Goal: Task Accomplishment & Management: Complete application form

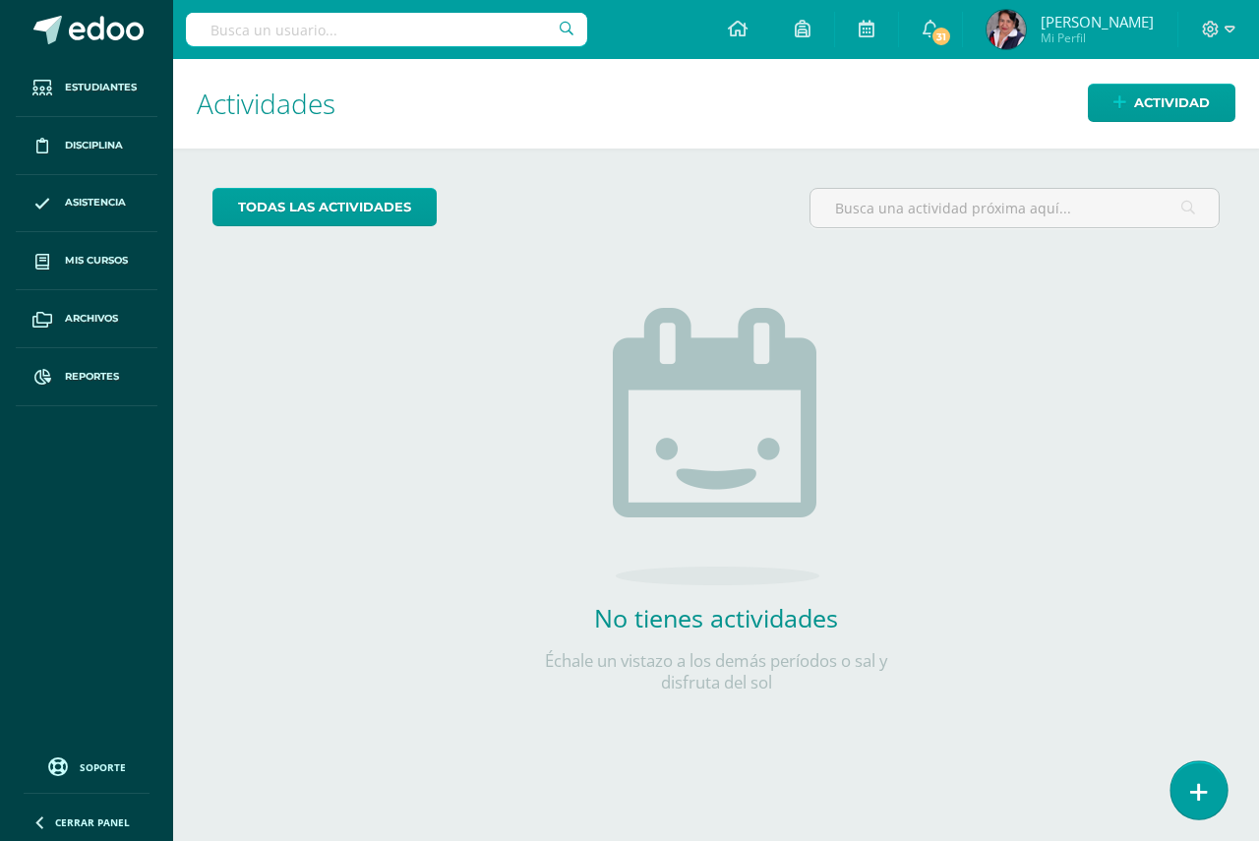
click at [1204, 791] on icon at bounding box center [1199, 792] width 18 height 23
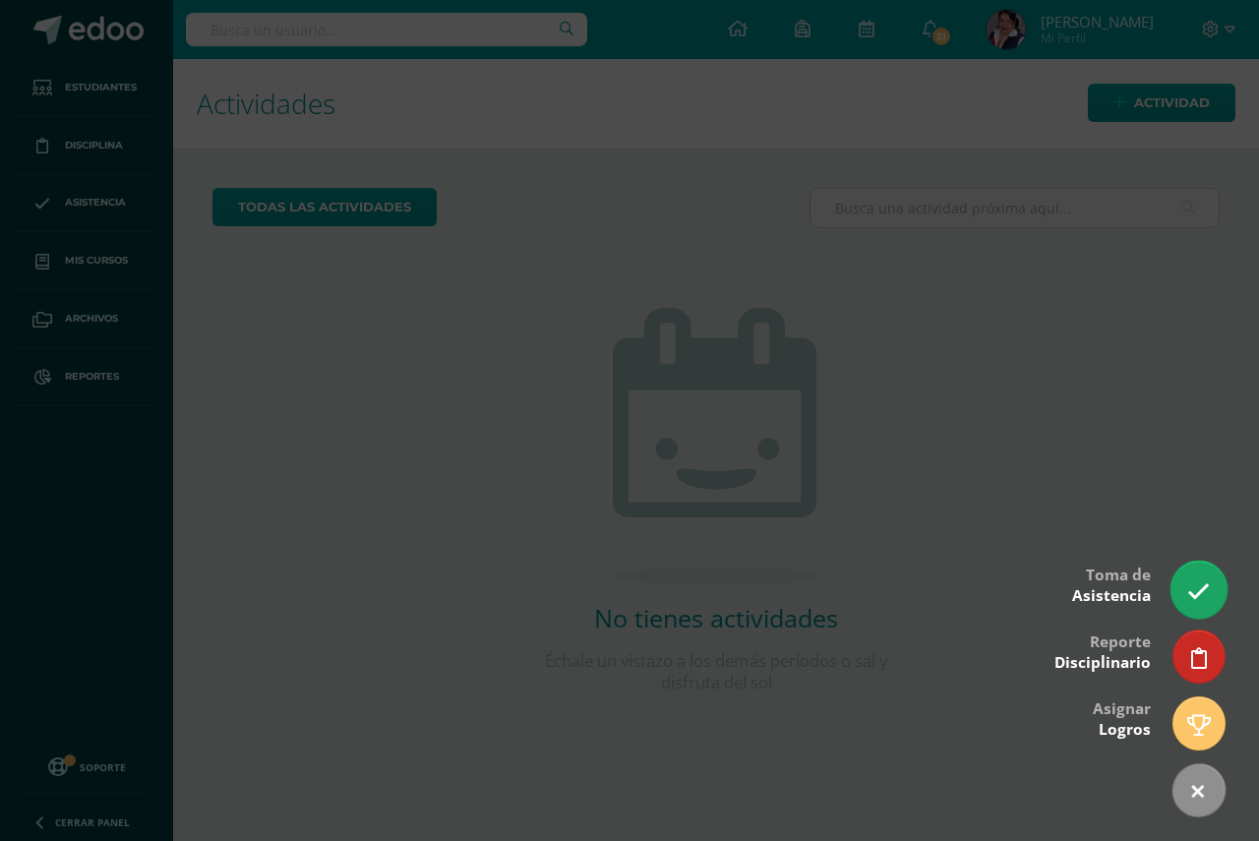
click at [1193, 587] on icon at bounding box center [1198, 591] width 23 height 23
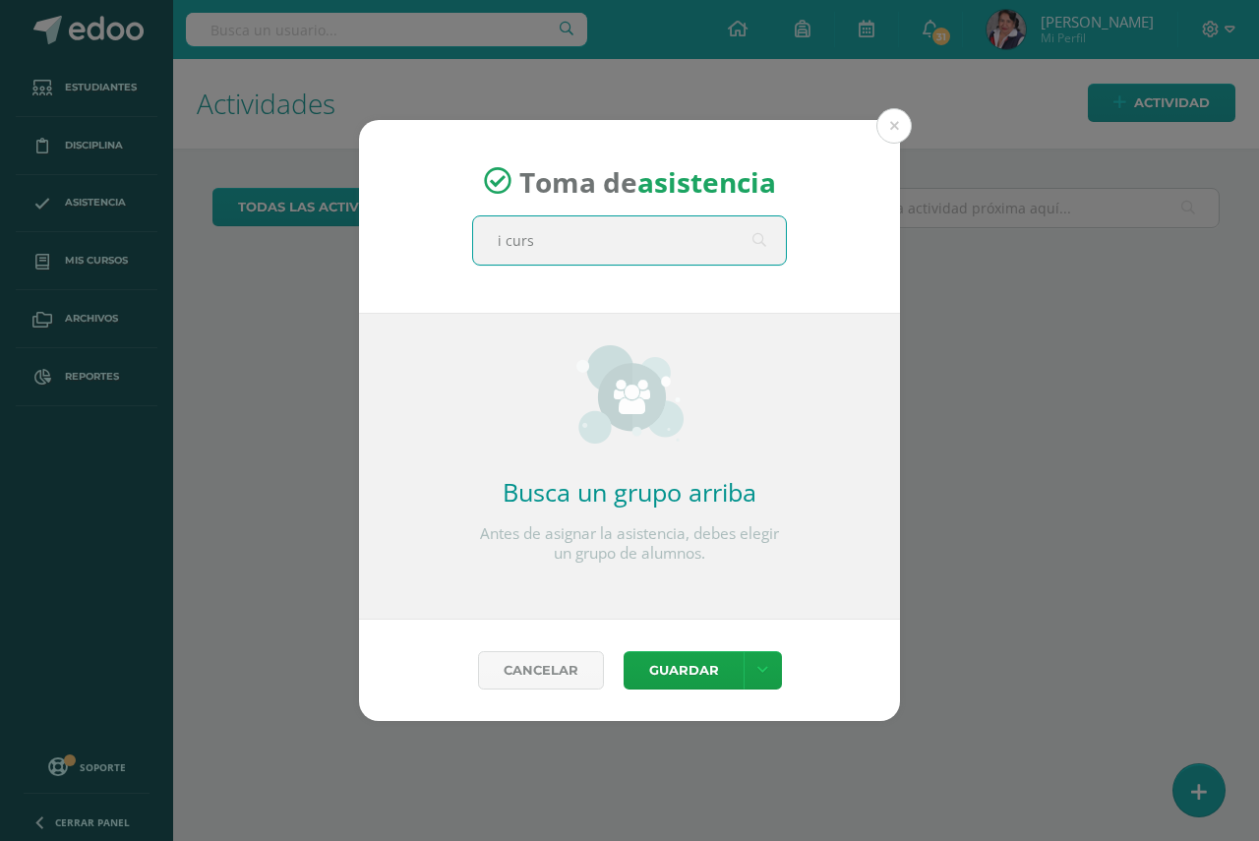
type input "i curso"
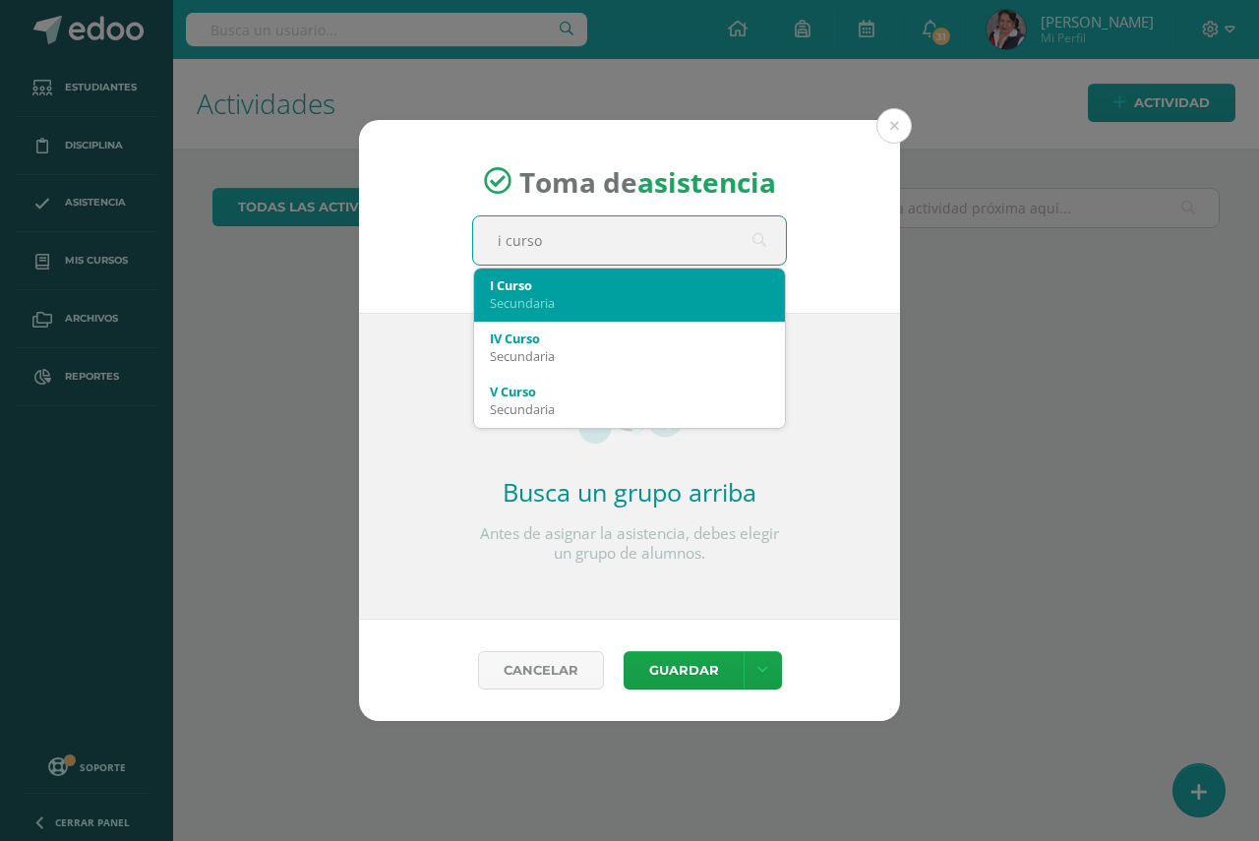
click at [535, 294] on div "Secundaria" at bounding box center [629, 303] width 279 height 18
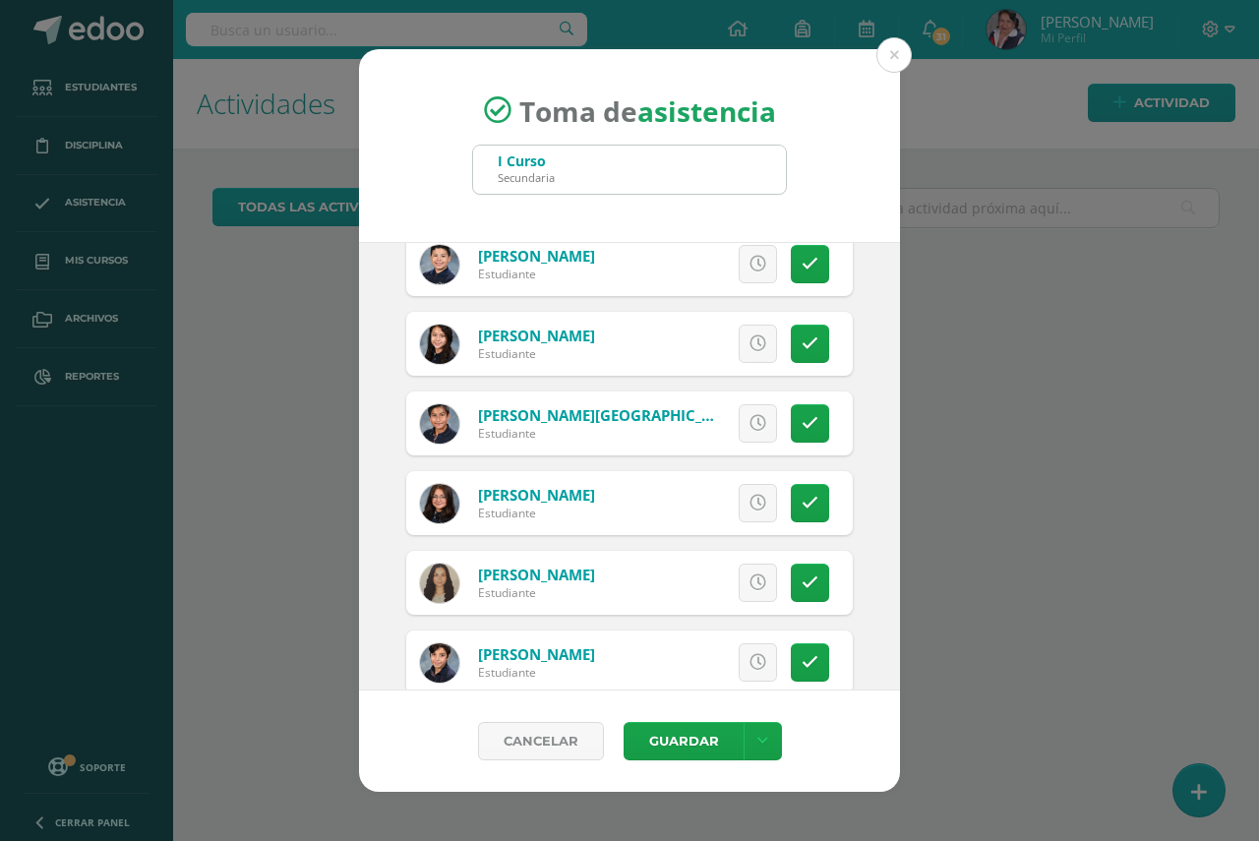
scroll to position [2168, 0]
click at [801, 504] on icon at bounding box center [809, 504] width 17 height 17
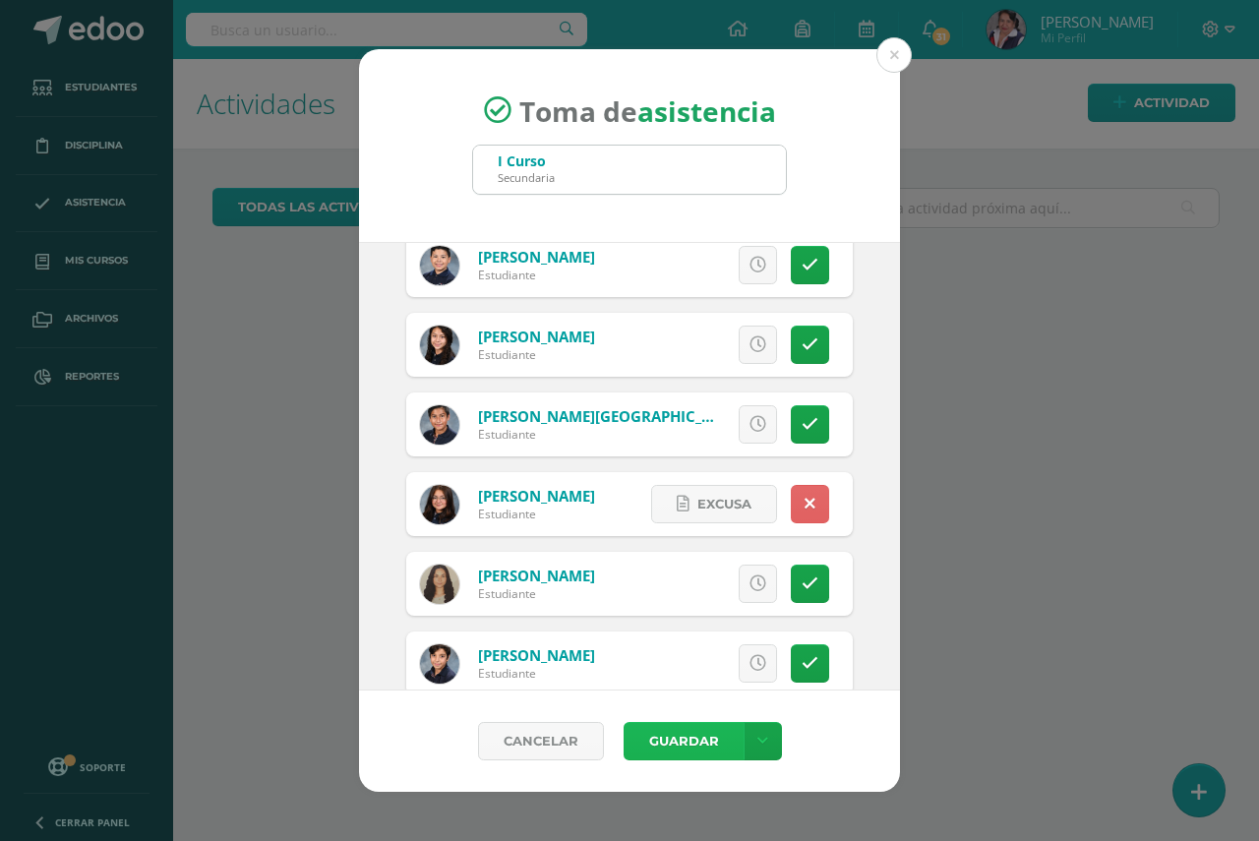
click at [686, 735] on button "Guardar" at bounding box center [683, 741] width 120 height 38
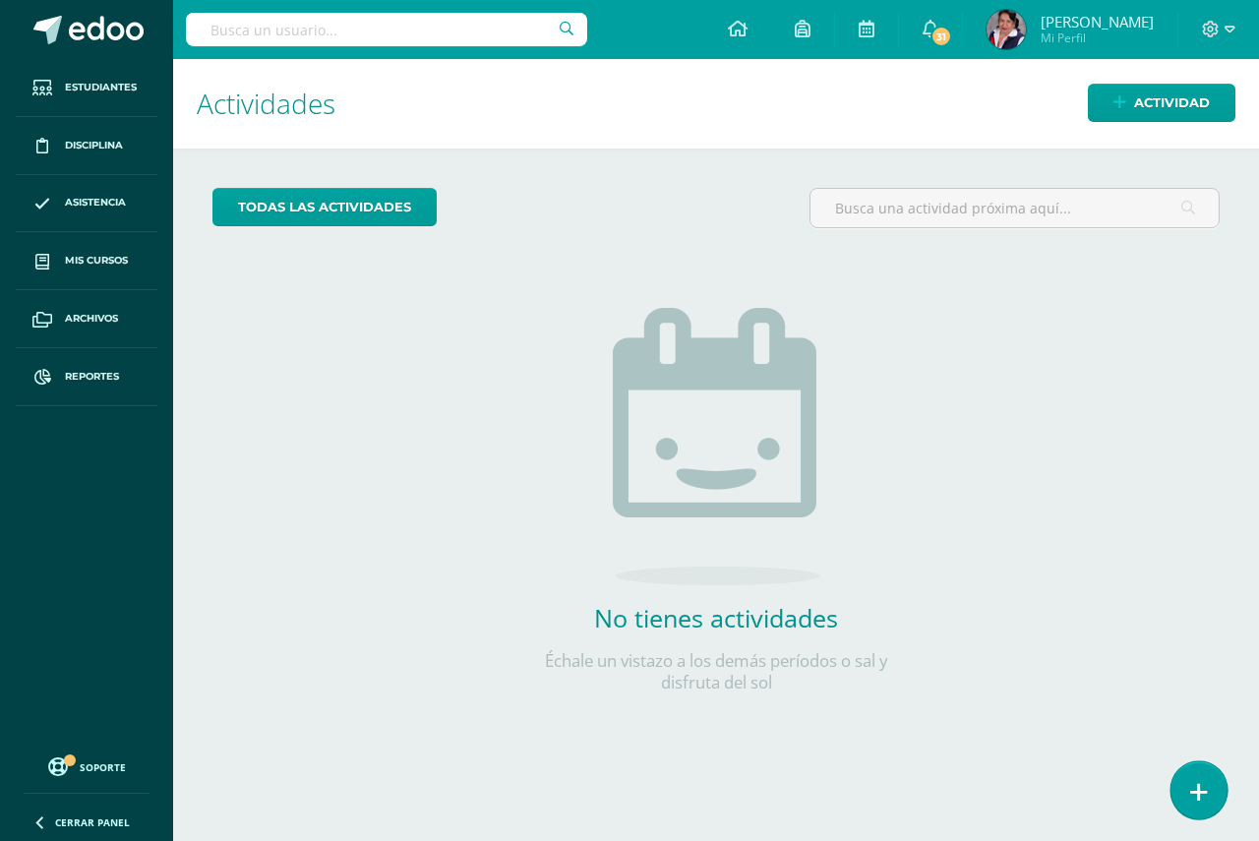
click at [1206, 786] on link at bounding box center [1198, 789] width 56 height 57
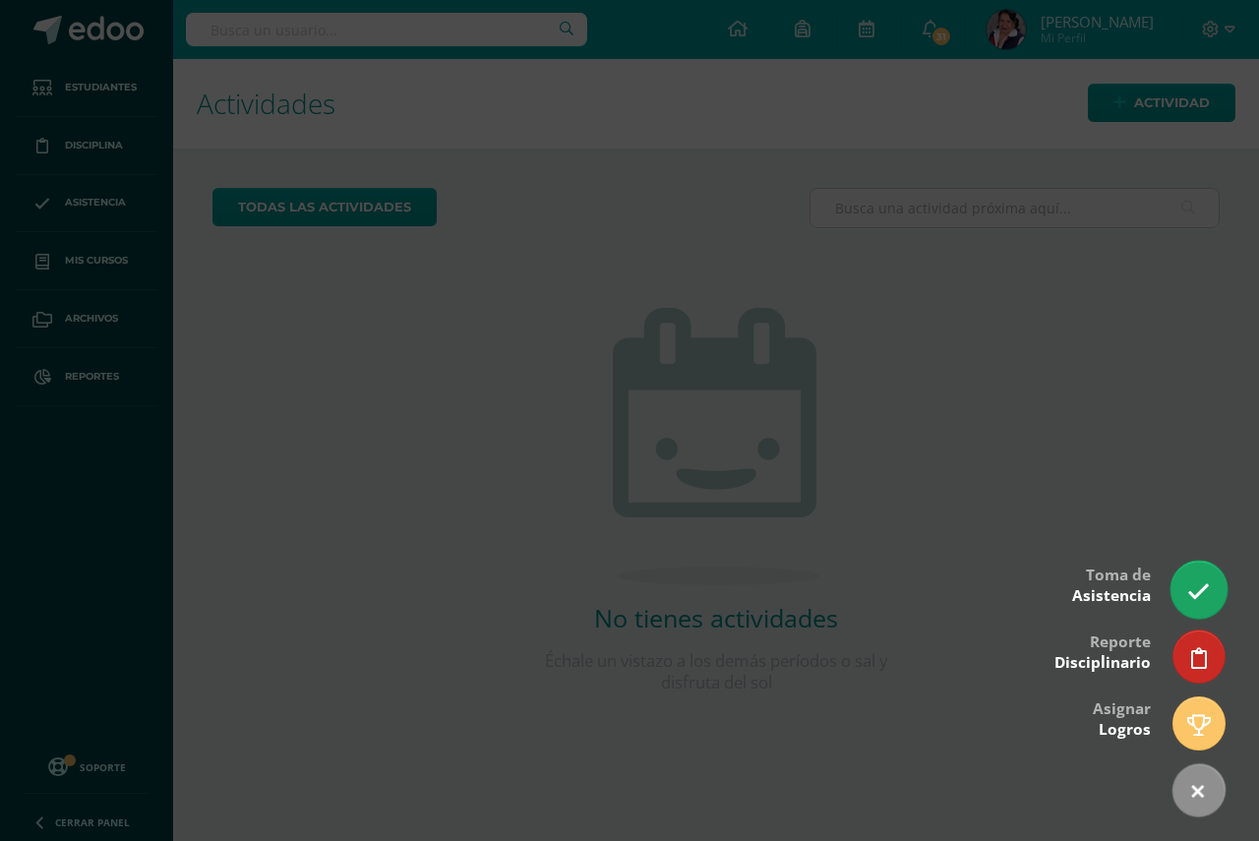
click at [1195, 603] on icon at bounding box center [1198, 591] width 23 height 23
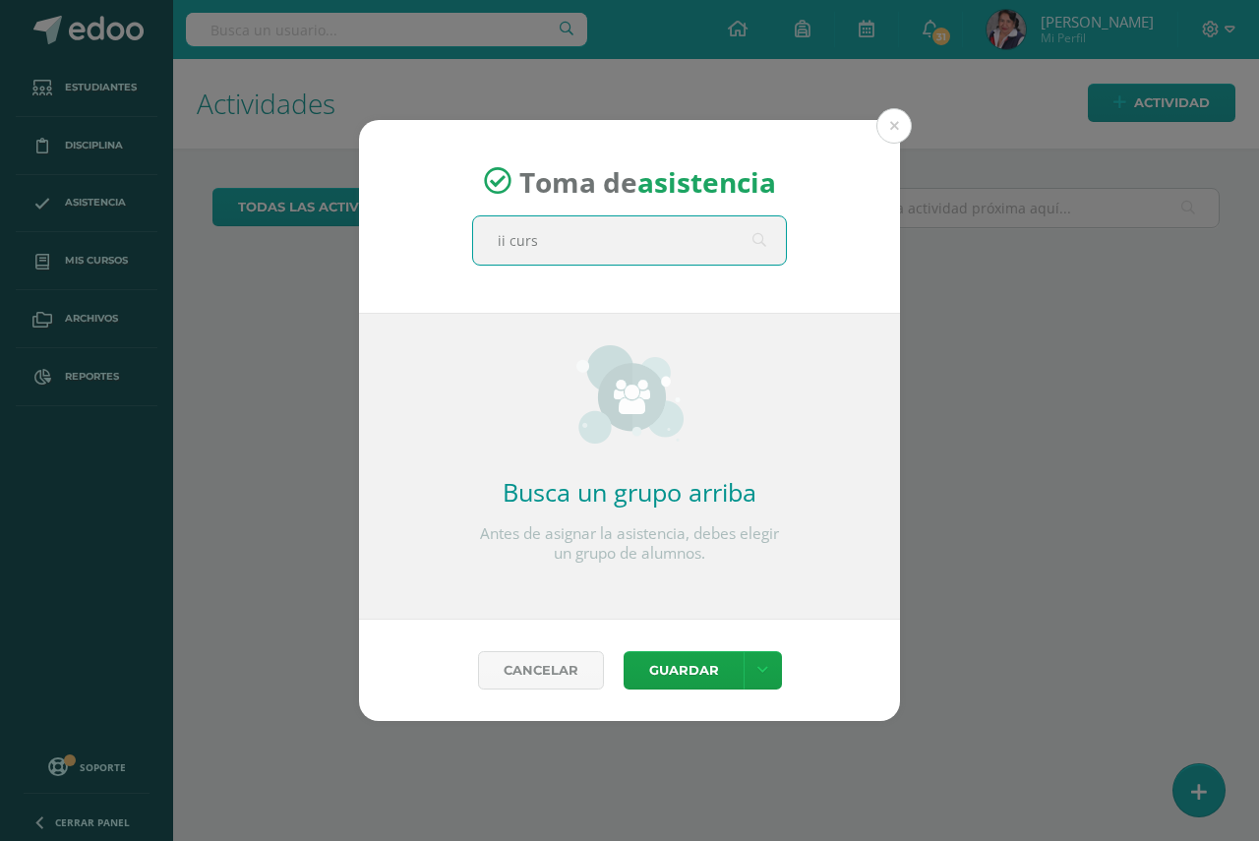
type input "ii curso"
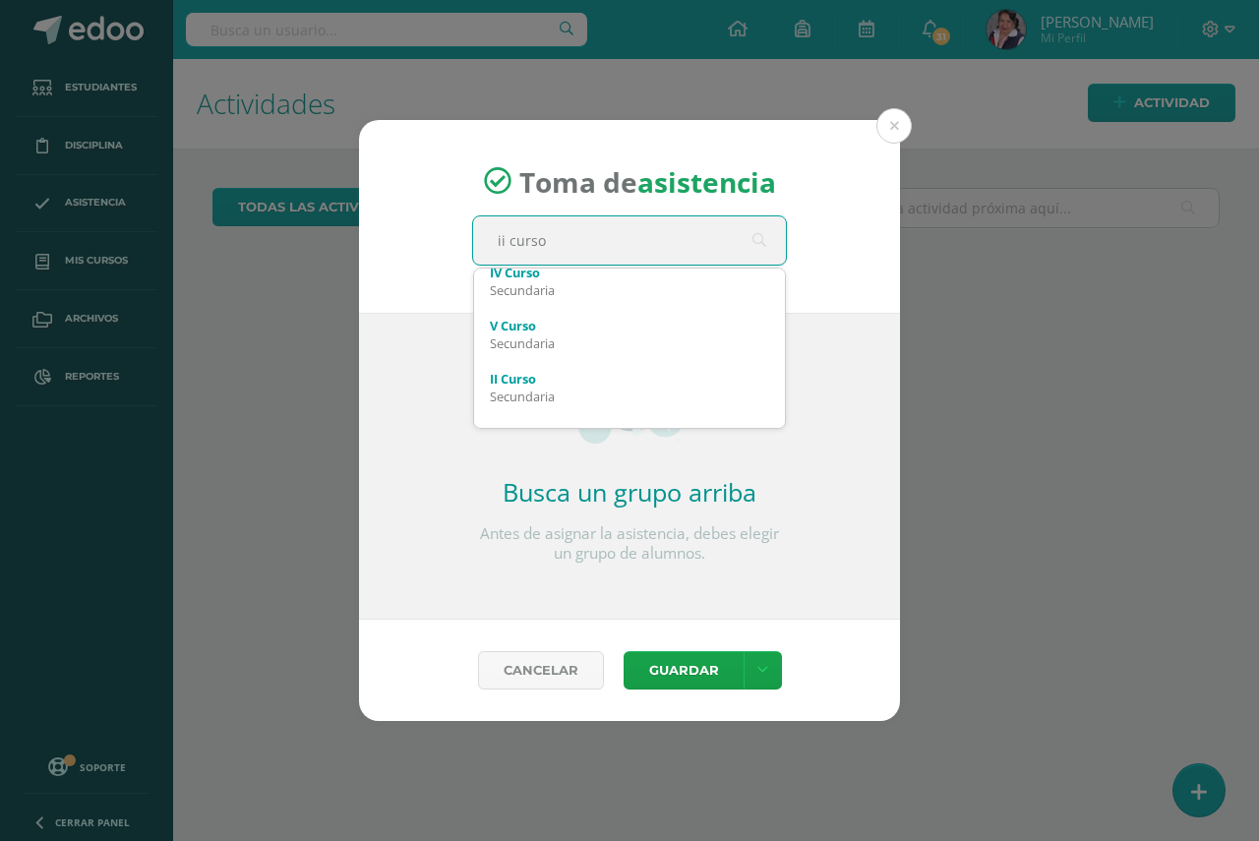
scroll to position [79, 0]
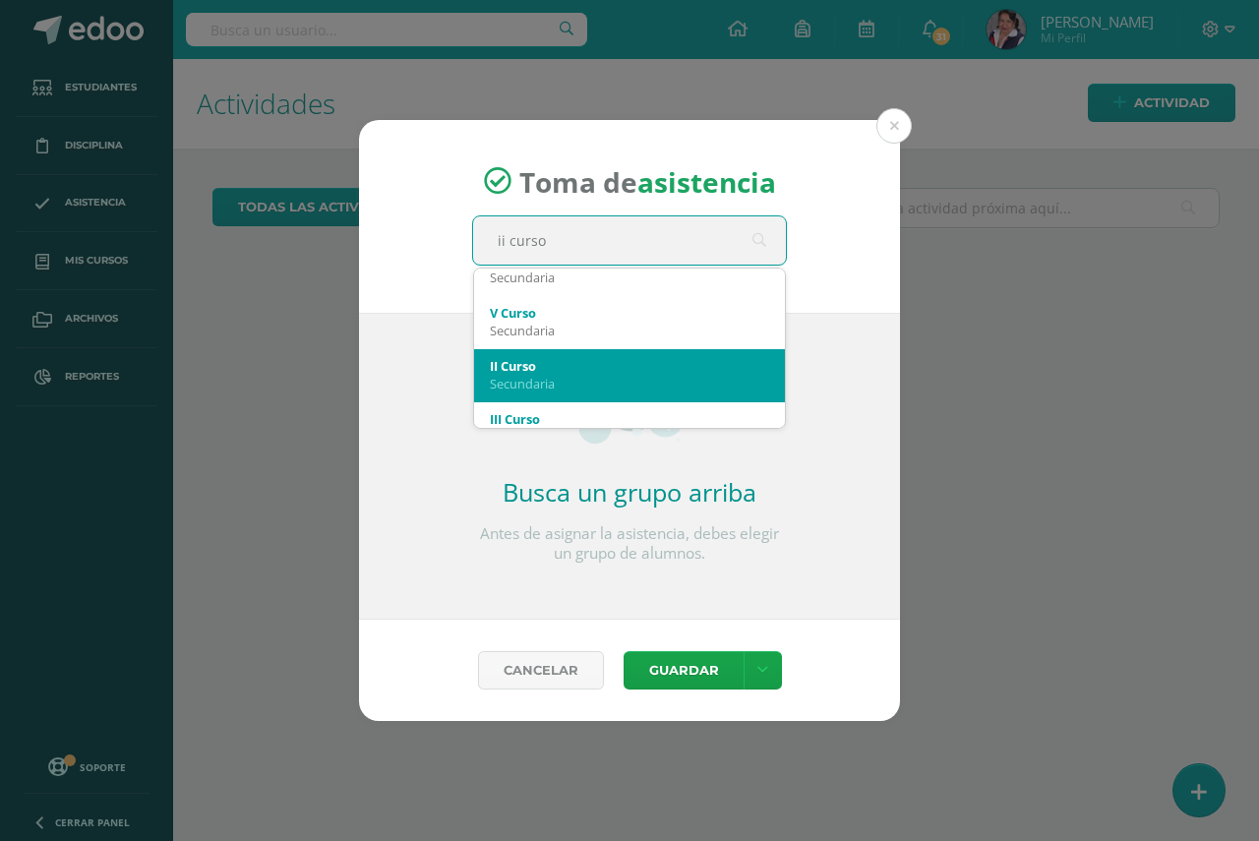
click at [557, 377] on div "Secundaria" at bounding box center [629, 384] width 279 height 18
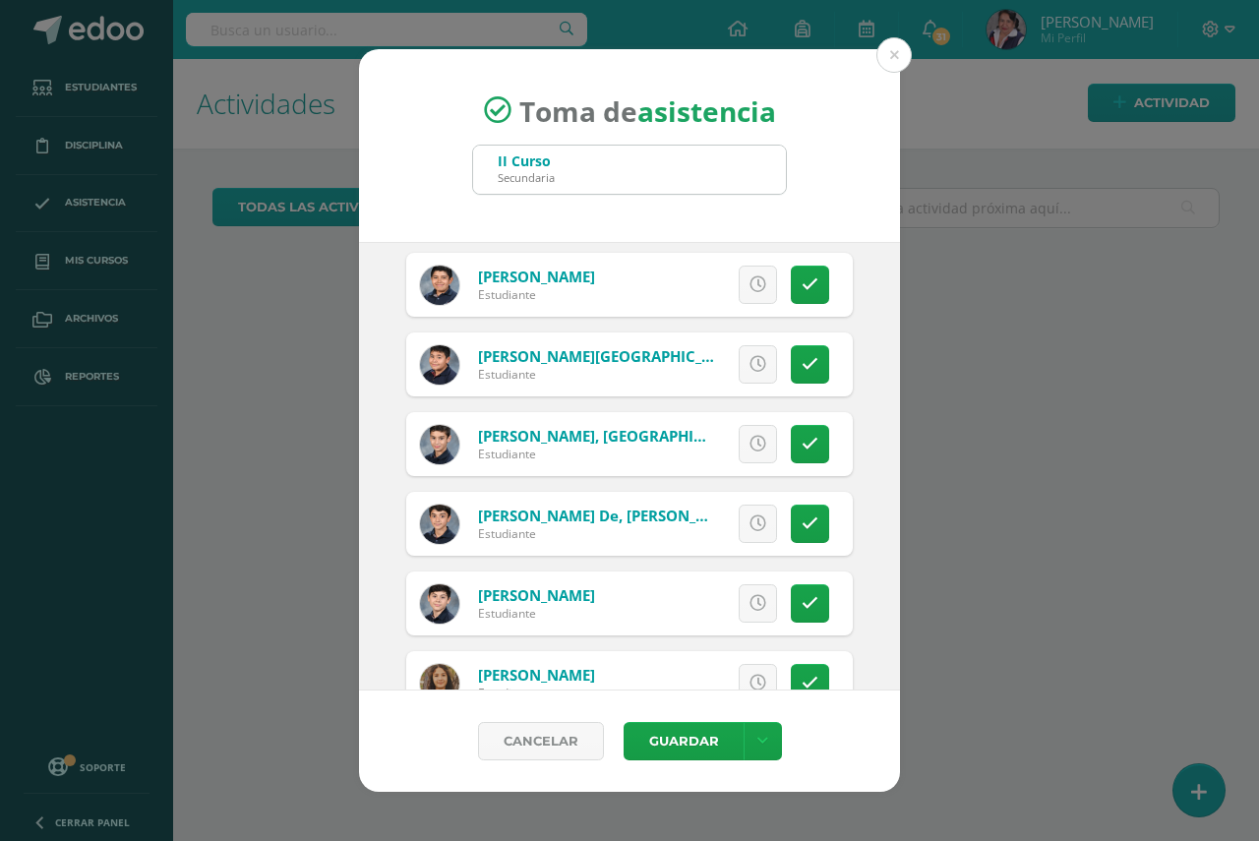
scroll to position [1672, 0]
click at [801, 530] on icon at bounding box center [809, 522] width 17 height 17
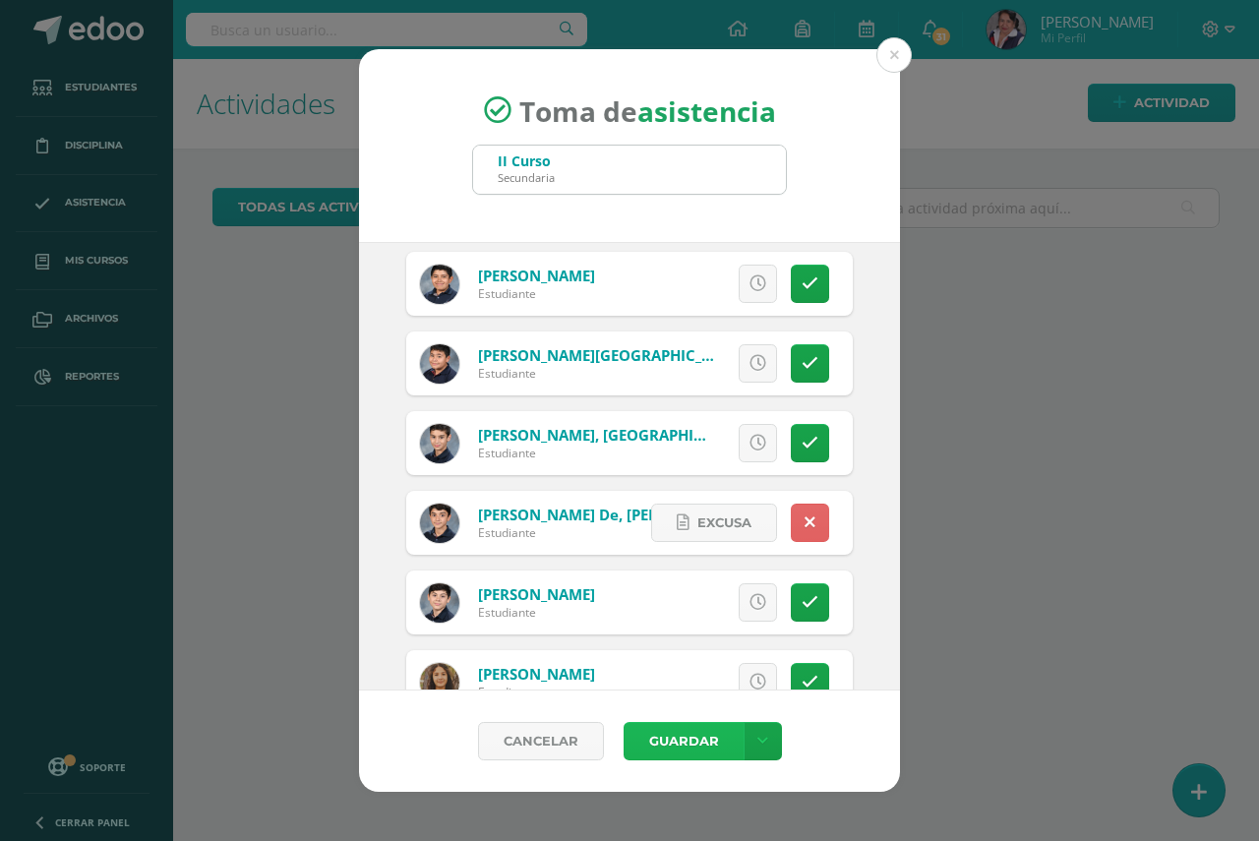
click at [678, 743] on button "Guardar" at bounding box center [683, 741] width 120 height 38
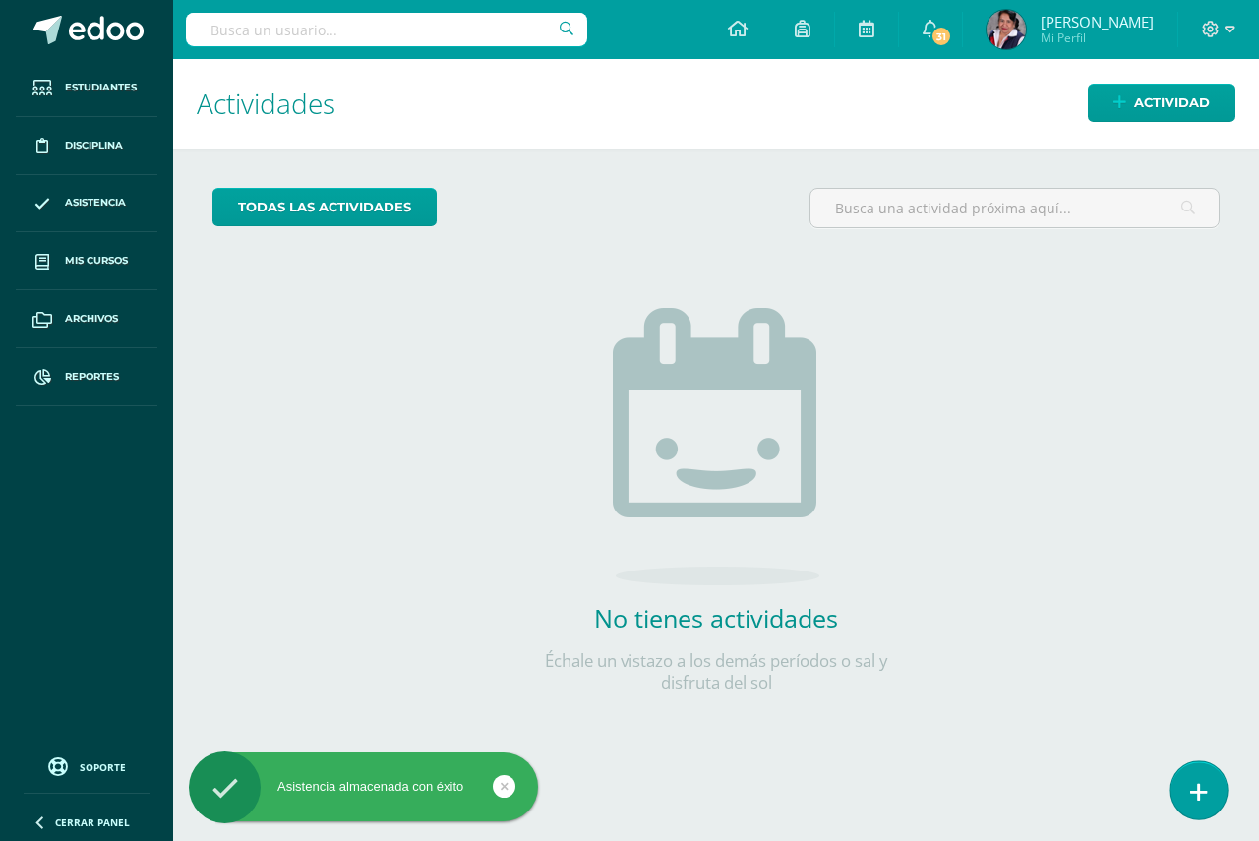
click at [1203, 796] on icon at bounding box center [1199, 792] width 18 height 23
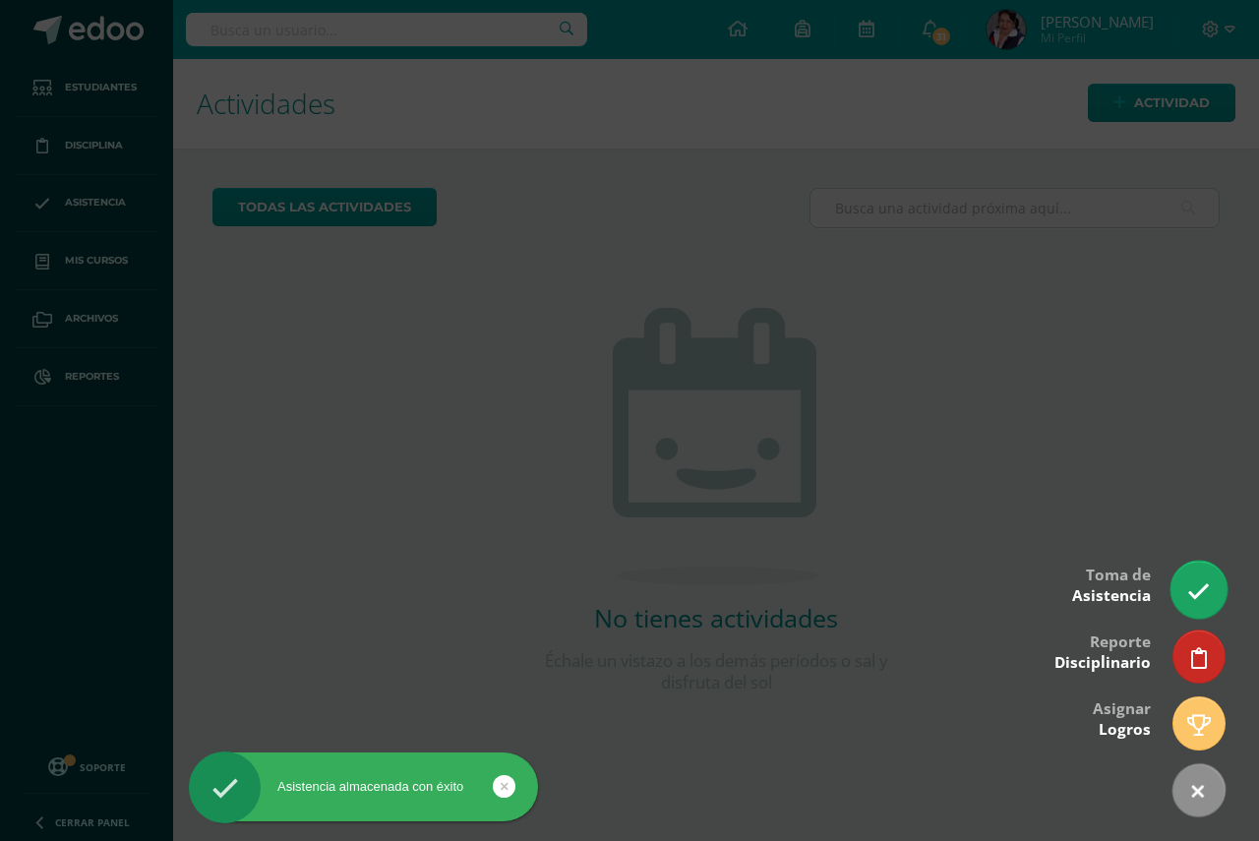
click at [1206, 590] on icon at bounding box center [1198, 591] width 23 height 23
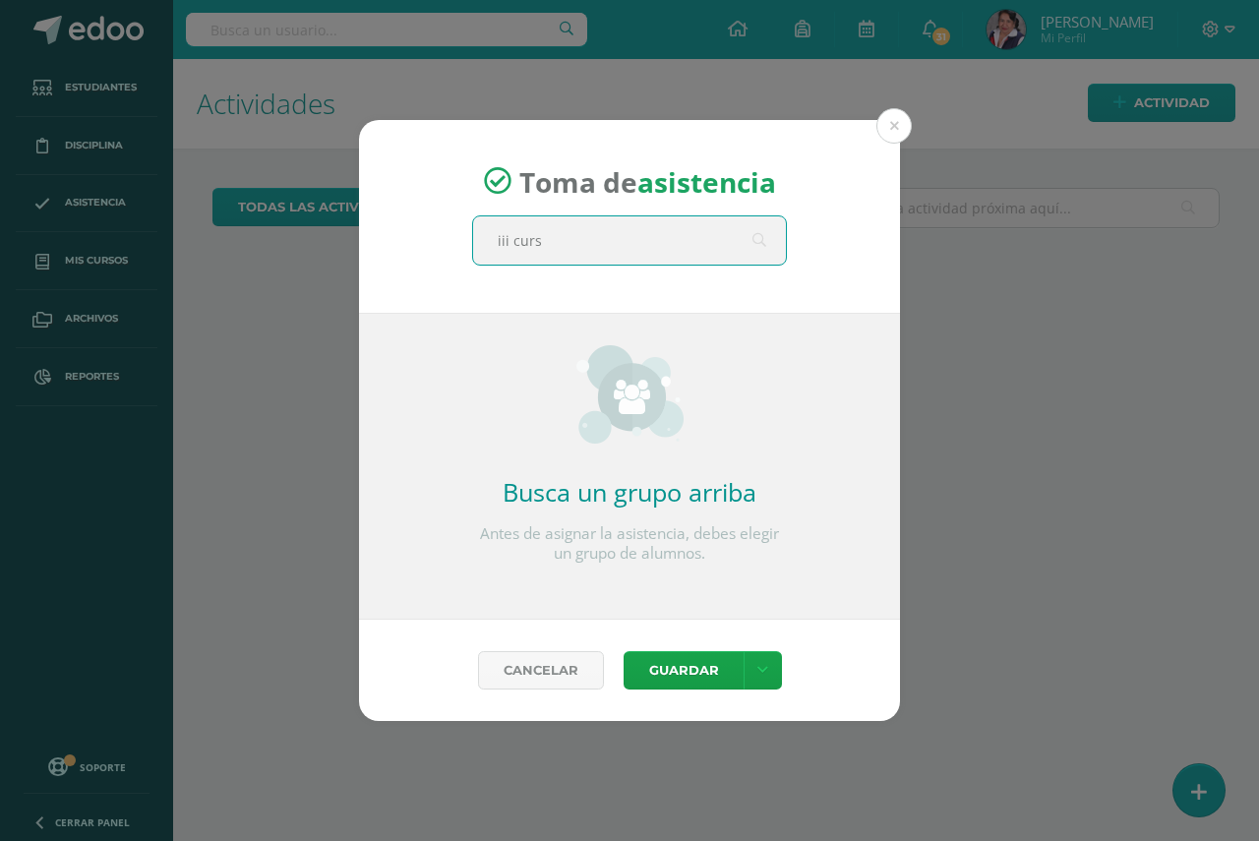
type input "iii curso"
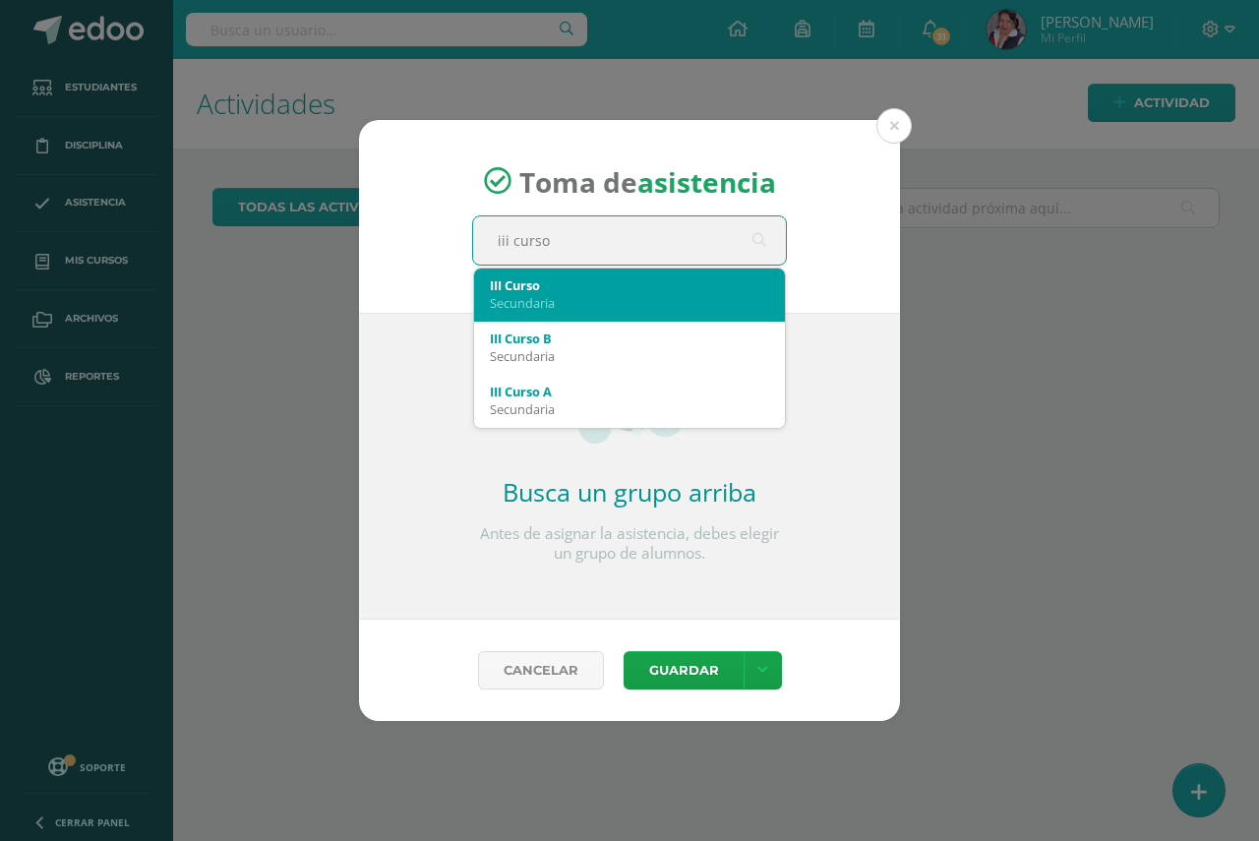
click at [522, 288] on div "III Curso" at bounding box center [629, 285] width 279 height 18
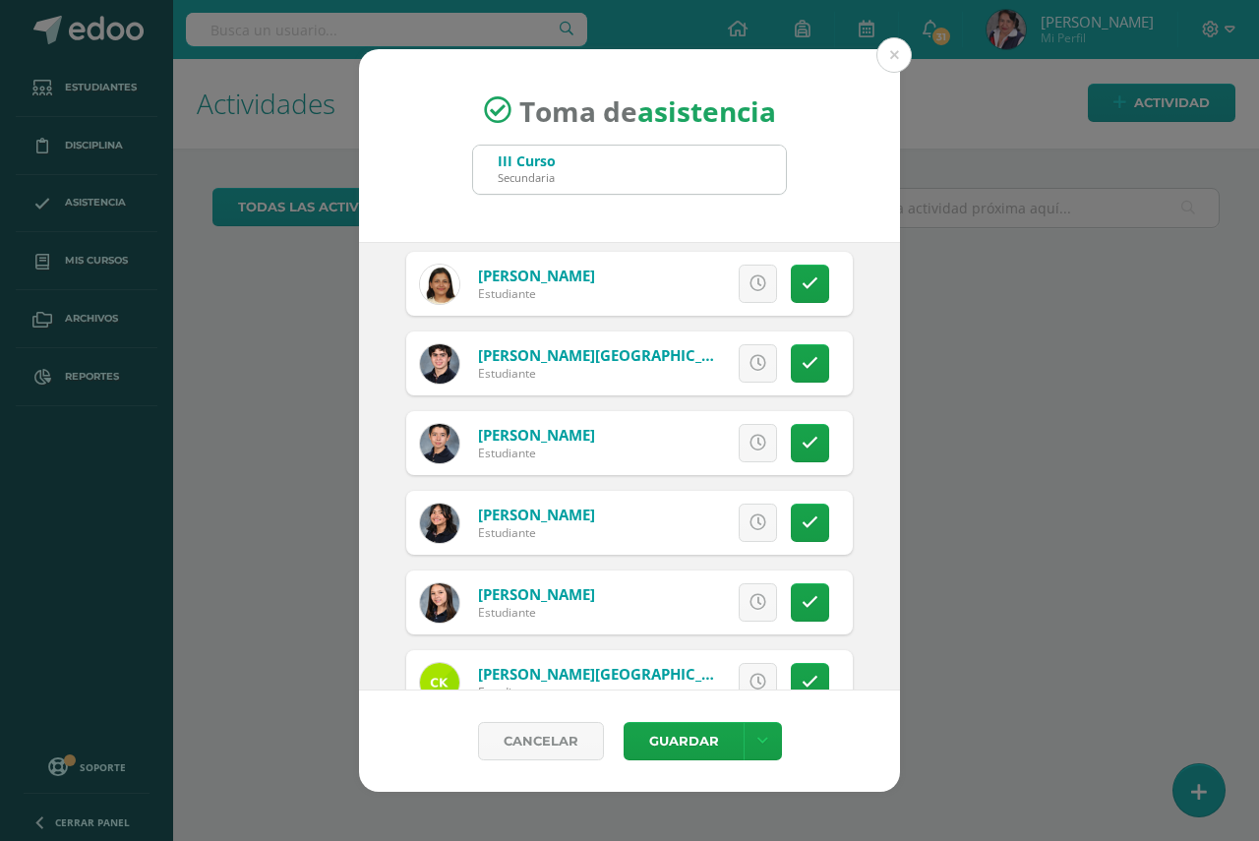
scroll to position [1278, 0]
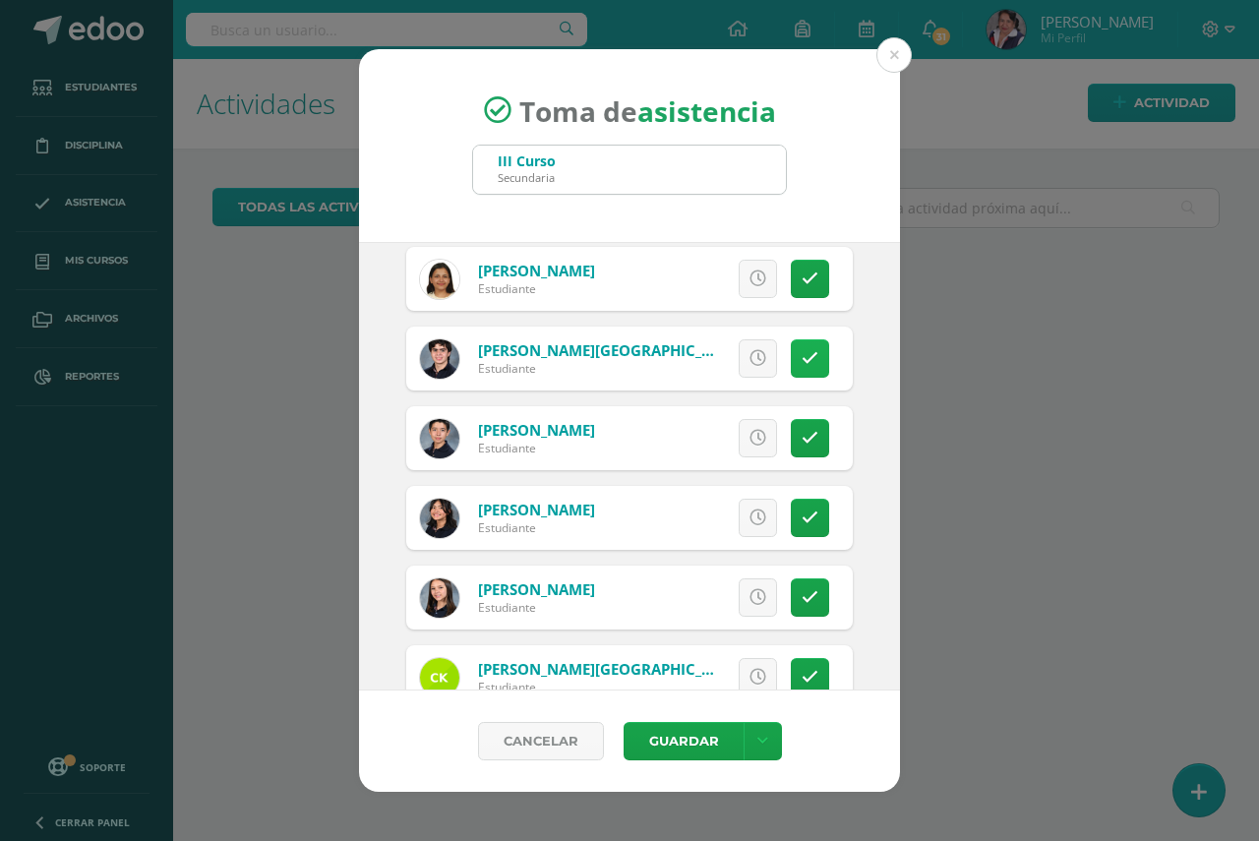
click at [801, 355] on icon at bounding box center [809, 358] width 17 height 17
click at [801, 286] on icon at bounding box center [809, 278] width 17 height 17
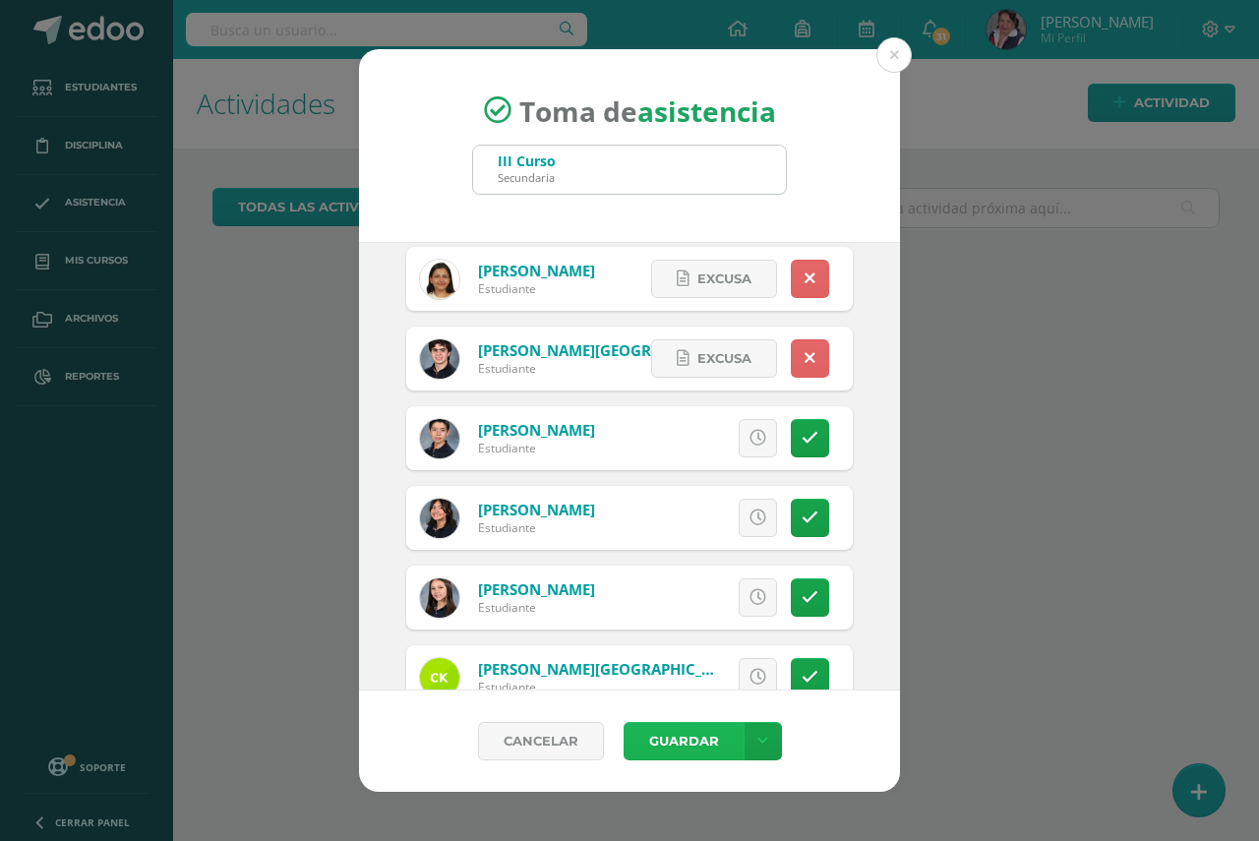
click at [674, 737] on button "Guardar" at bounding box center [683, 741] width 120 height 38
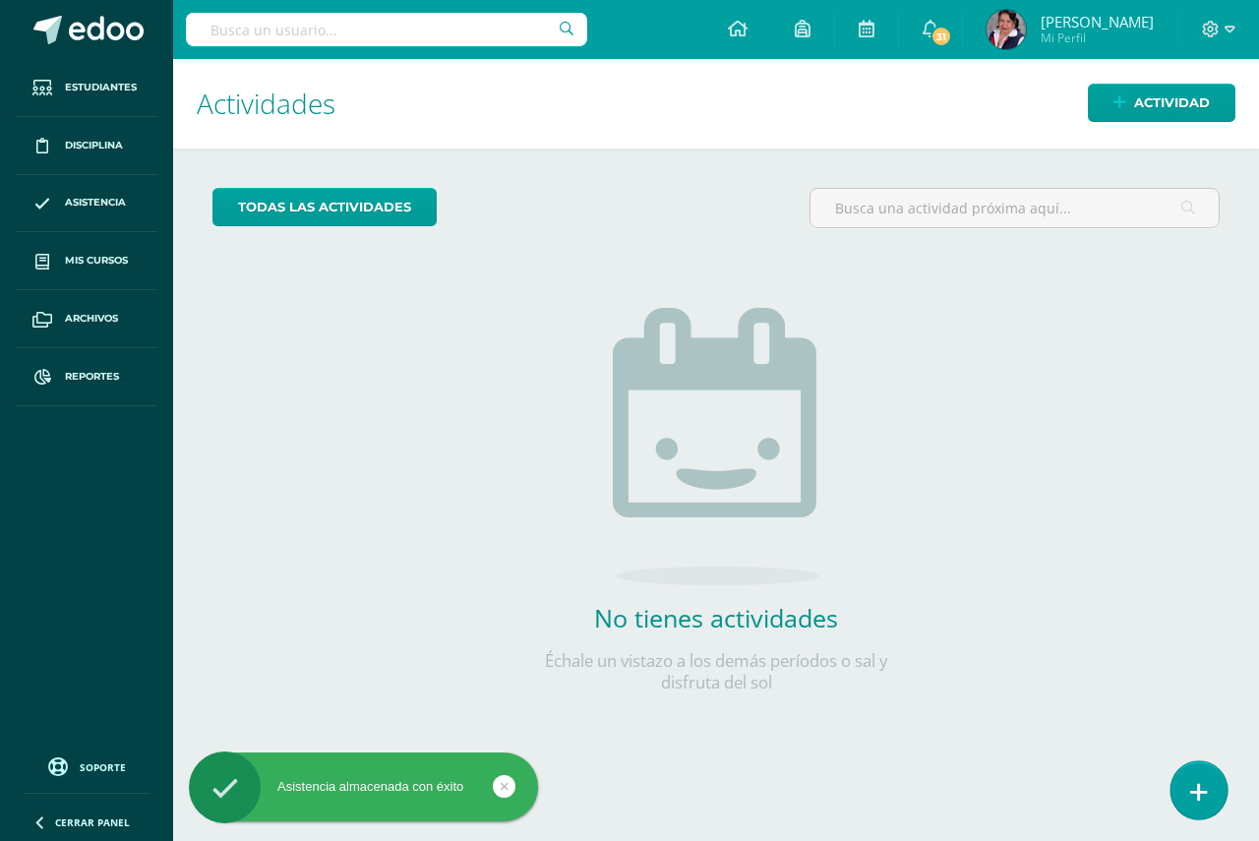
click at [1196, 792] on icon at bounding box center [1199, 792] width 18 height 23
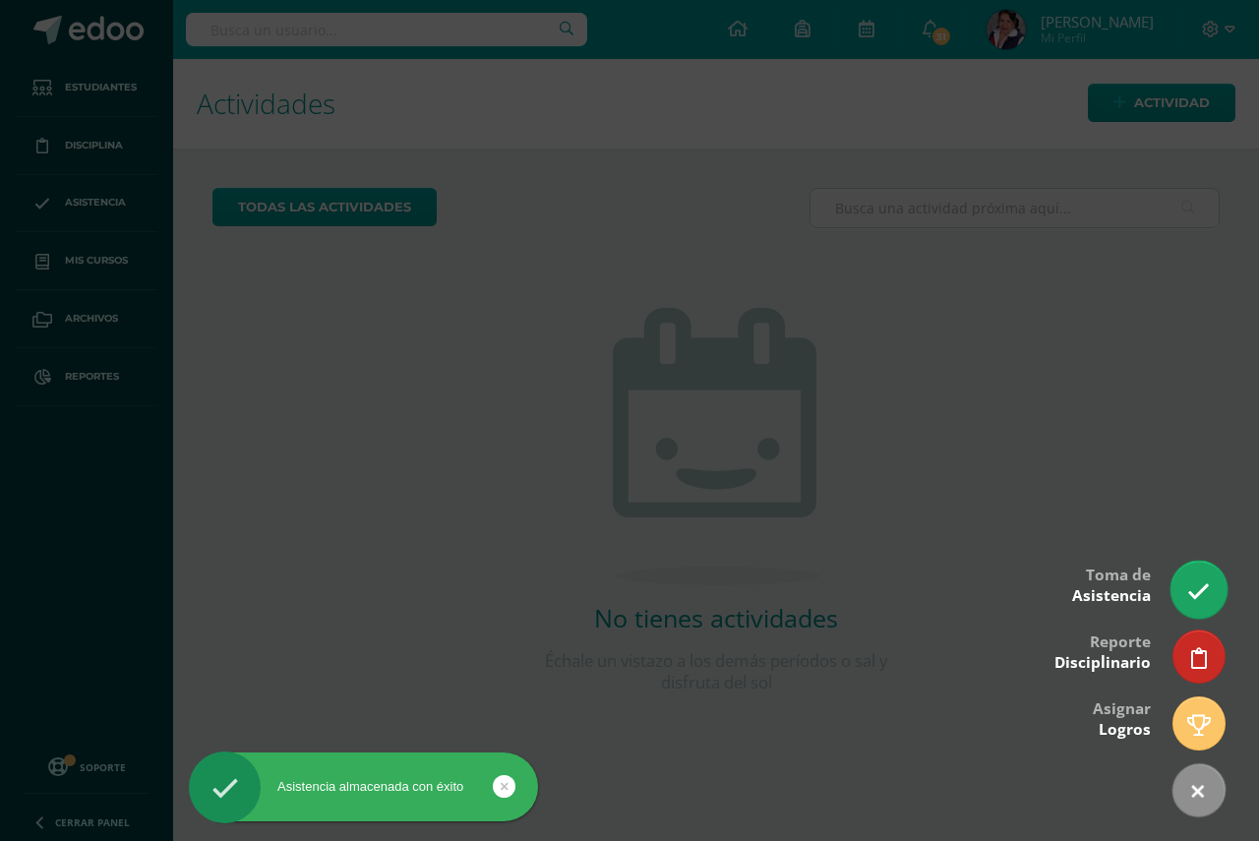
click at [1204, 590] on icon at bounding box center [1198, 591] width 23 height 23
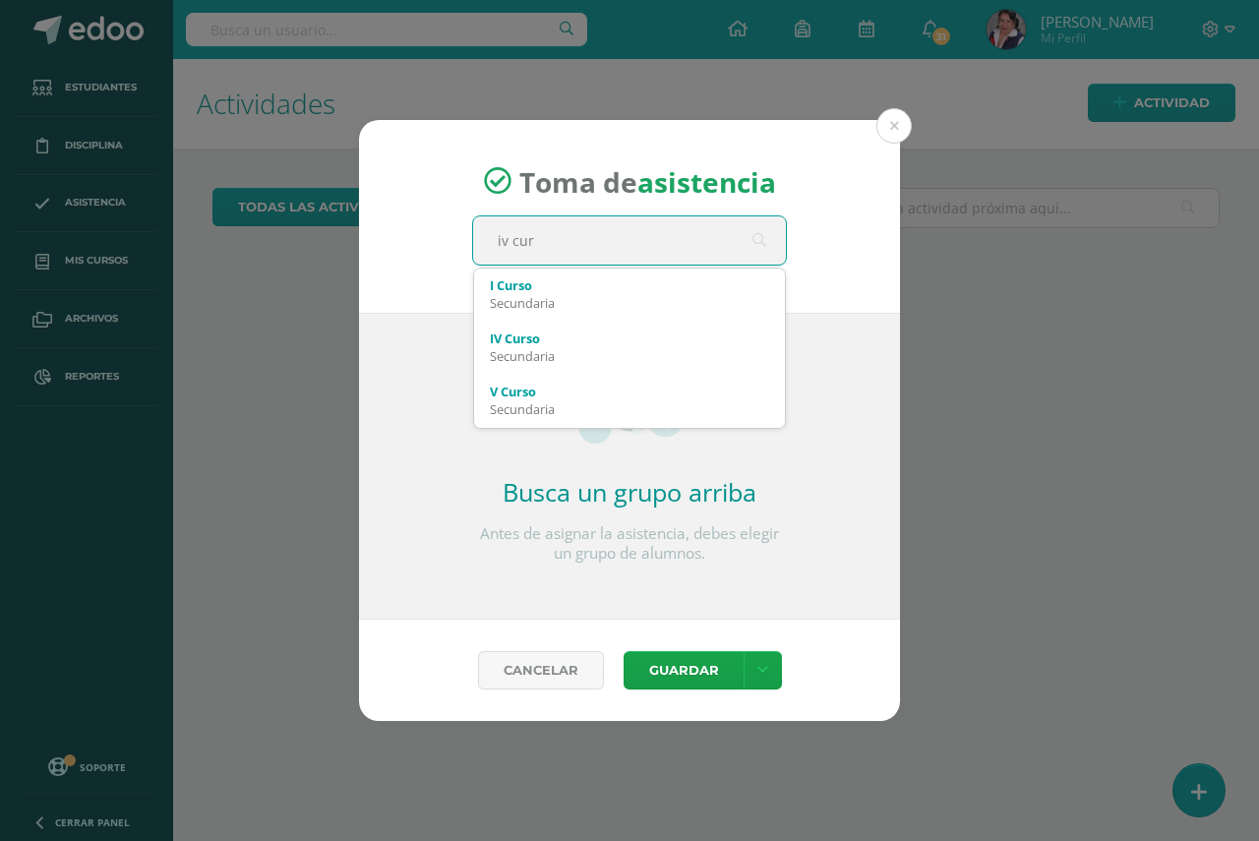
type input "iv curs"
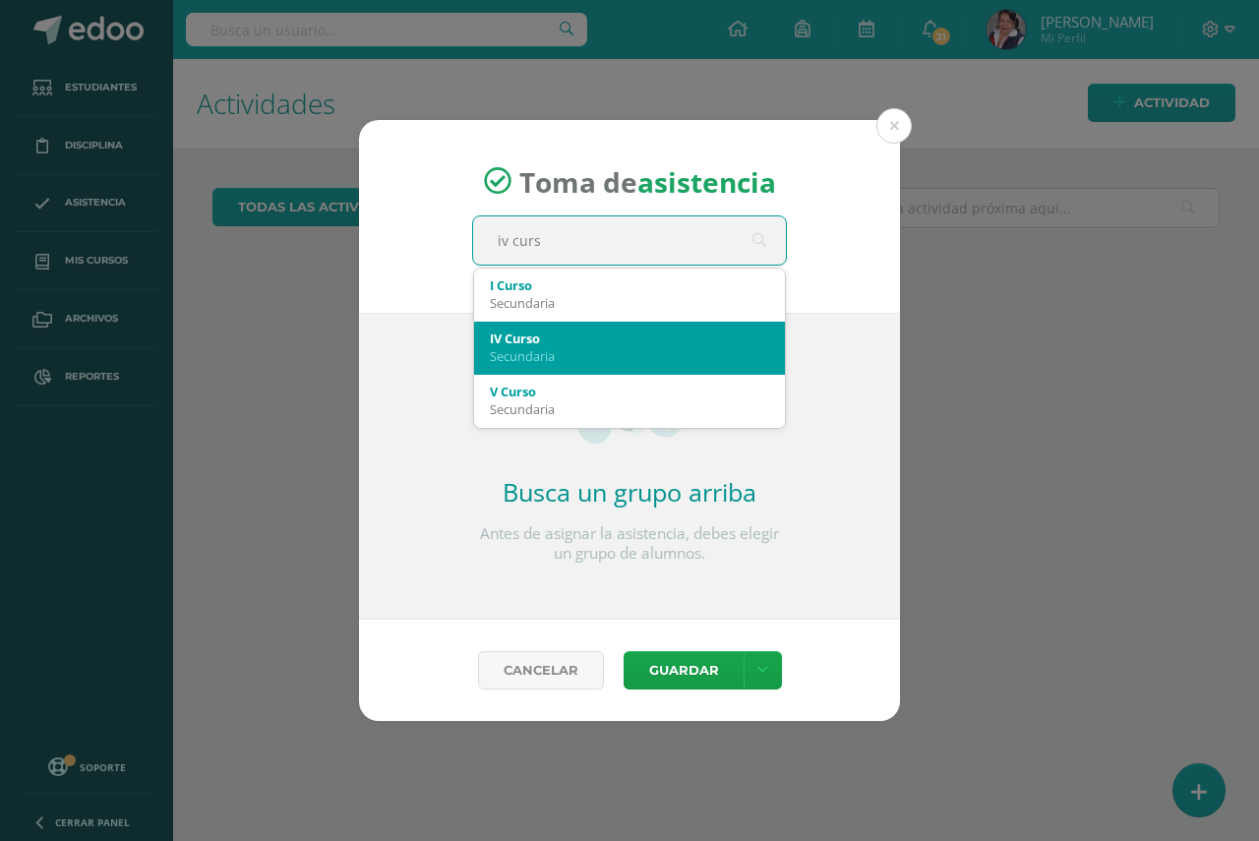
click at [582, 352] on div "Secundaria" at bounding box center [629, 356] width 279 height 18
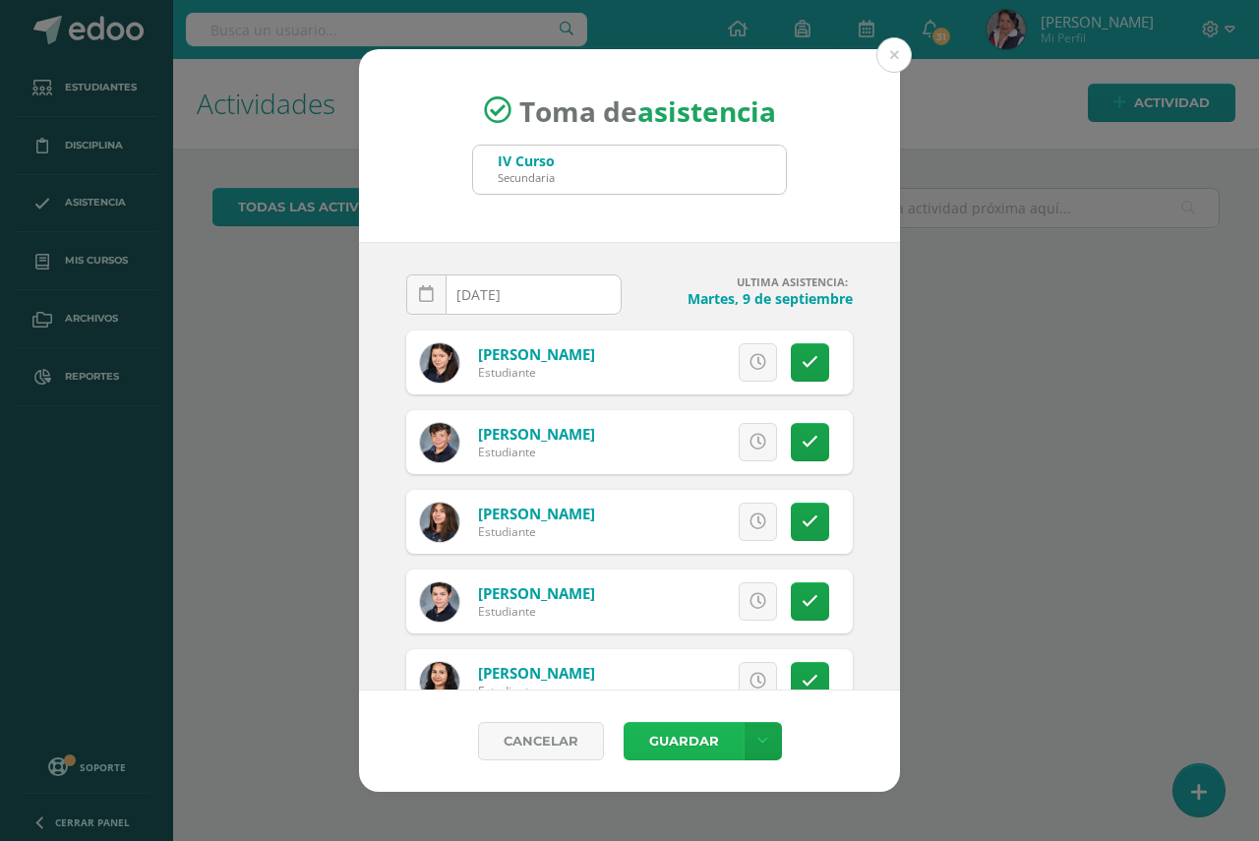
click at [679, 743] on button "Guardar" at bounding box center [683, 741] width 120 height 38
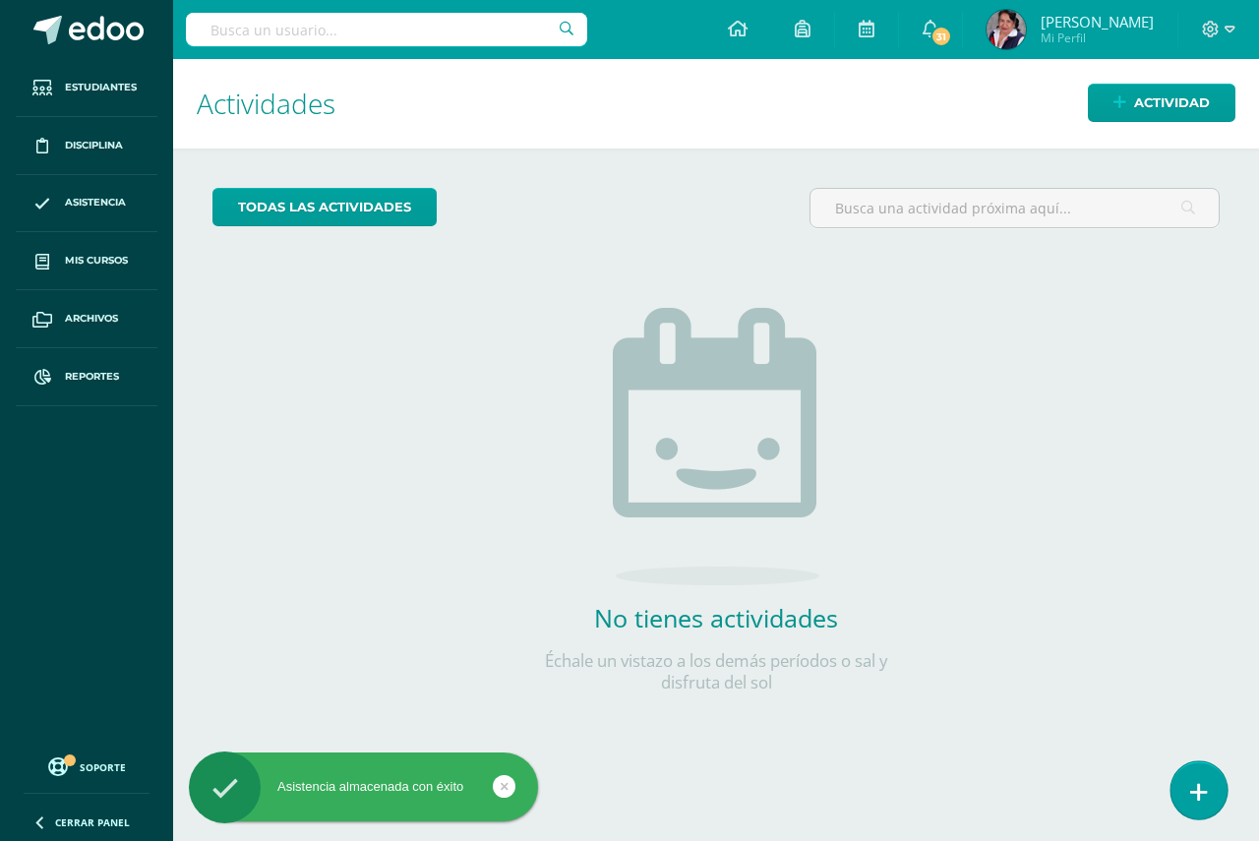
click at [1191, 797] on icon at bounding box center [1199, 792] width 18 height 23
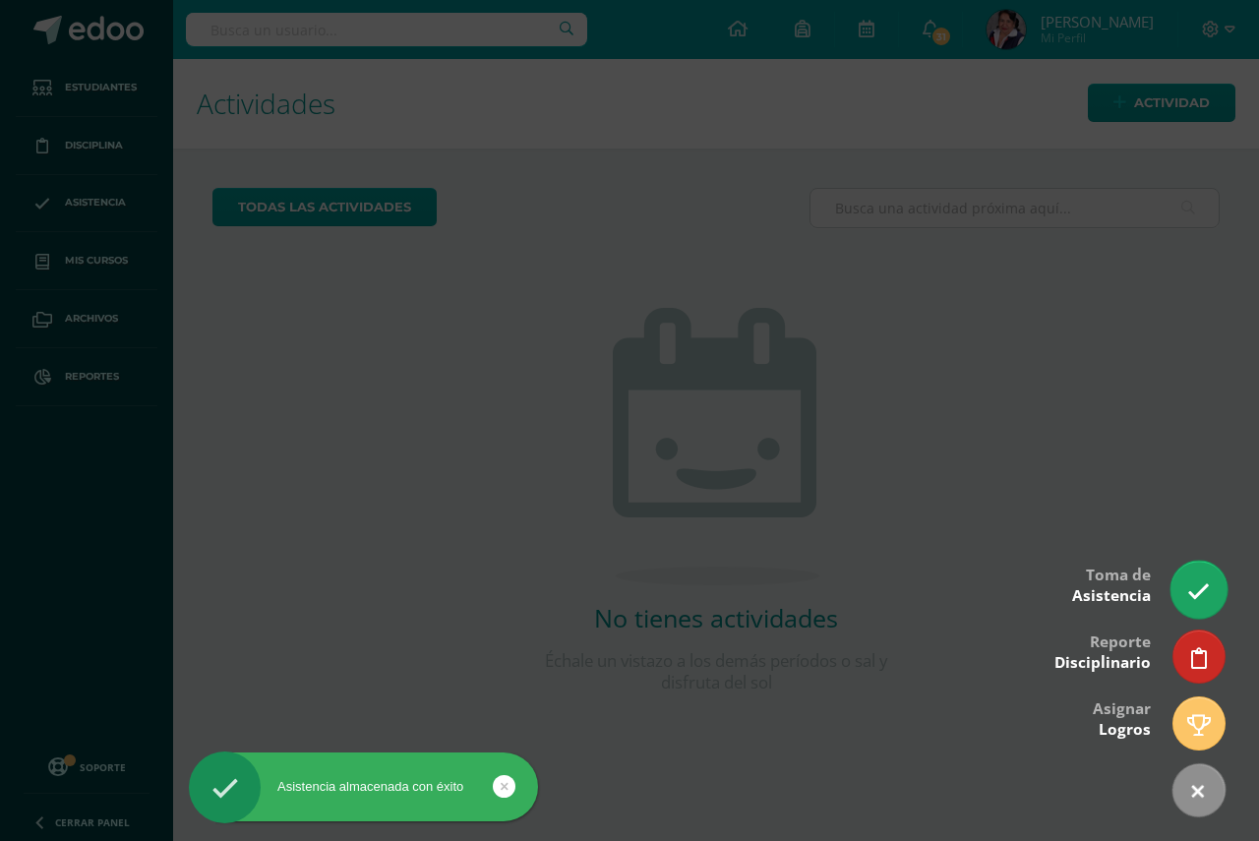
click at [1194, 604] on link at bounding box center [1198, 588] width 56 height 57
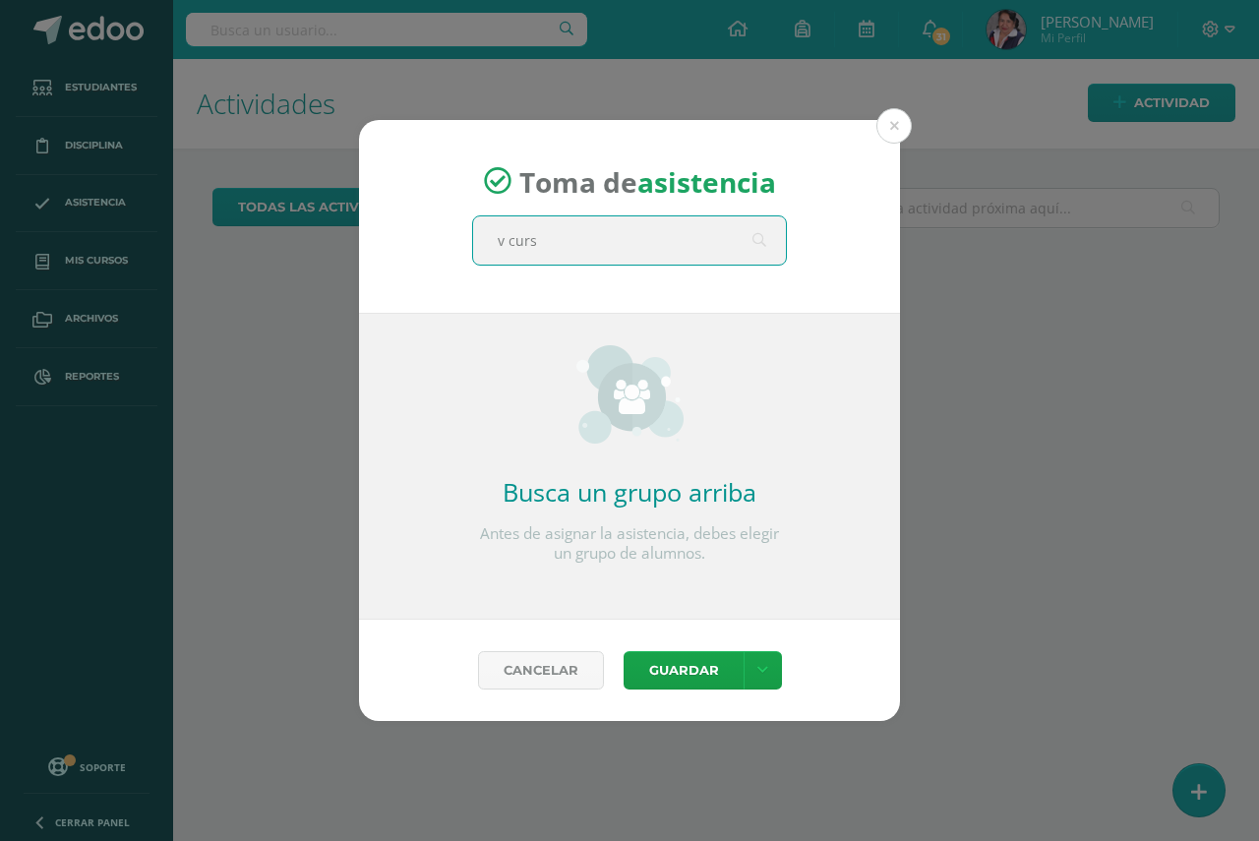
type input "v curso"
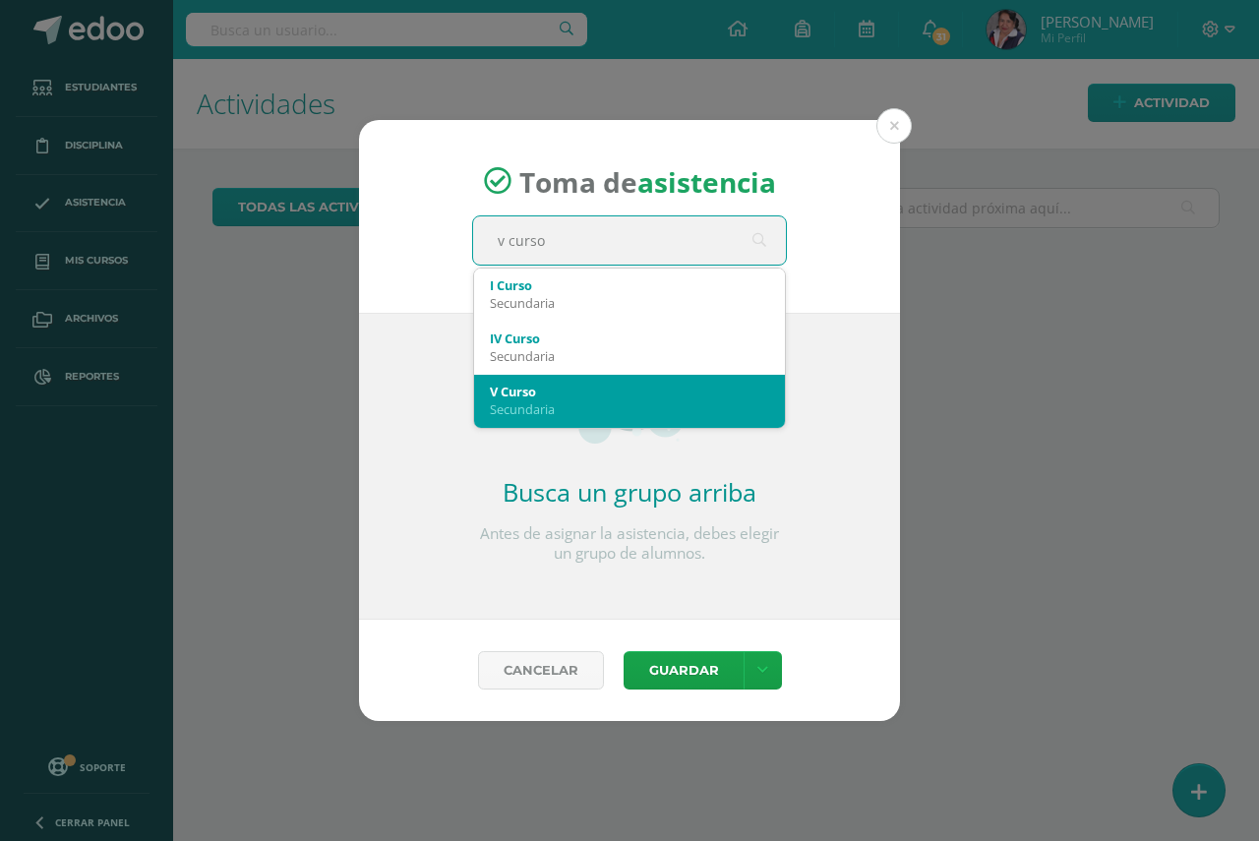
click at [540, 403] on div "Secundaria" at bounding box center [629, 409] width 279 height 18
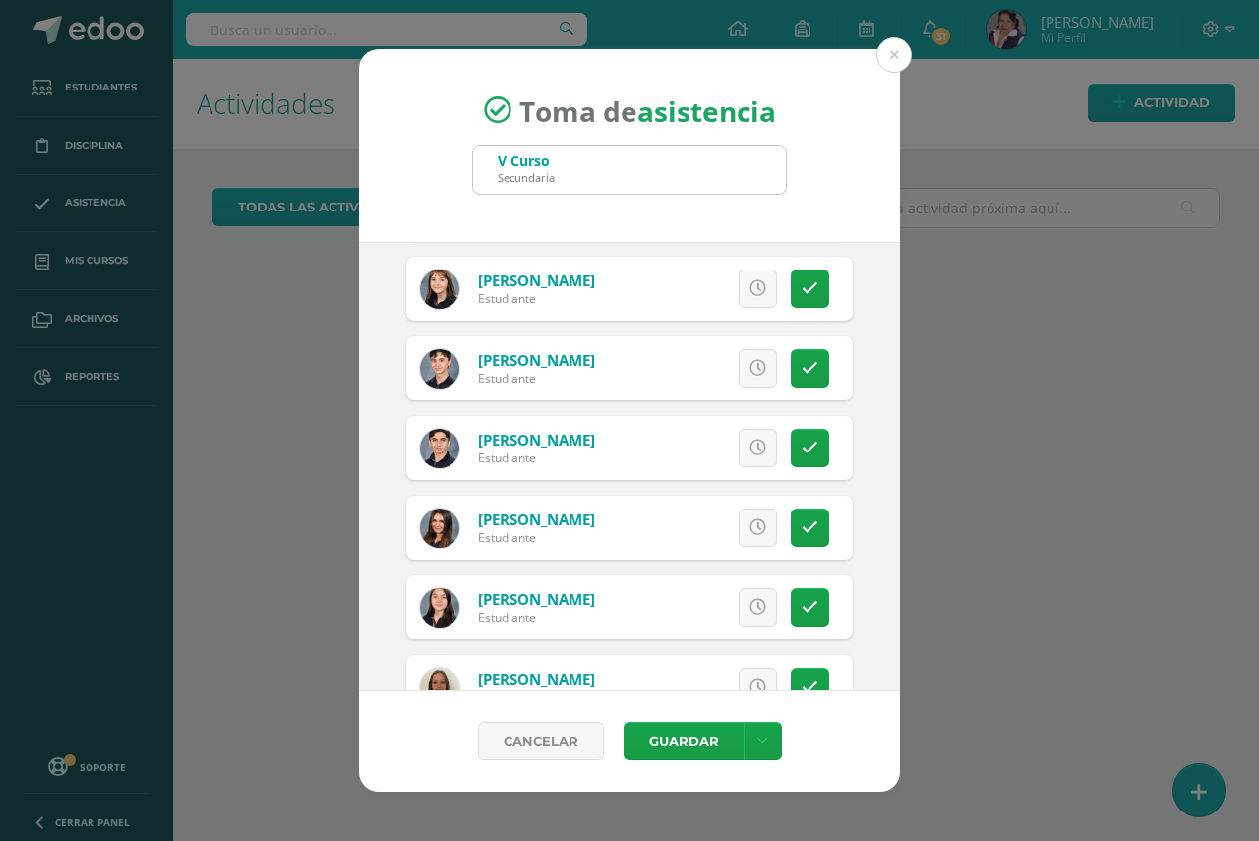
scroll to position [2126, 0]
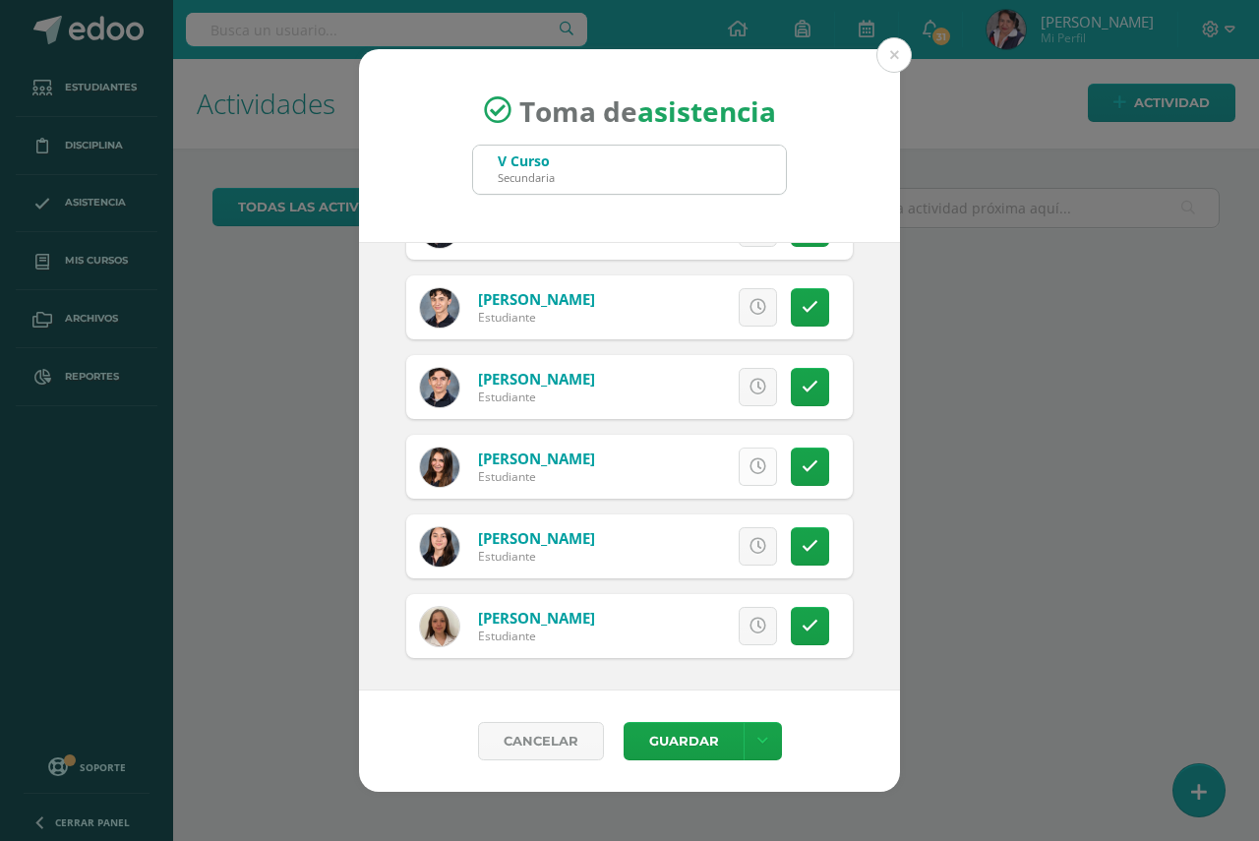
click at [749, 472] on icon at bounding box center [757, 466] width 17 height 17
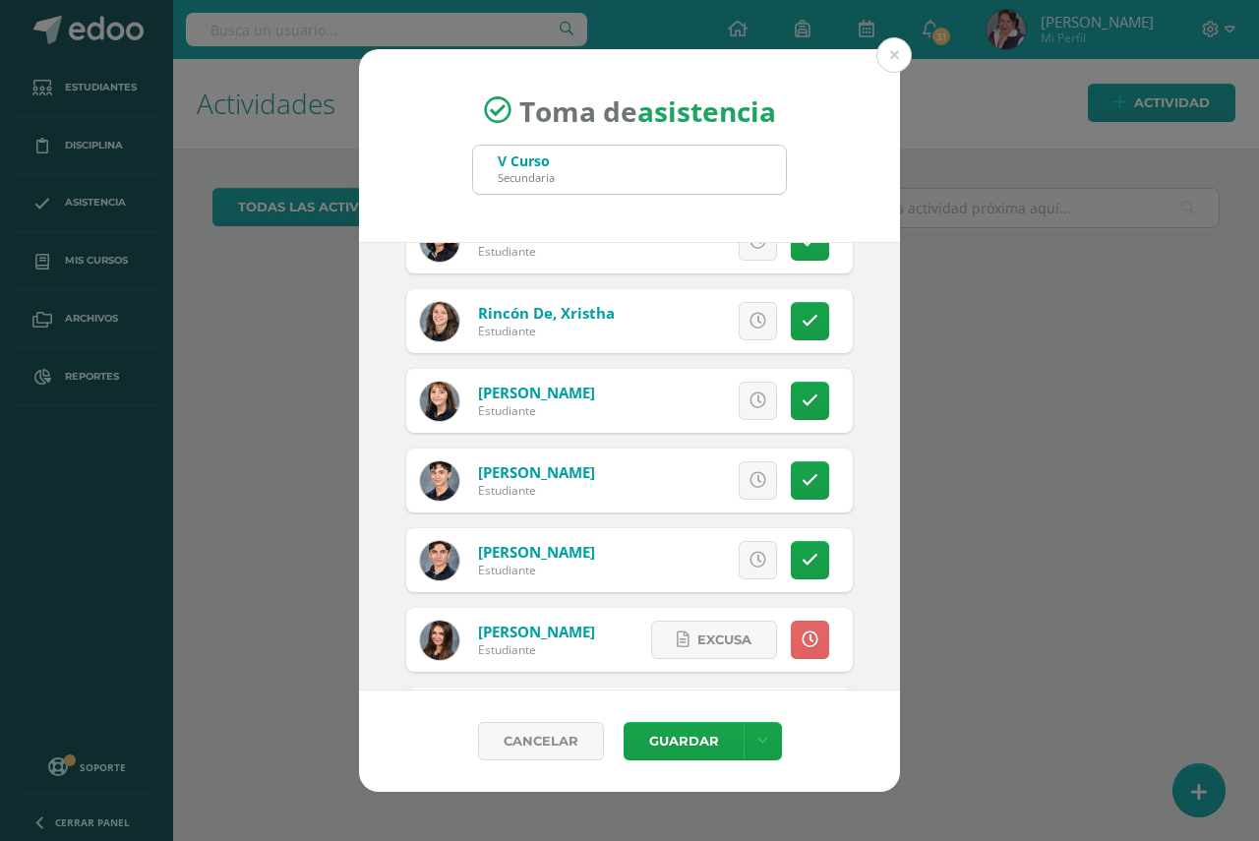
scroll to position [1929, 0]
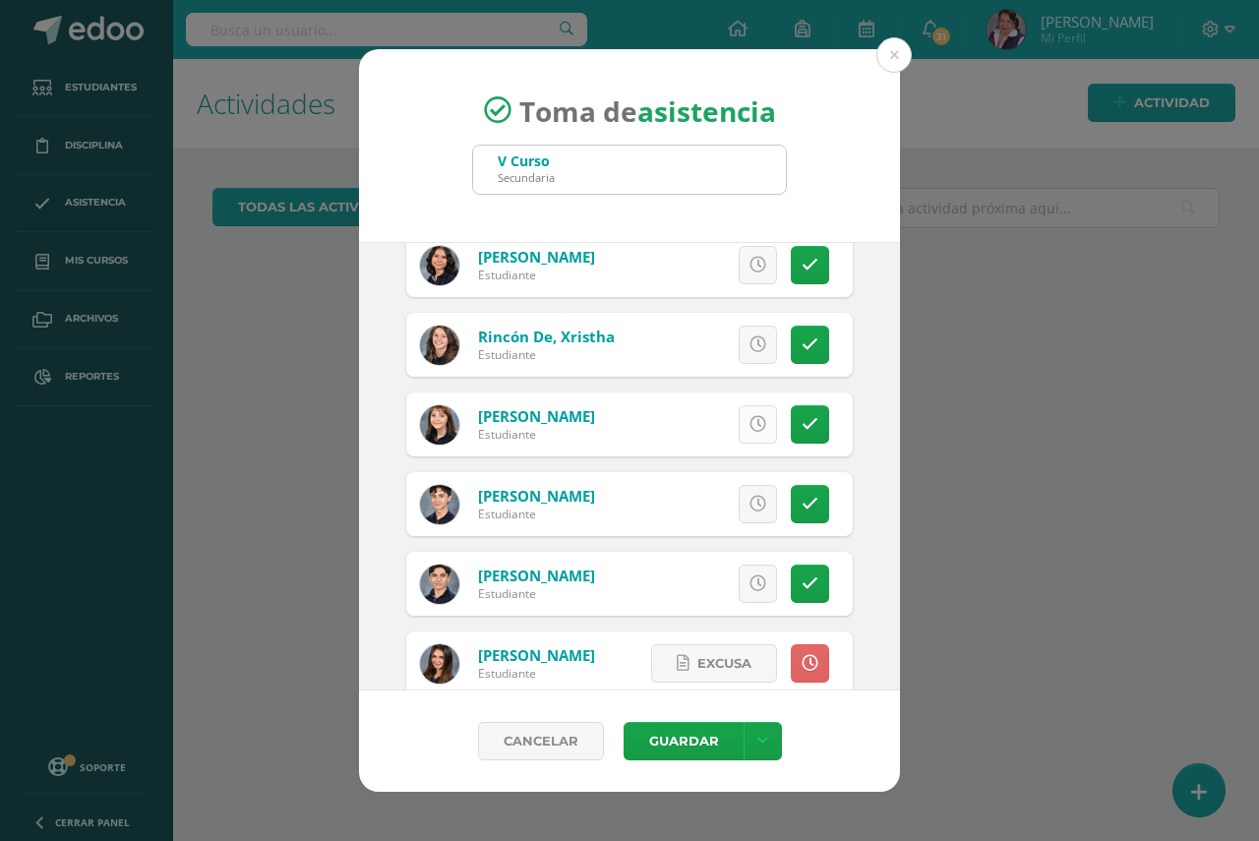
click at [749, 432] on icon at bounding box center [757, 424] width 17 height 17
click at [679, 736] on button "Guardar" at bounding box center [683, 741] width 120 height 38
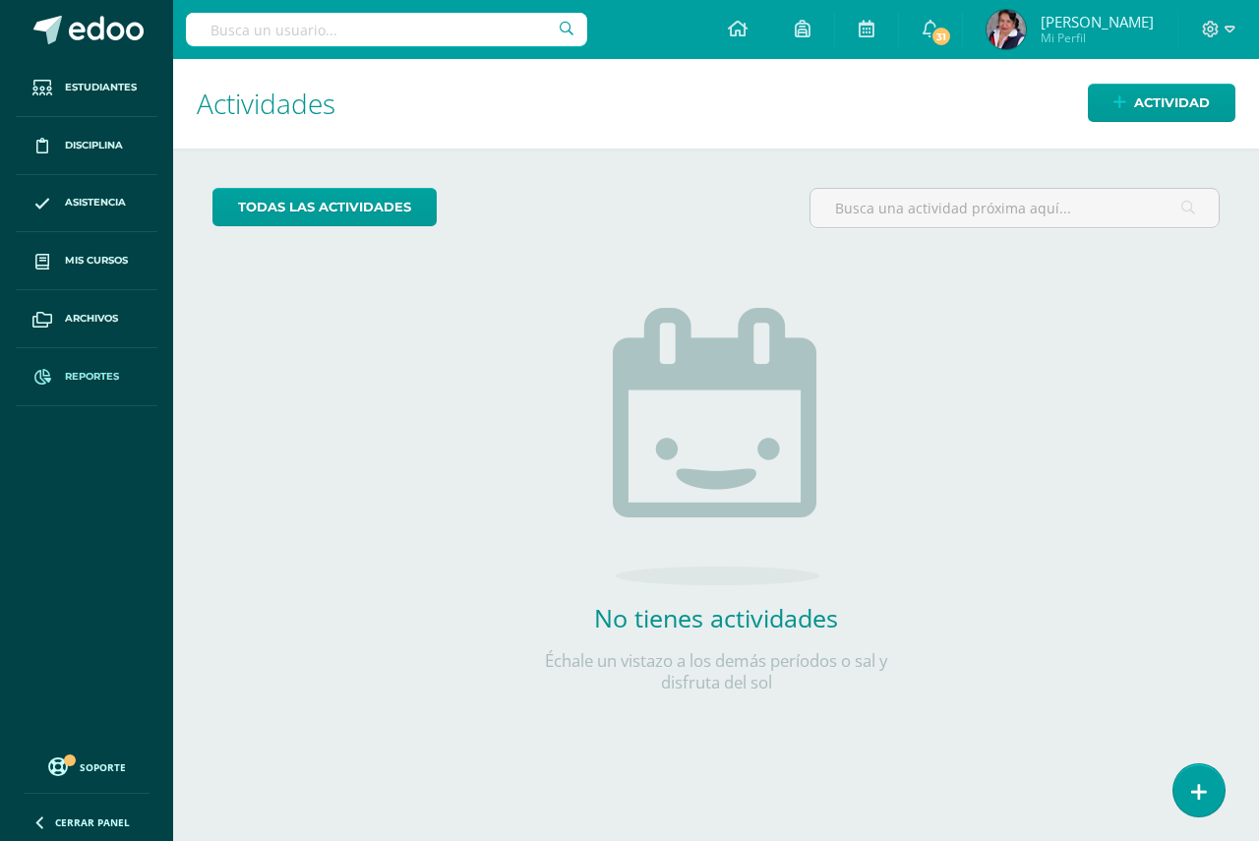
click at [82, 377] on span "Reportes" at bounding box center [92, 377] width 54 height 16
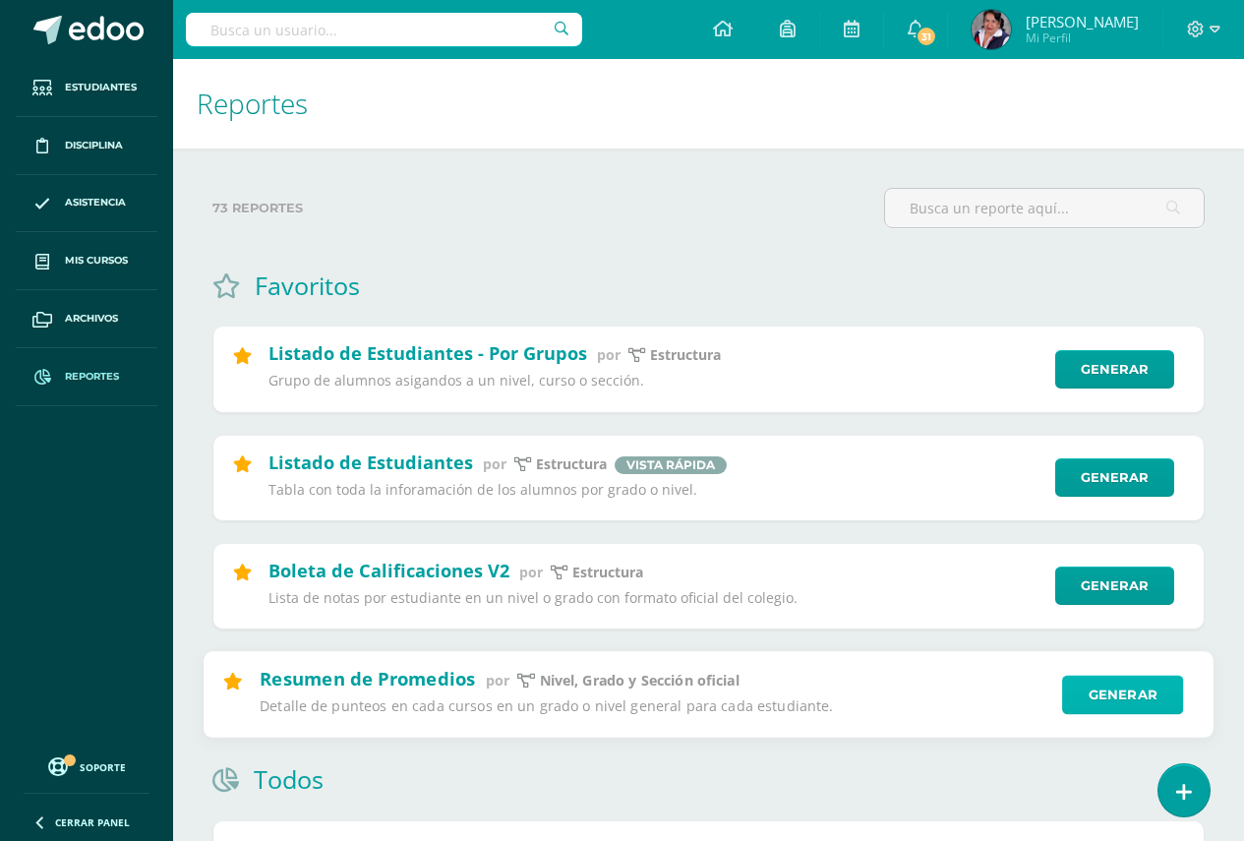
click at [1116, 692] on link "Generar" at bounding box center [1122, 694] width 121 height 39
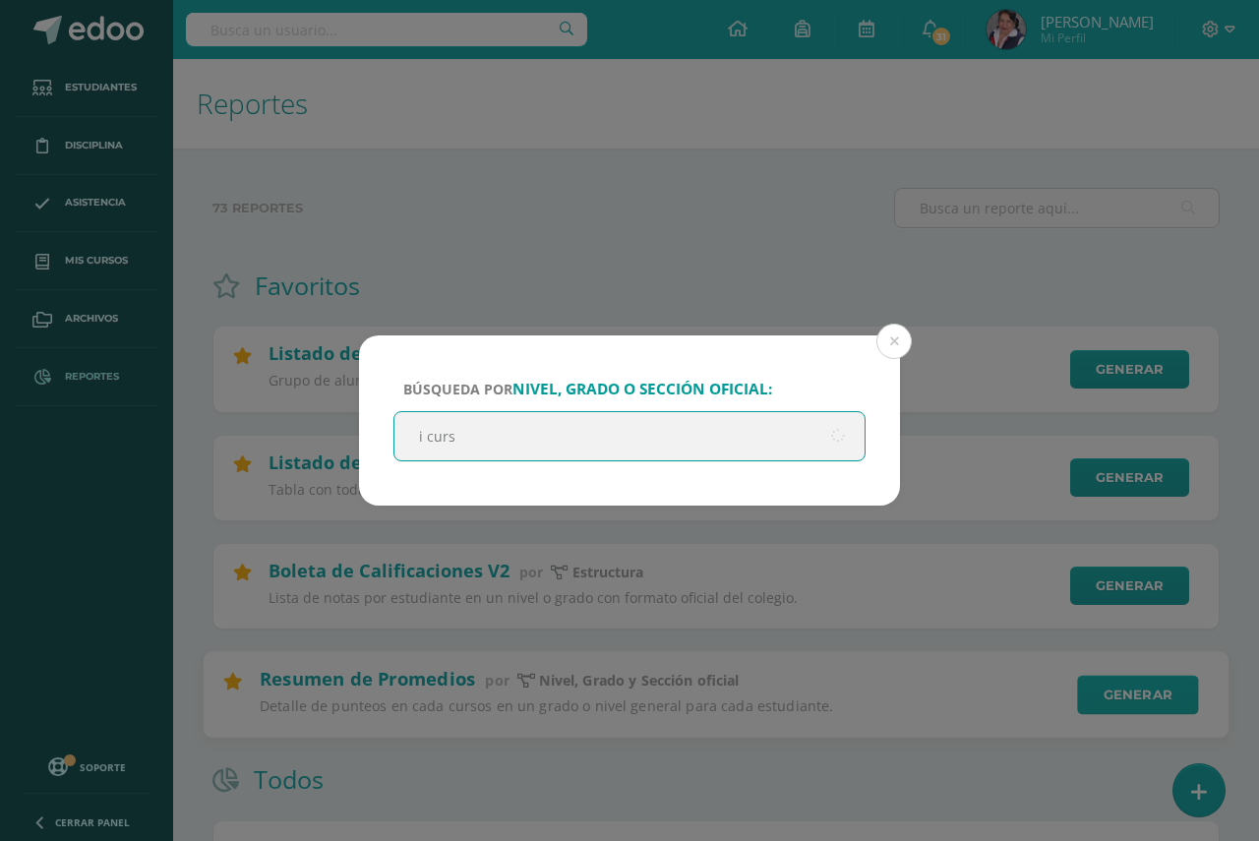
type input "i curso"
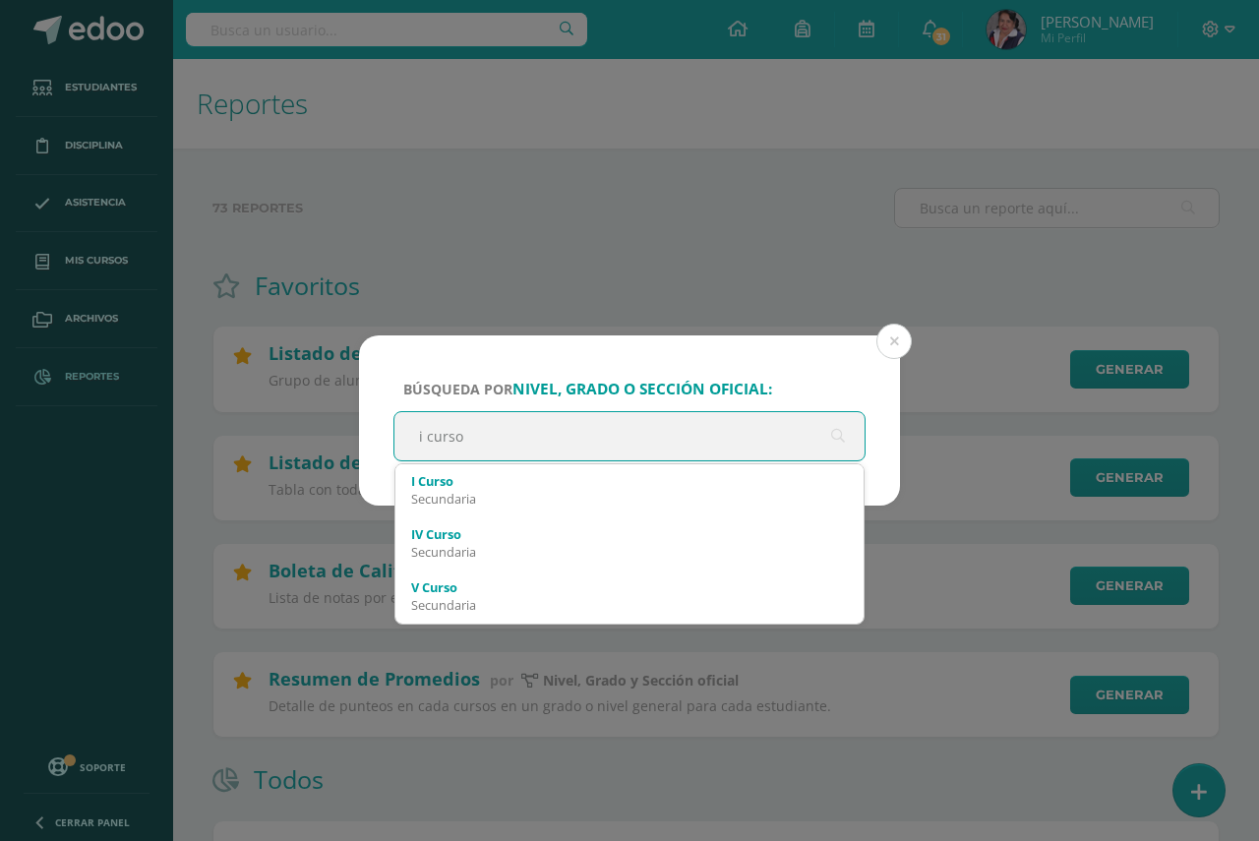
click at [467, 441] on input "i curso" at bounding box center [629, 436] width 470 height 48
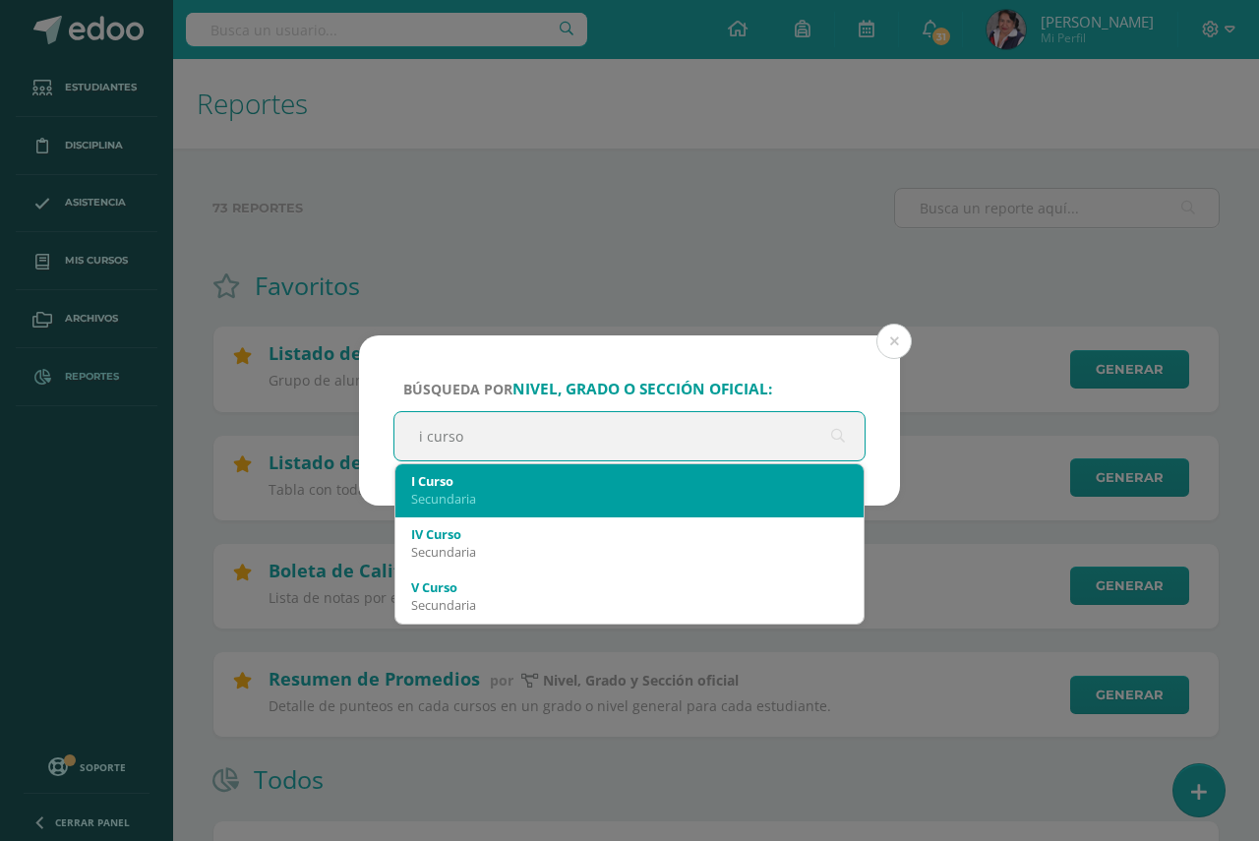
click at [438, 498] on div "Secundaria" at bounding box center [629, 499] width 437 height 18
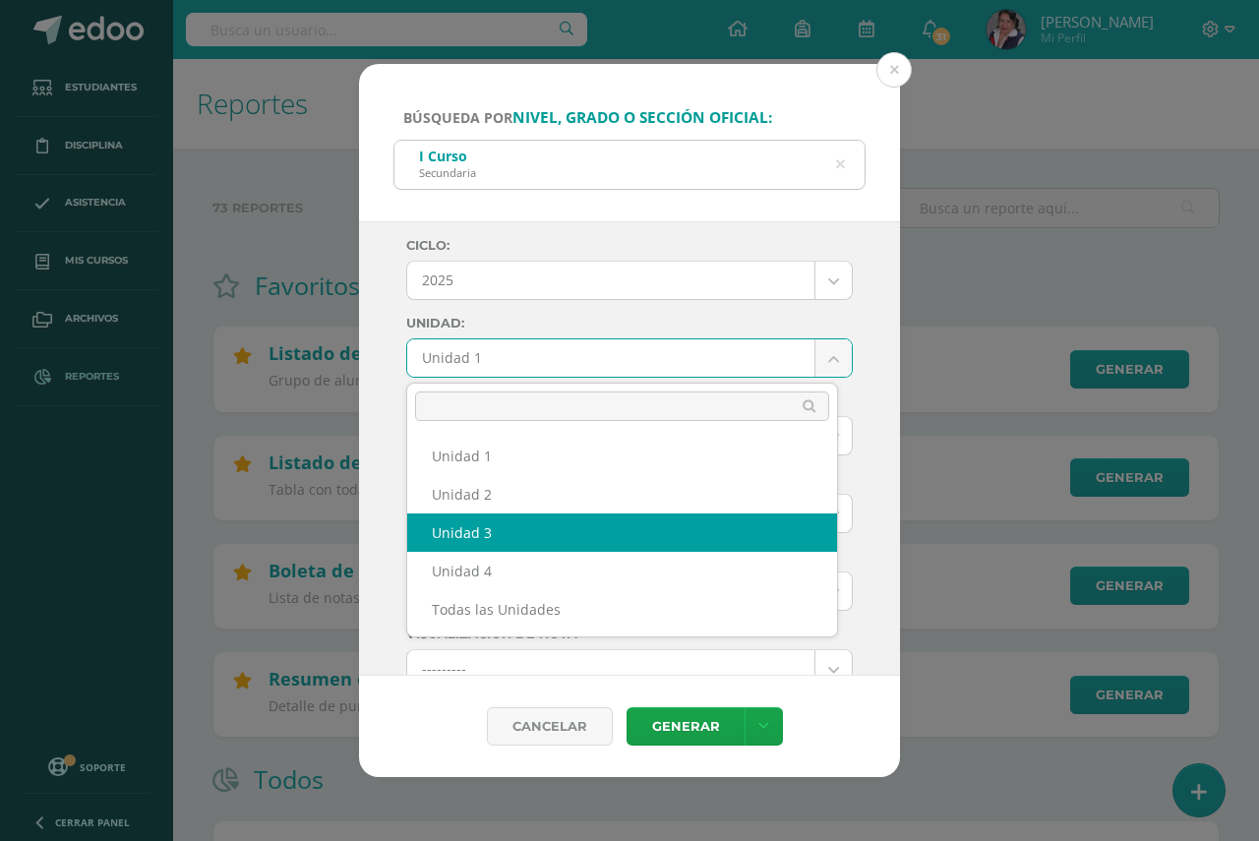
select select "Unidad 3"
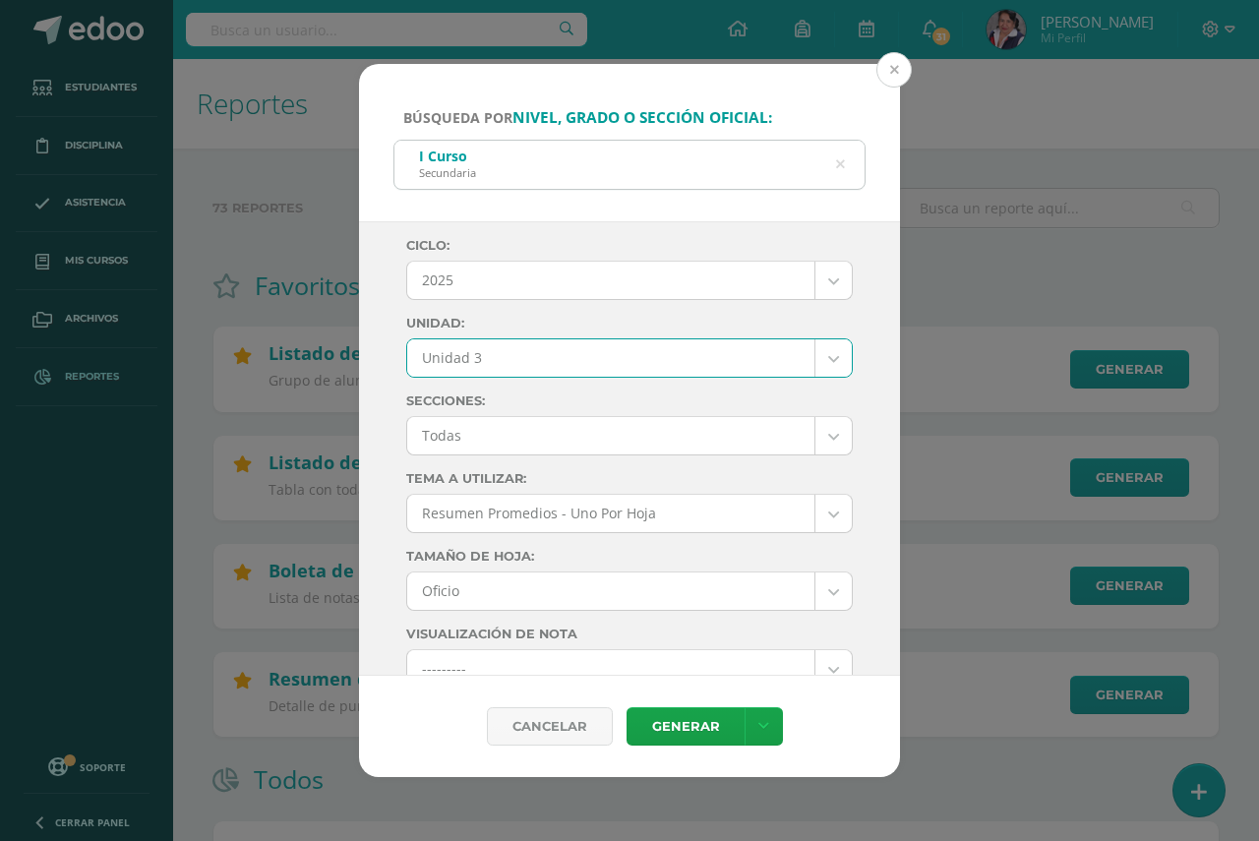
click at [893, 74] on button at bounding box center [893, 69] width 35 height 35
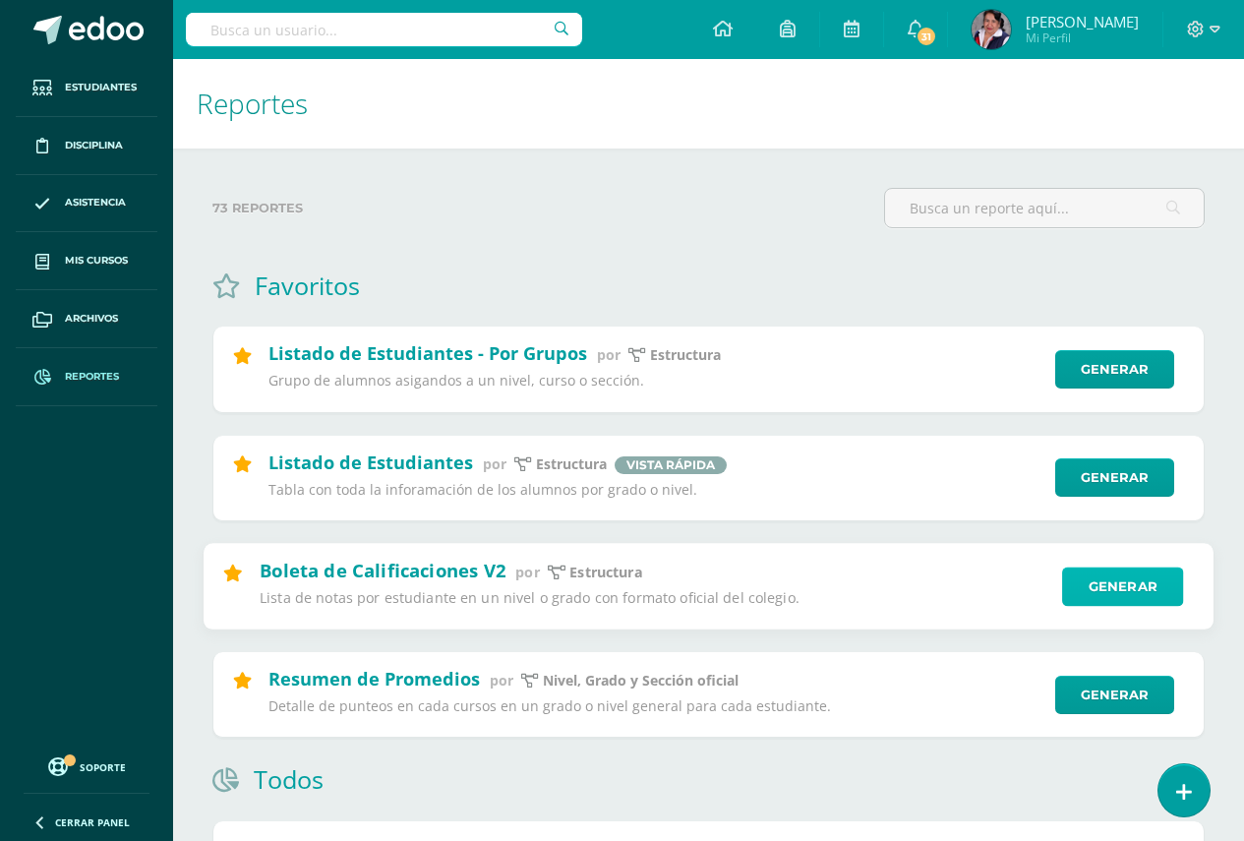
click at [1119, 589] on link "Generar" at bounding box center [1122, 585] width 121 height 39
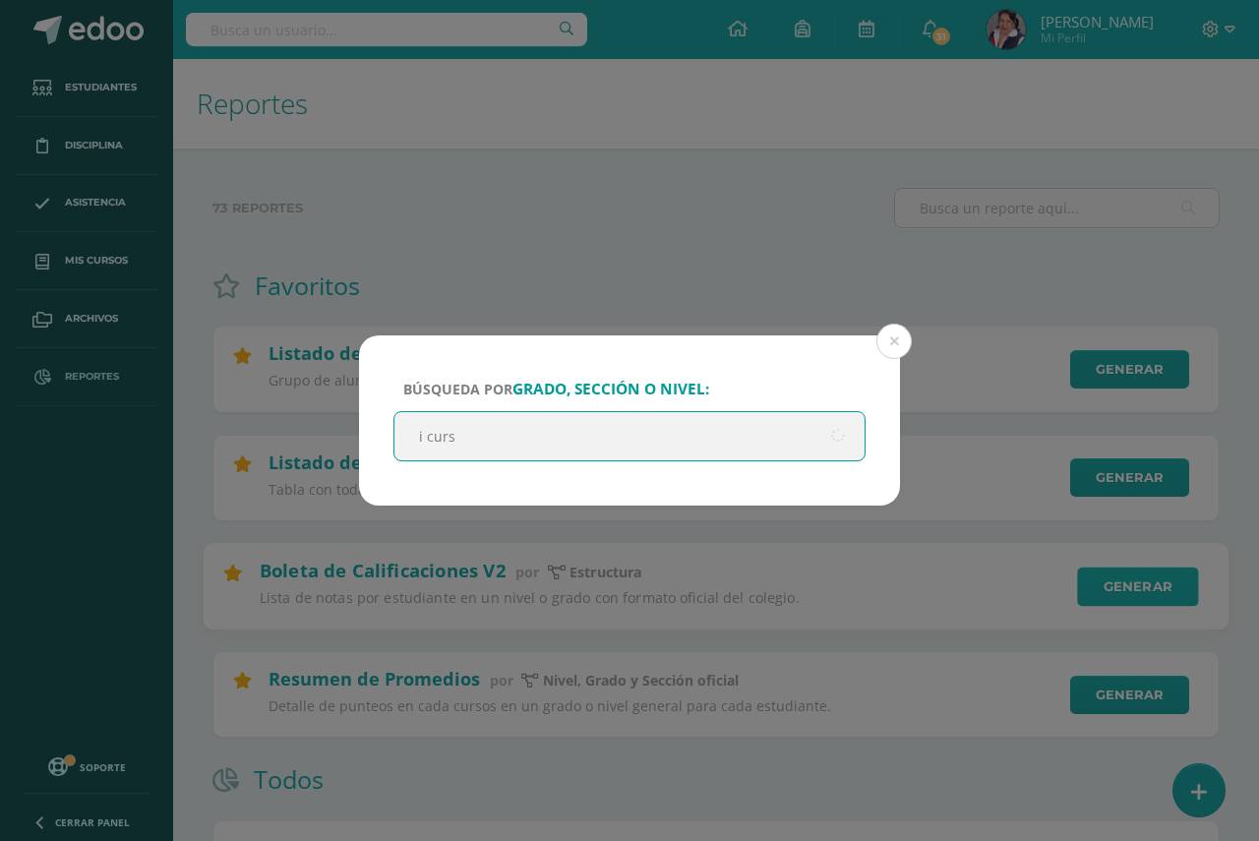
type input "i curso"
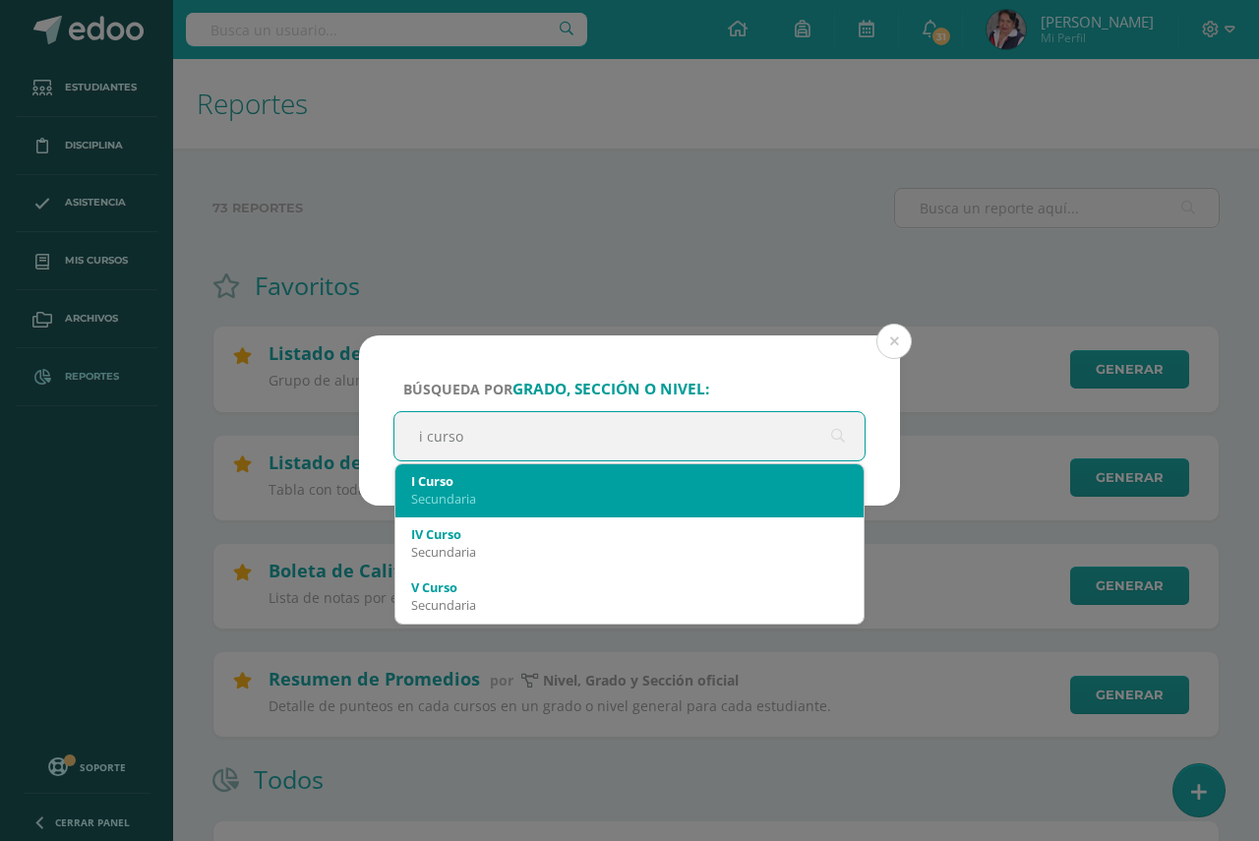
click at [514, 488] on div "I Curso" at bounding box center [629, 481] width 437 height 18
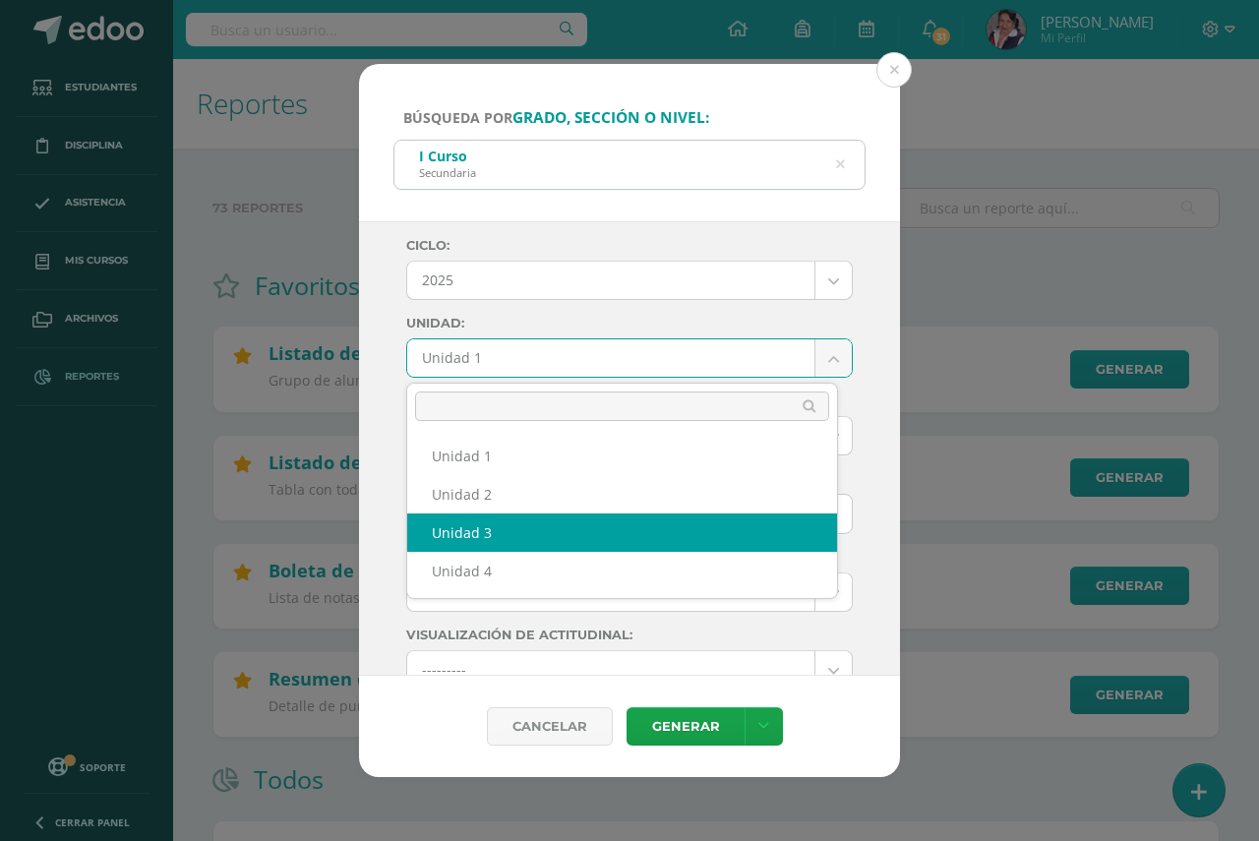
select select "Unidad 3"
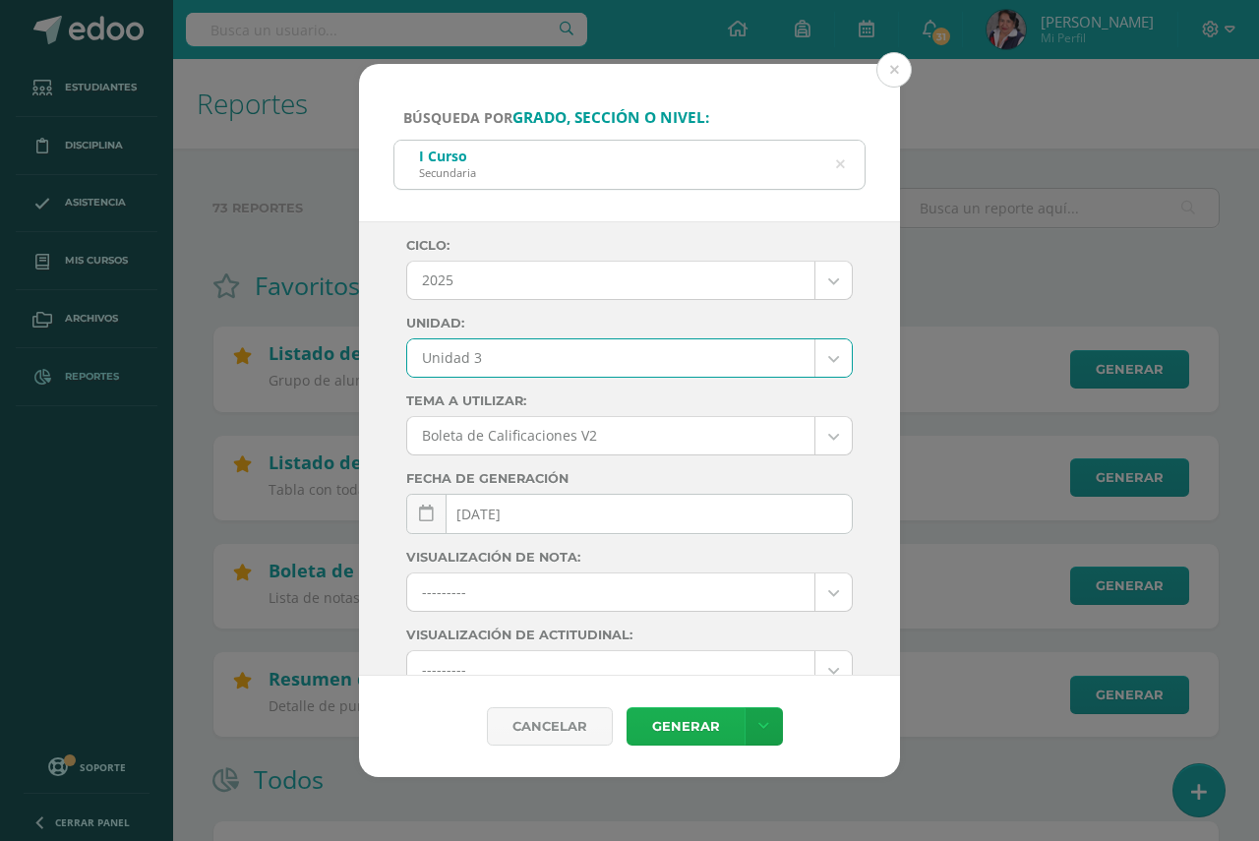
click at [678, 733] on link "Generar" at bounding box center [685, 726] width 118 height 38
click at [686, 730] on link "Generar" at bounding box center [685, 726] width 118 height 38
click at [679, 723] on link "Generar" at bounding box center [685, 726] width 118 height 38
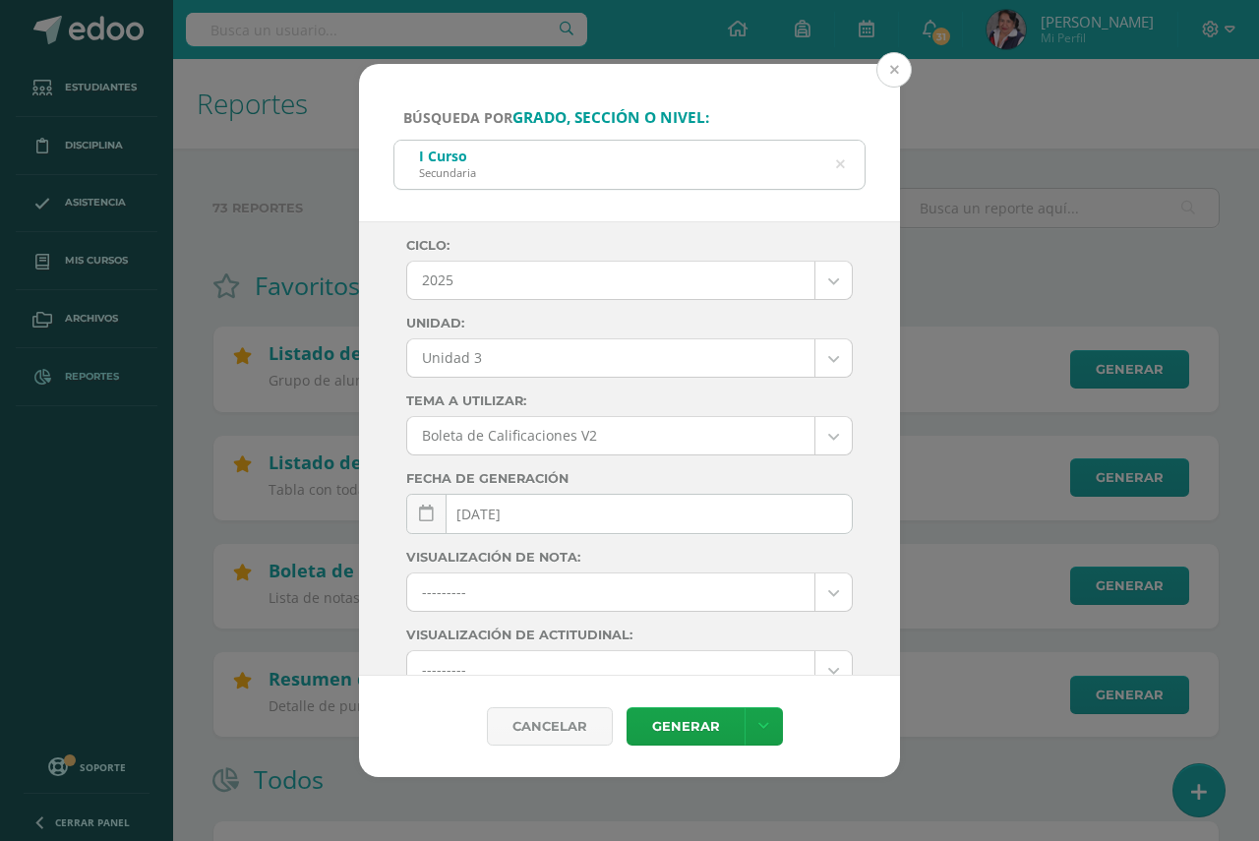
click at [887, 72] on button at bounding box center [893, 69] width 35 height 35
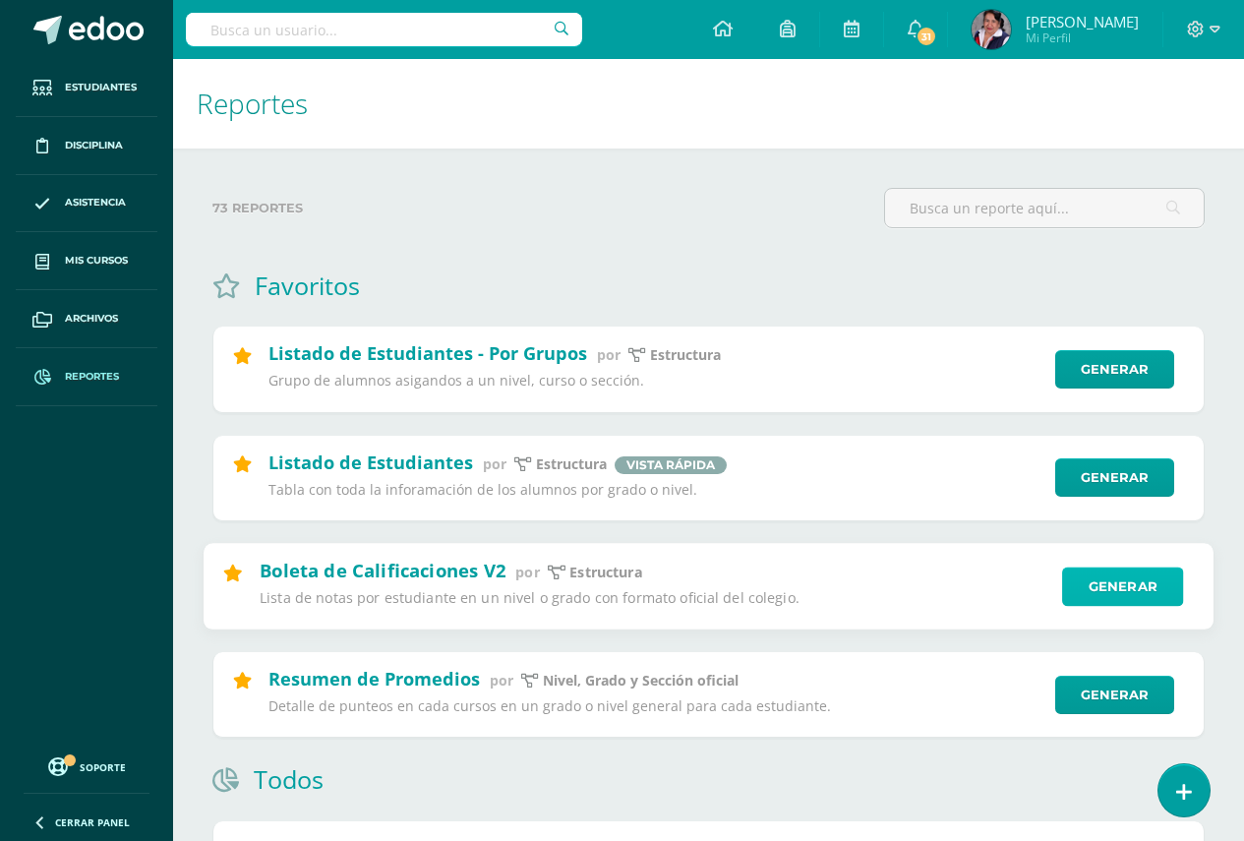
click at [1113, 586] on link "Generar" at bounding box center [1122, 585] width 121 height 39
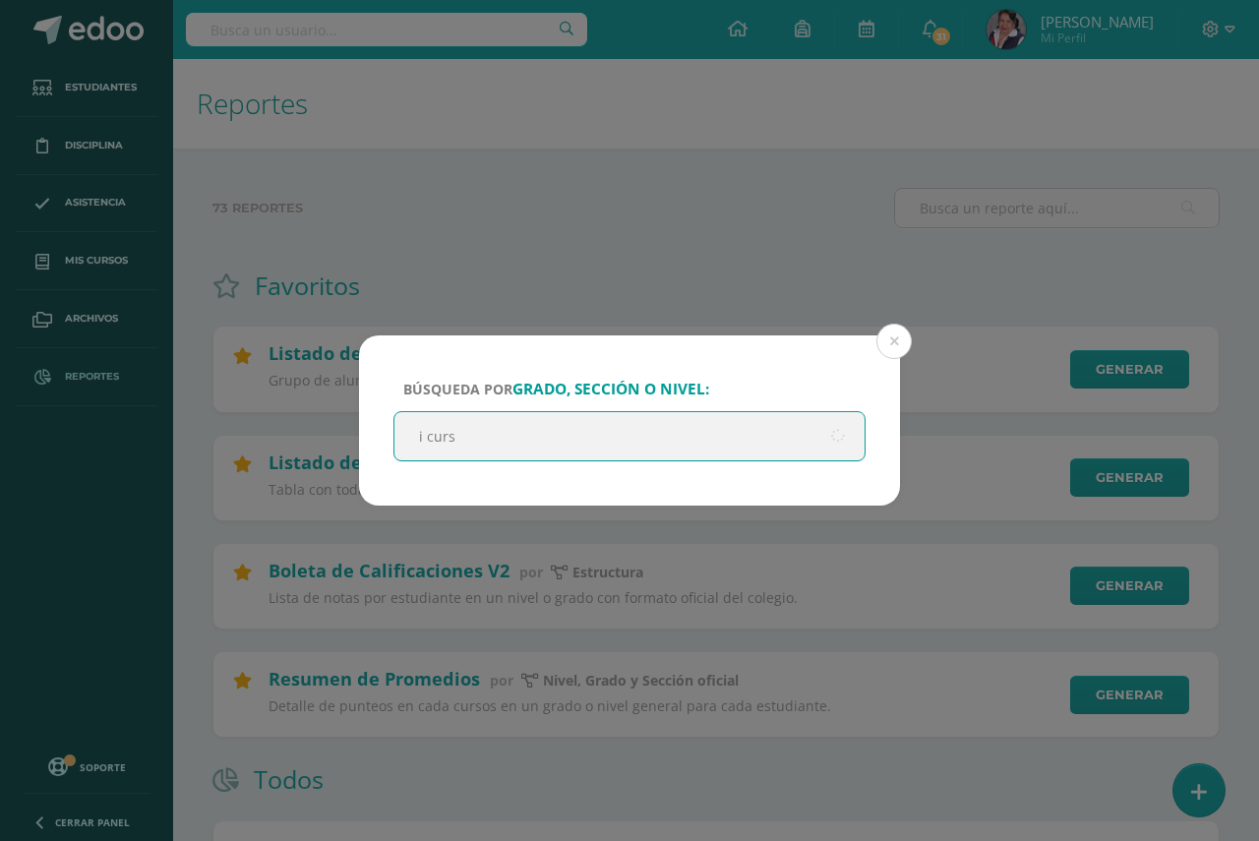
type input "i curso"
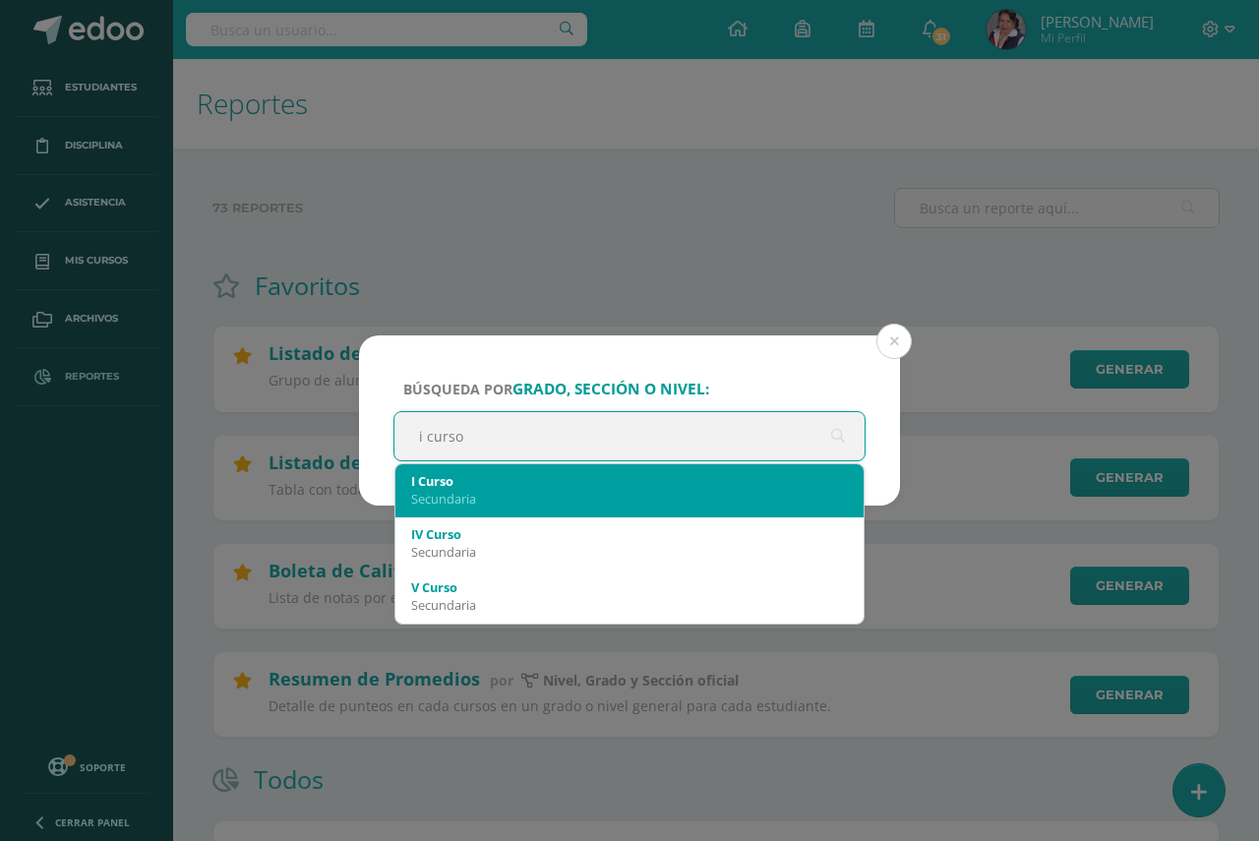
click at [456, 486] on div "I Curso" at bounding box center [629, 481] width 437 height 18
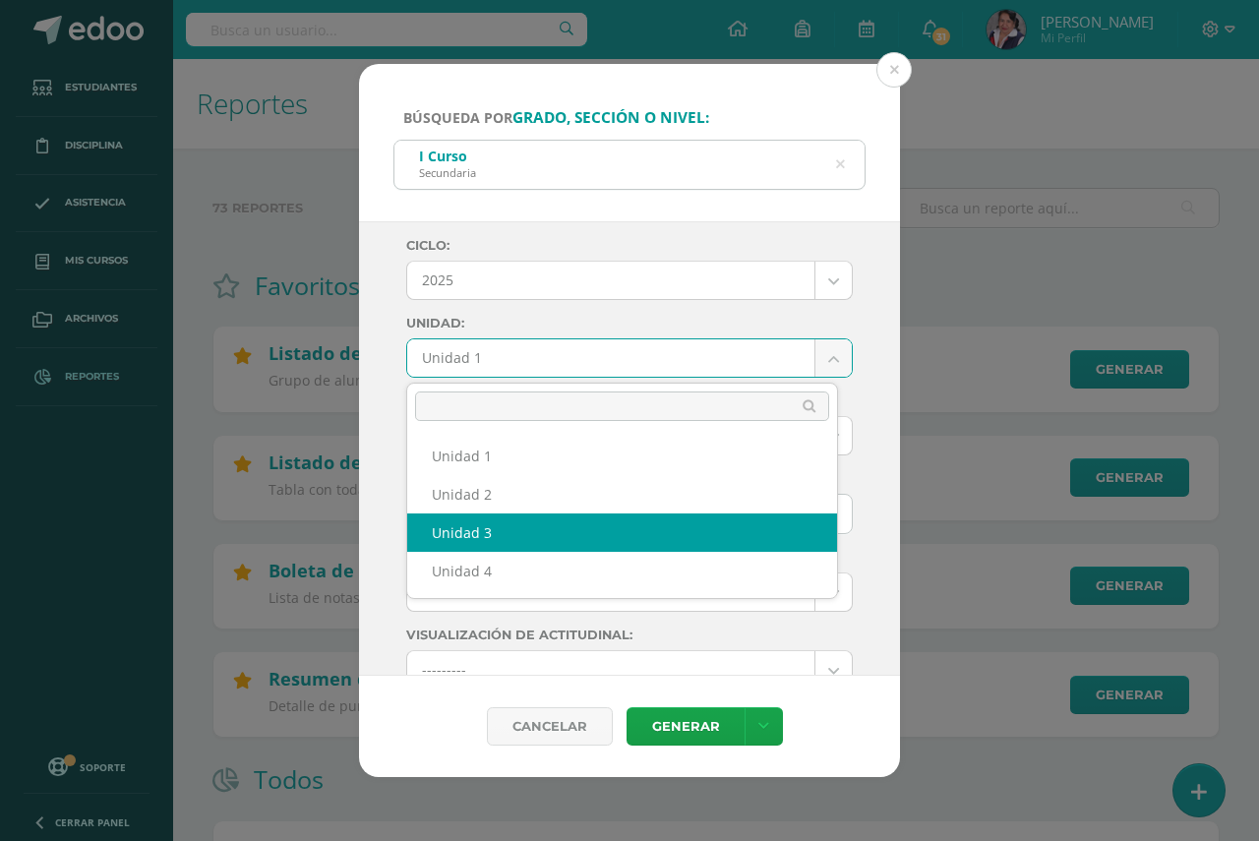
select select "Unidad 3"
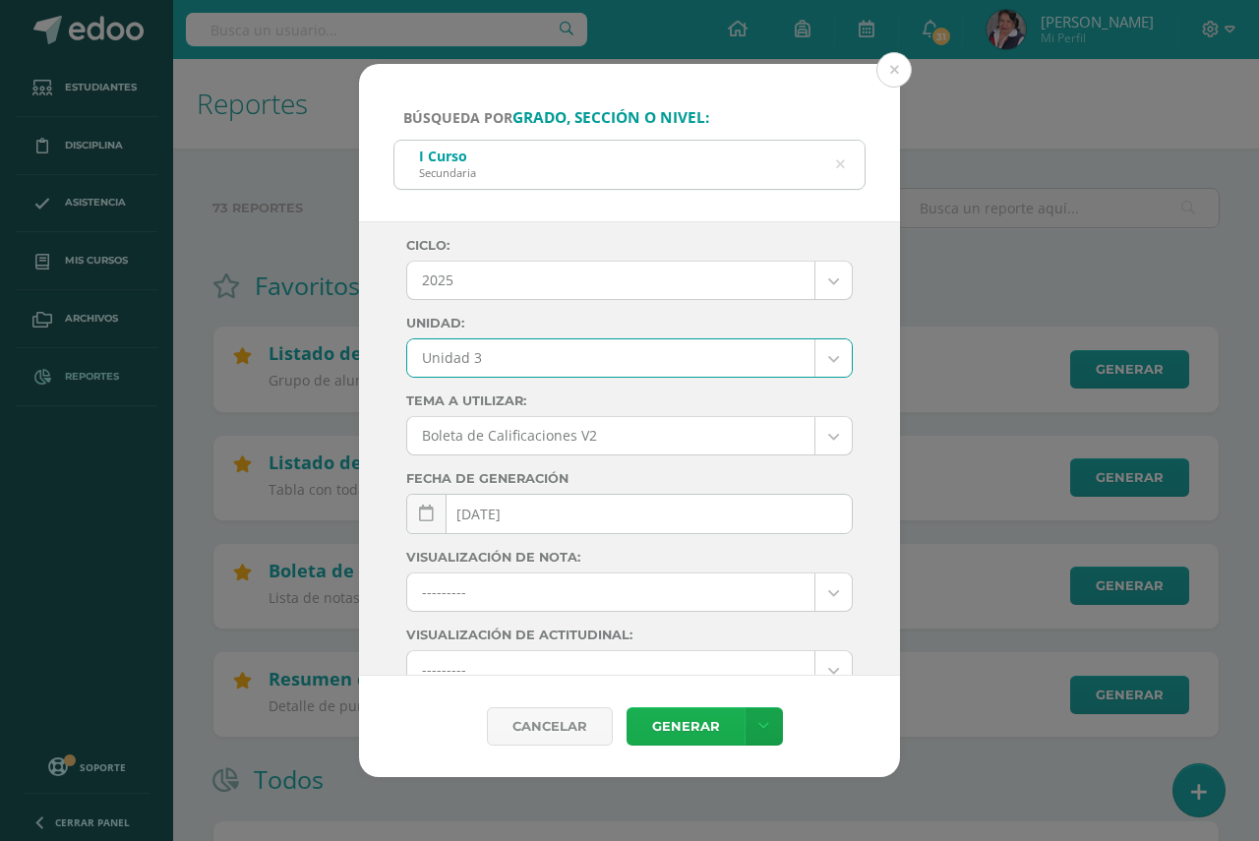
click at [681, 729] on link "Generar" at bounding box center [685, 726] width 118 height 38
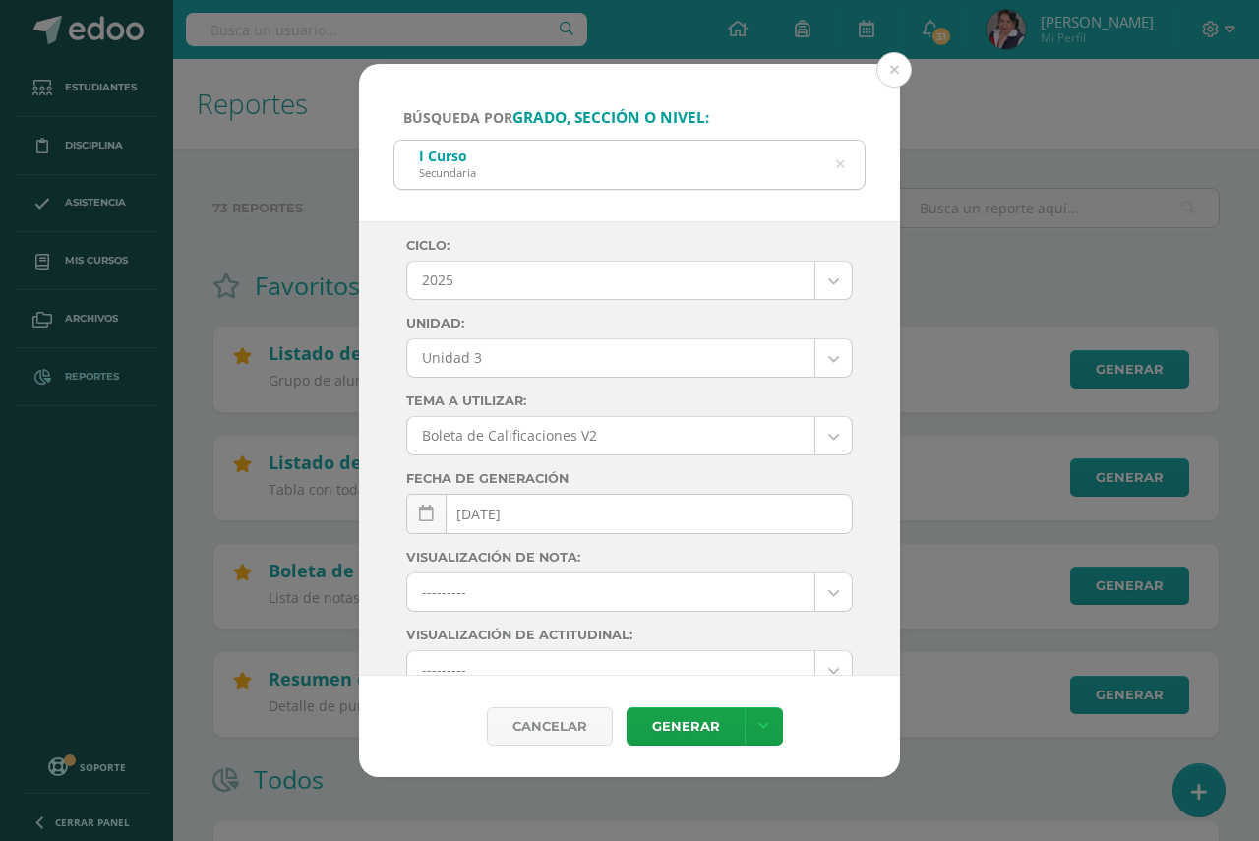
click at [842, 165] on icon at bounding box center [840, 165] width 9 height 50
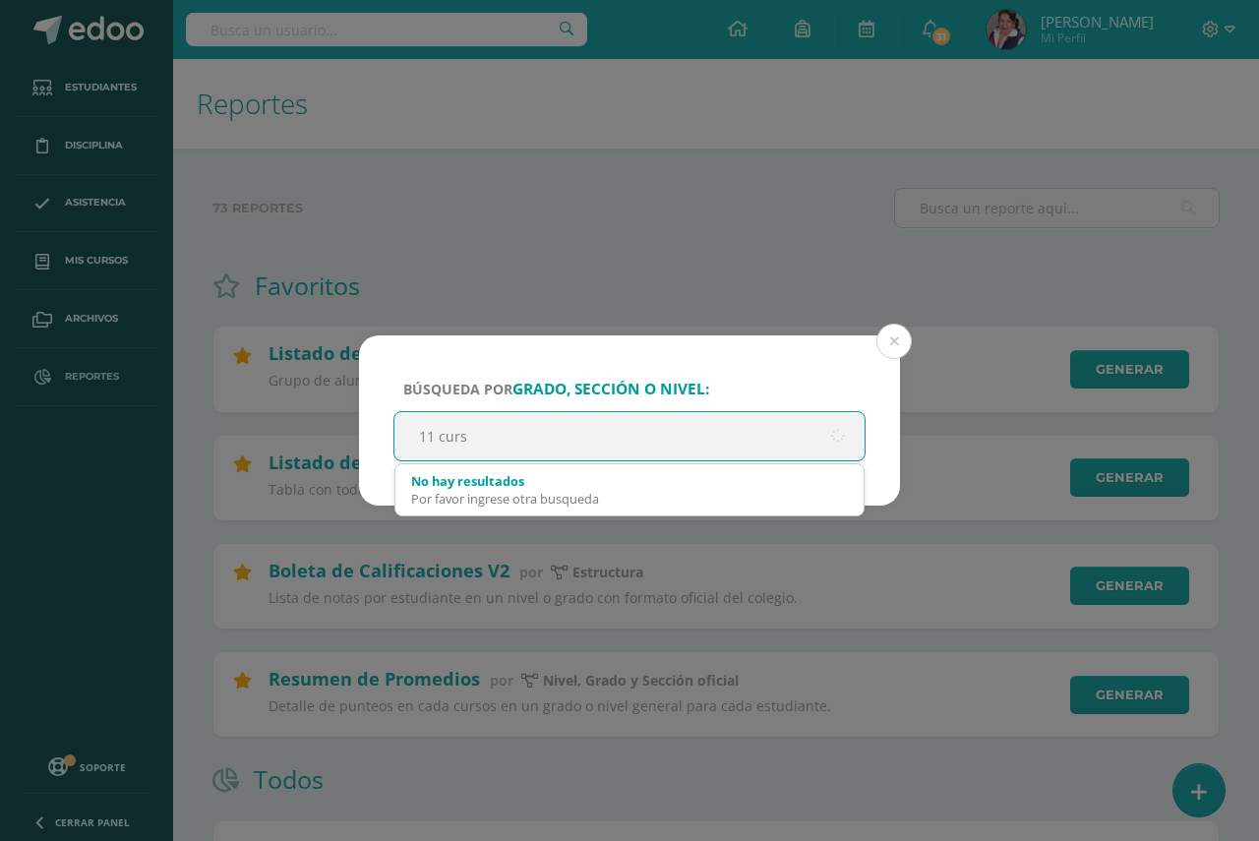
type input "11 curso"
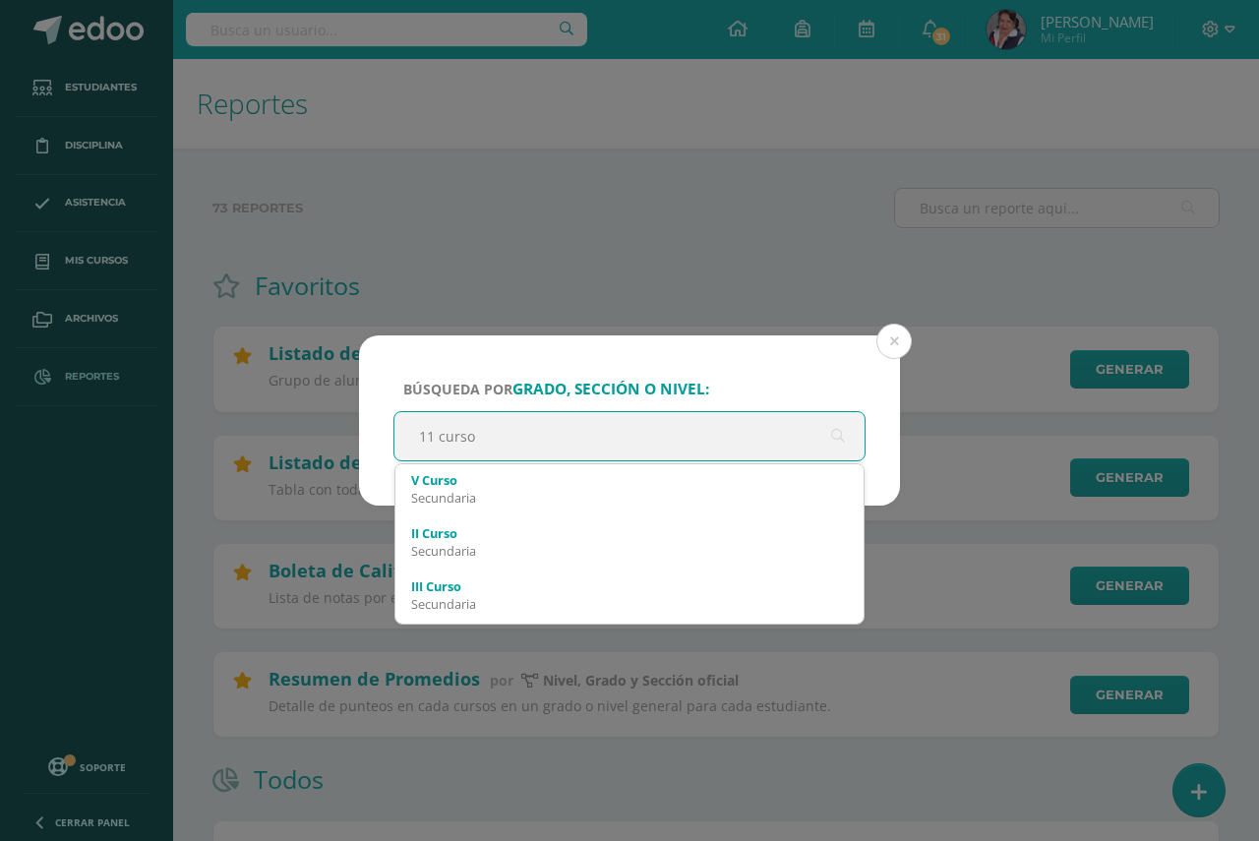
scroll to position [118, 0]
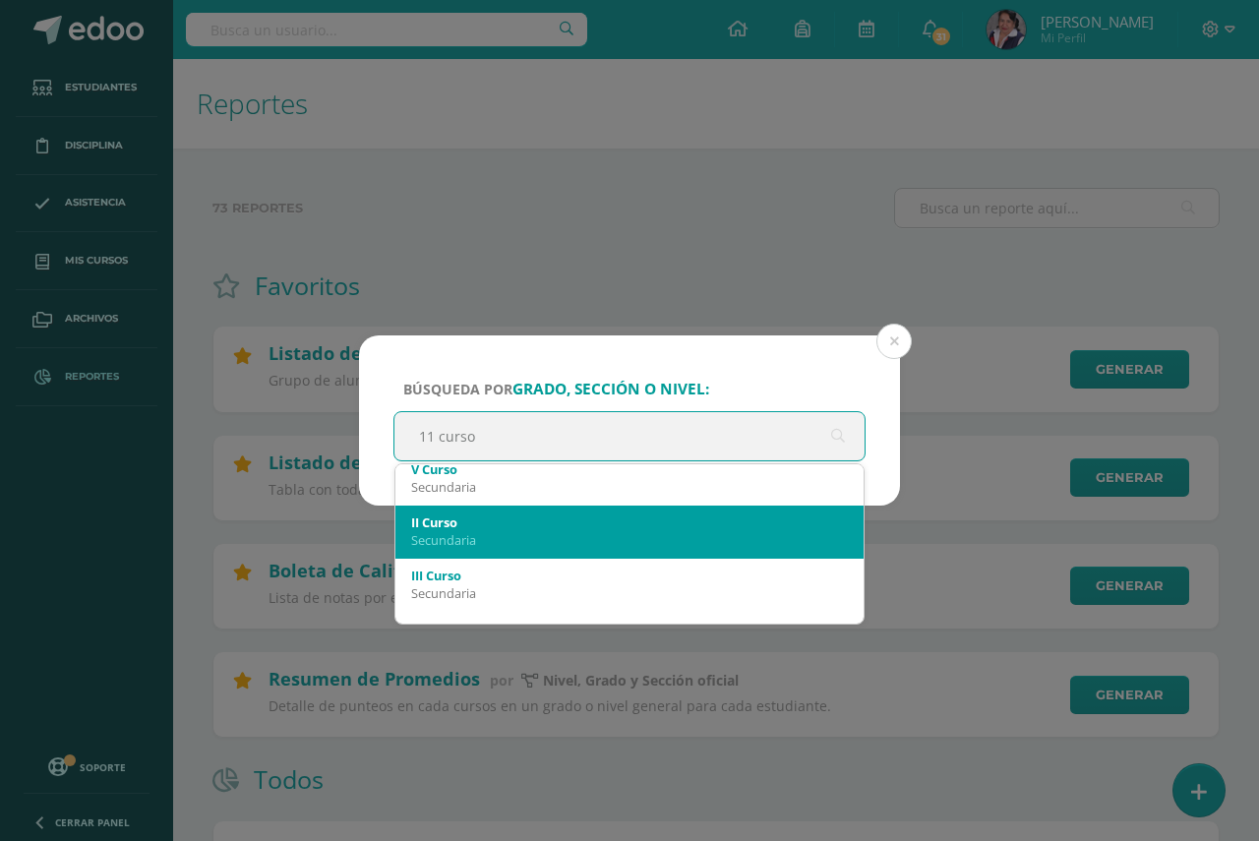
click at [482, 528] on div "II Curso" at bounding box center [629, 522] width 437 height 18
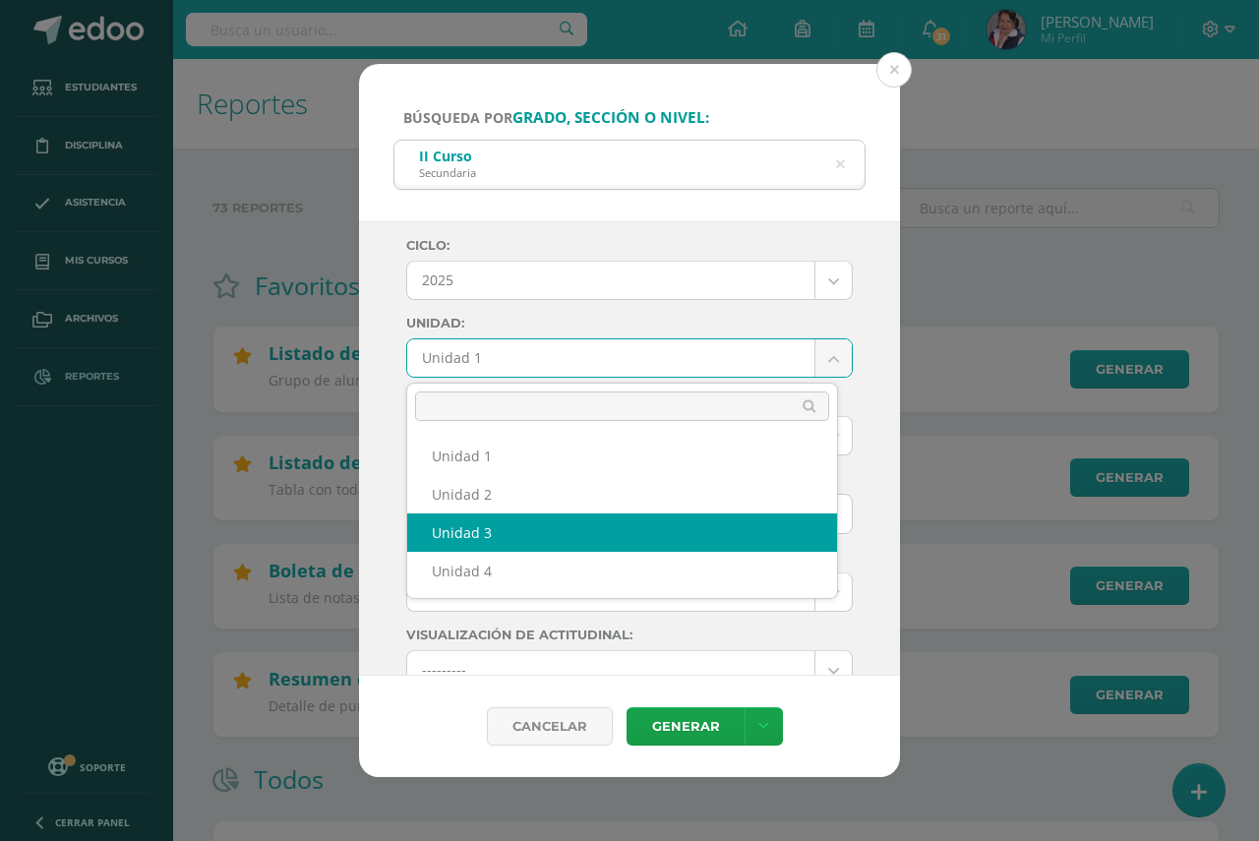
select select "Unidad 3"
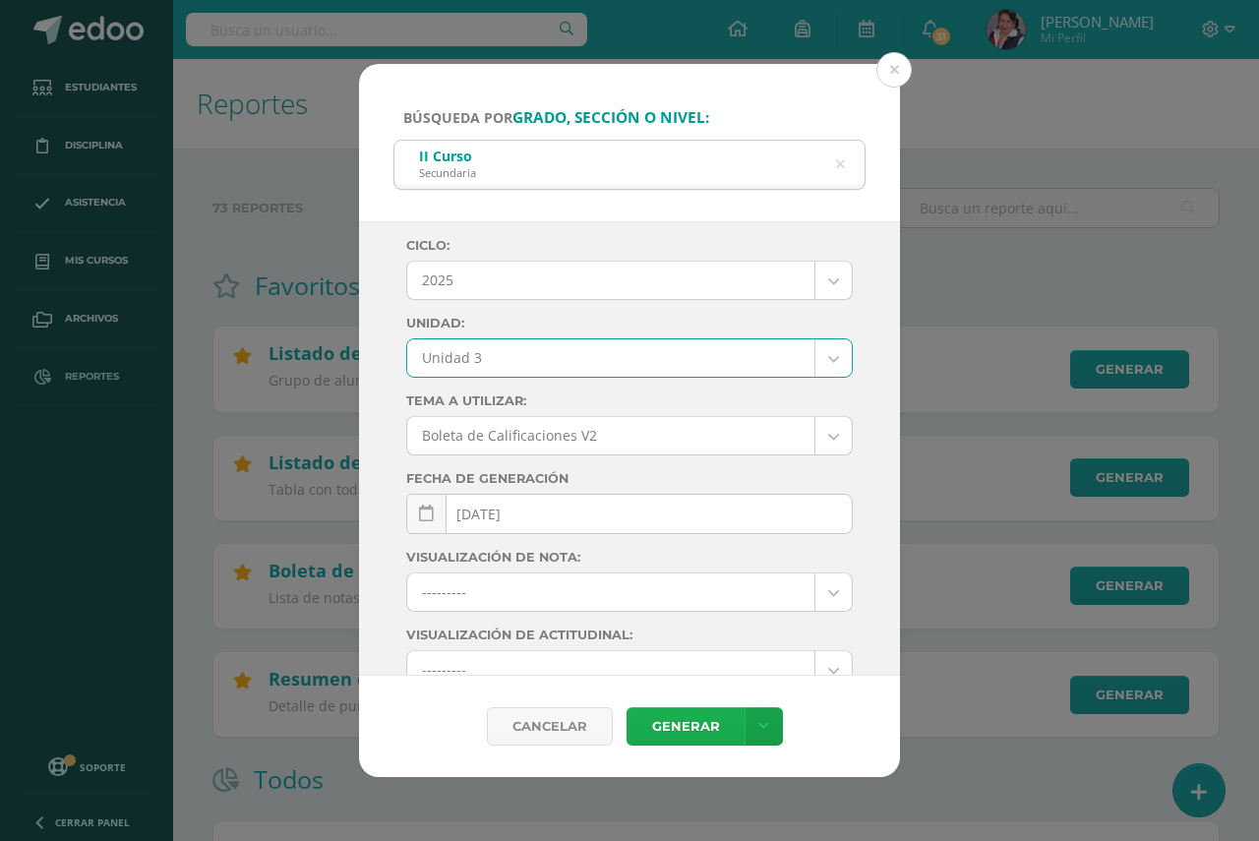
click at [671, 729] on link "Generar" at bounding box center [685, 726] width 118 height 38
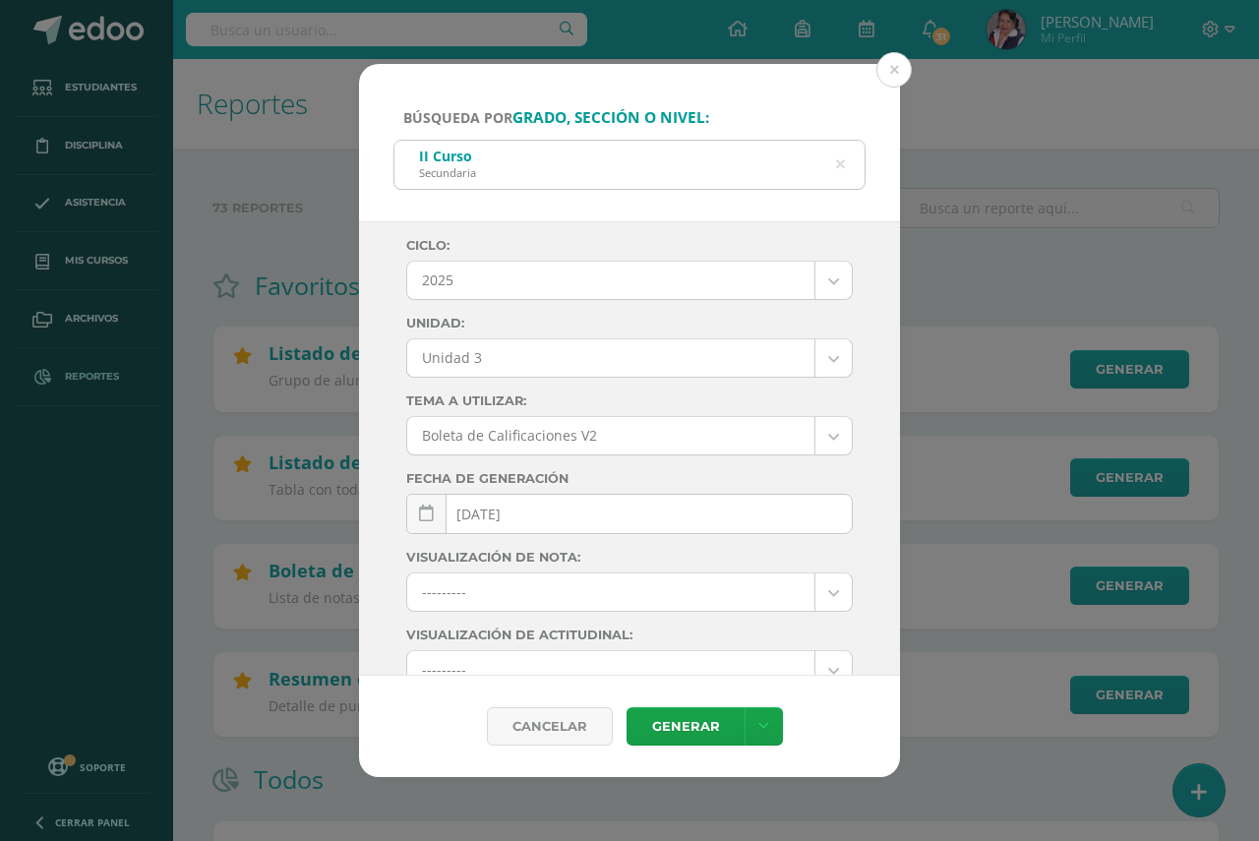
click at [840, 164] on icon at bounding box center [840, 165] width 9 height 50
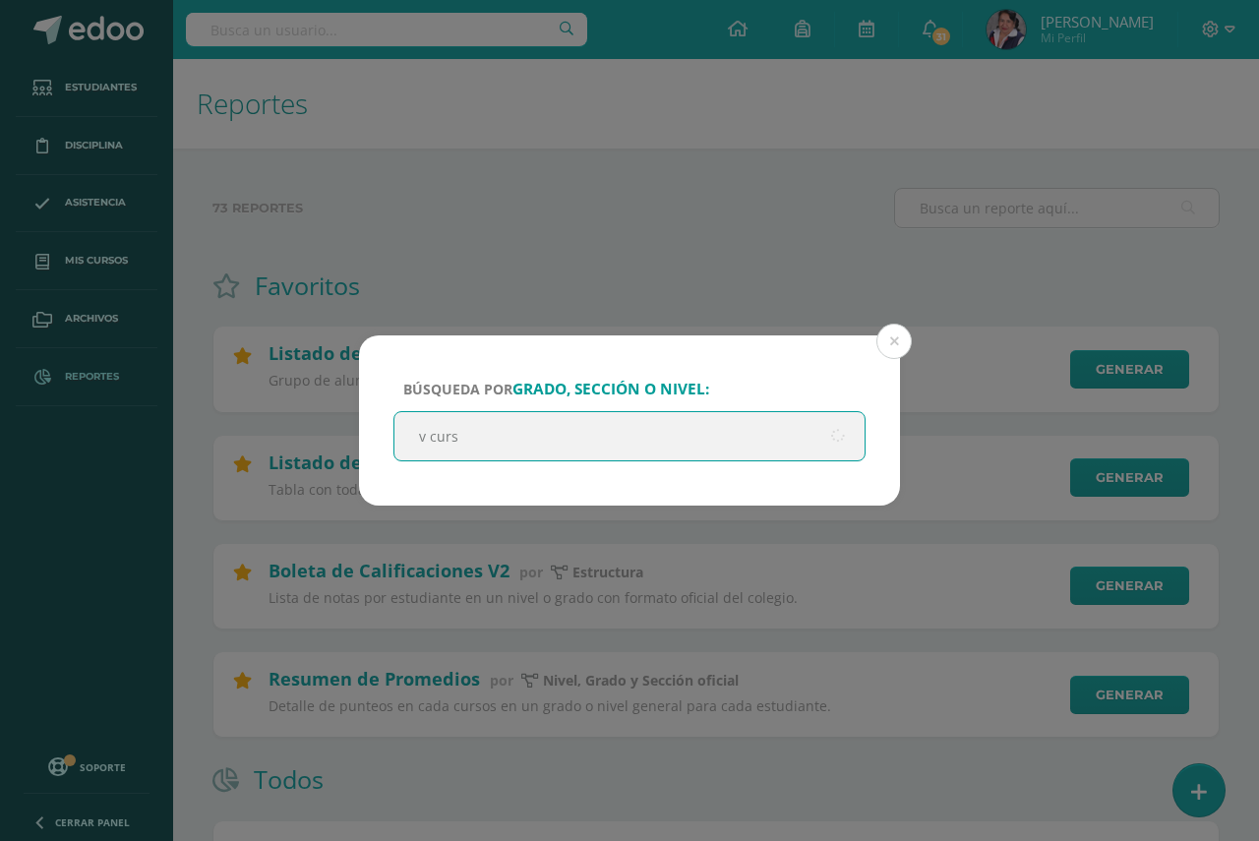
type input "v curso"
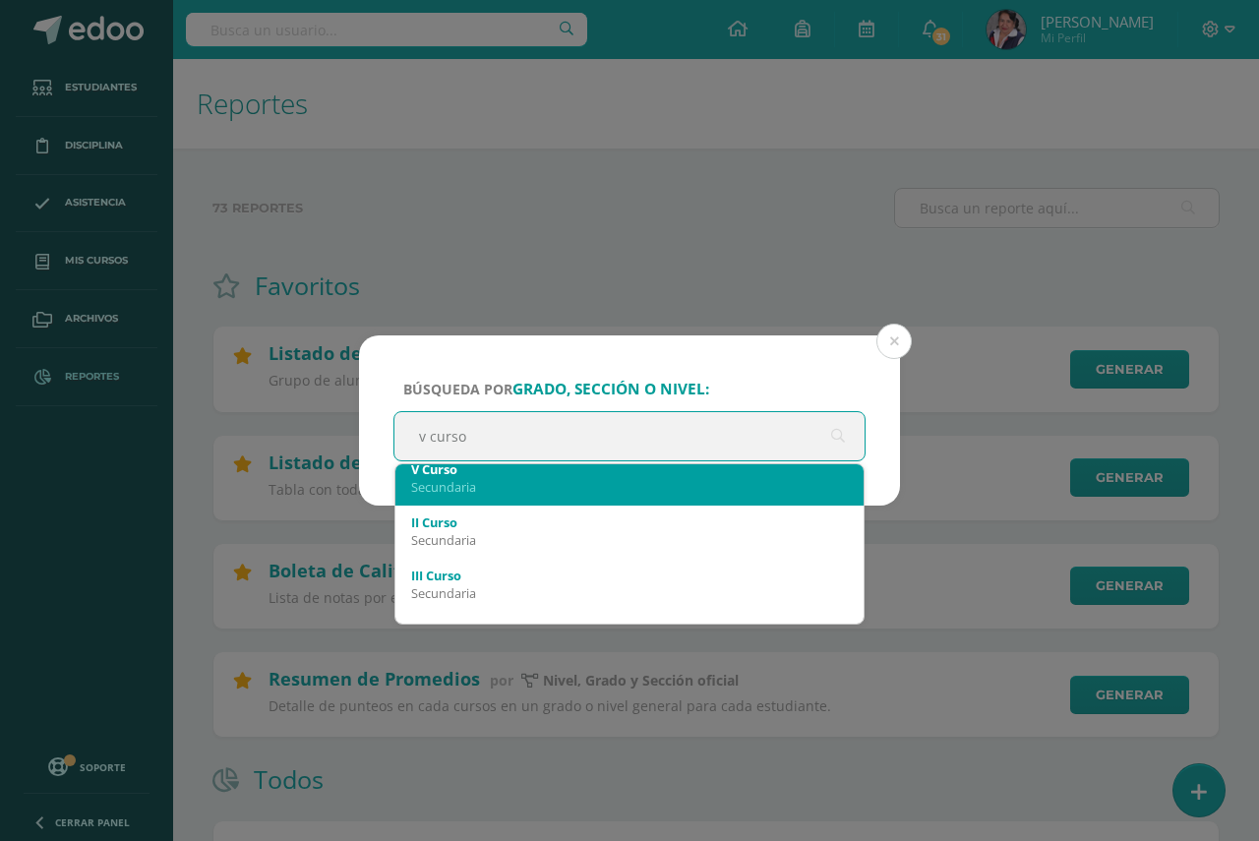
click at [569, 480] on div "Secundaria" at bounding box center [629, 487] width 437 height 18
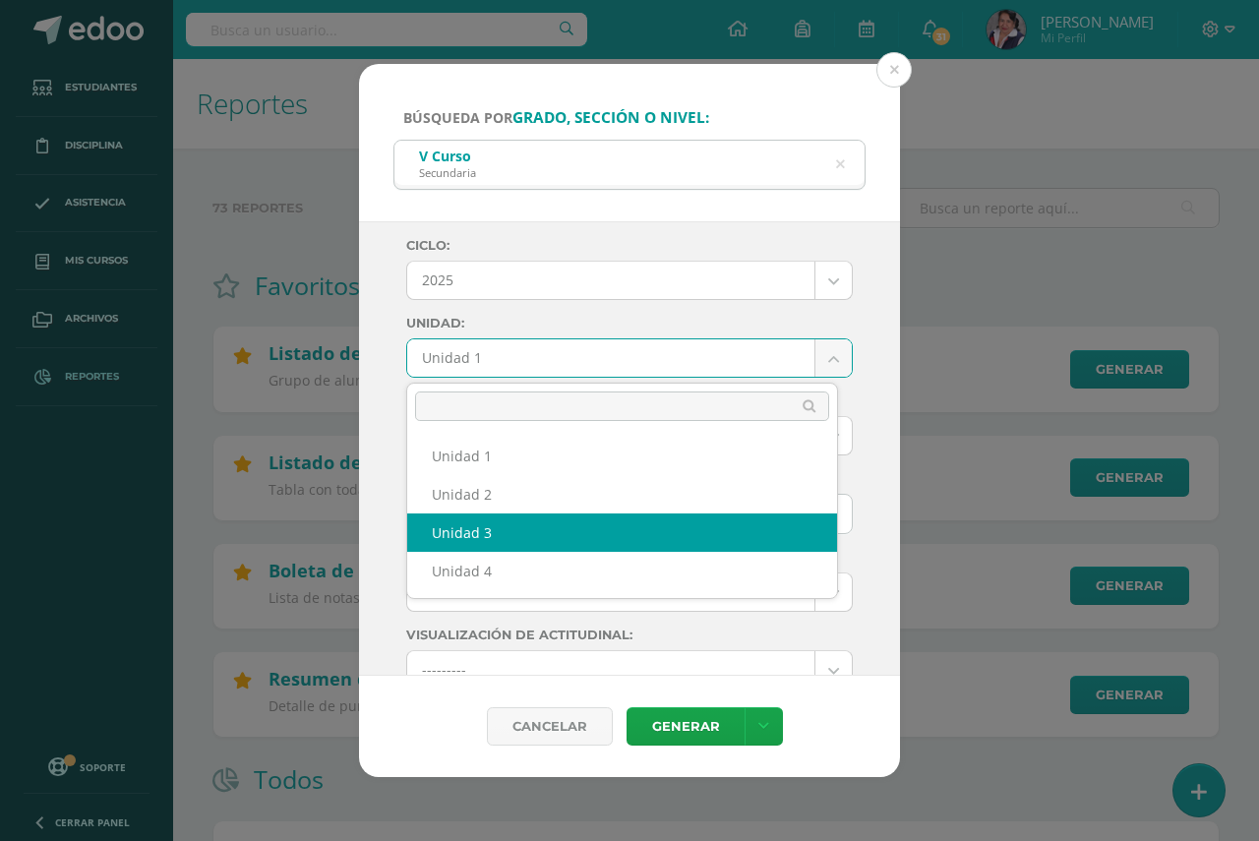
select select "Unidad 3"
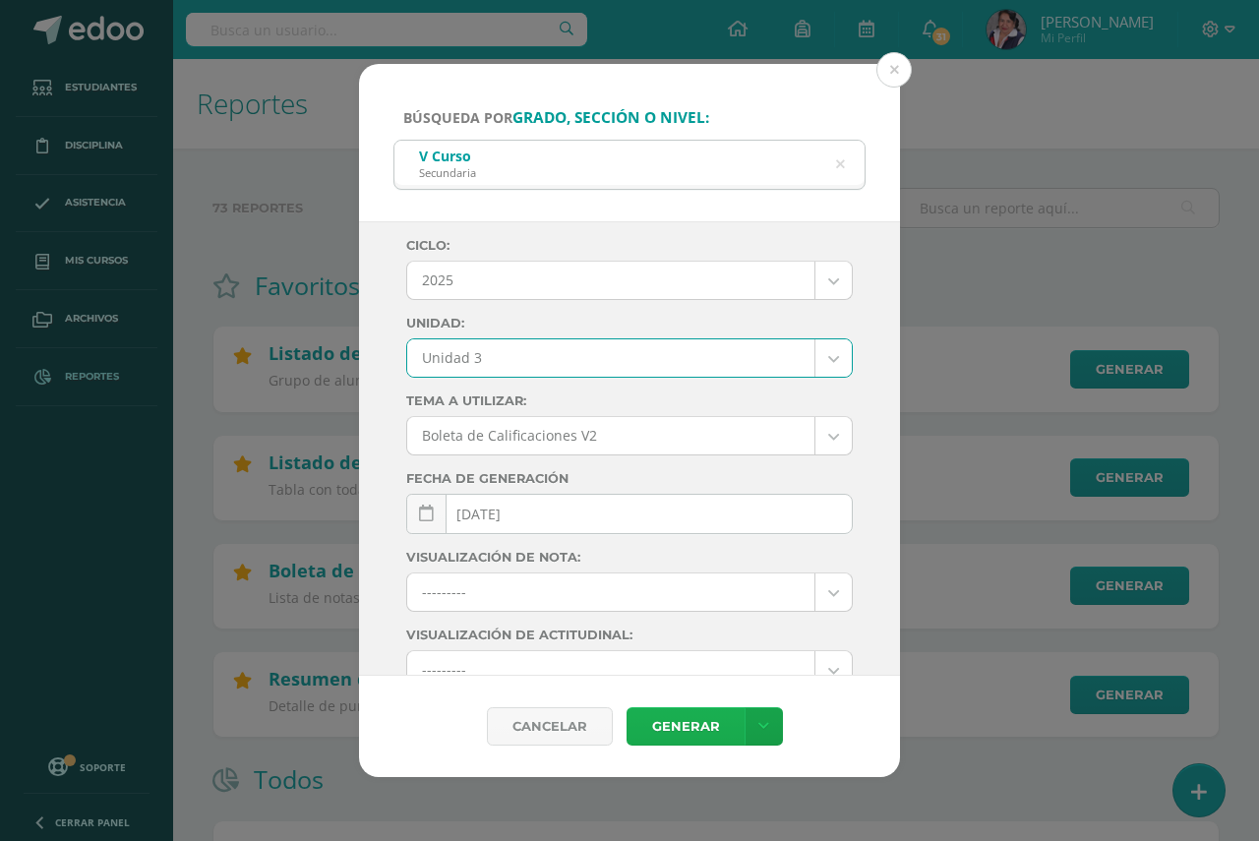
click at [671, 725] on link "Generar" at bounding box center [685, 726] width 118 height 38
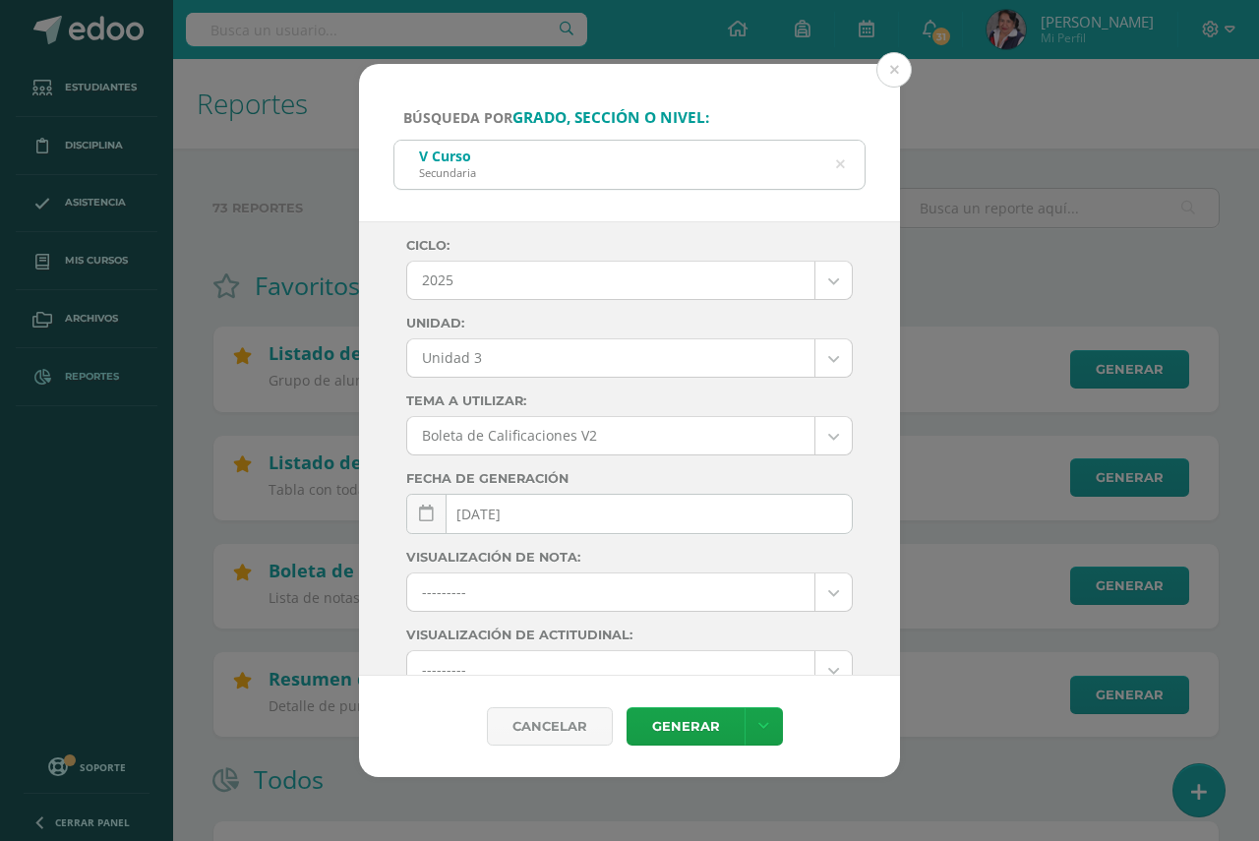
click at [846, 166] on div "V Curso Secundaria" at bounding box center [629, 163] width 470 height 44
click at [840, 161] on icon at bounding box center [840, 165] width 9 height 50
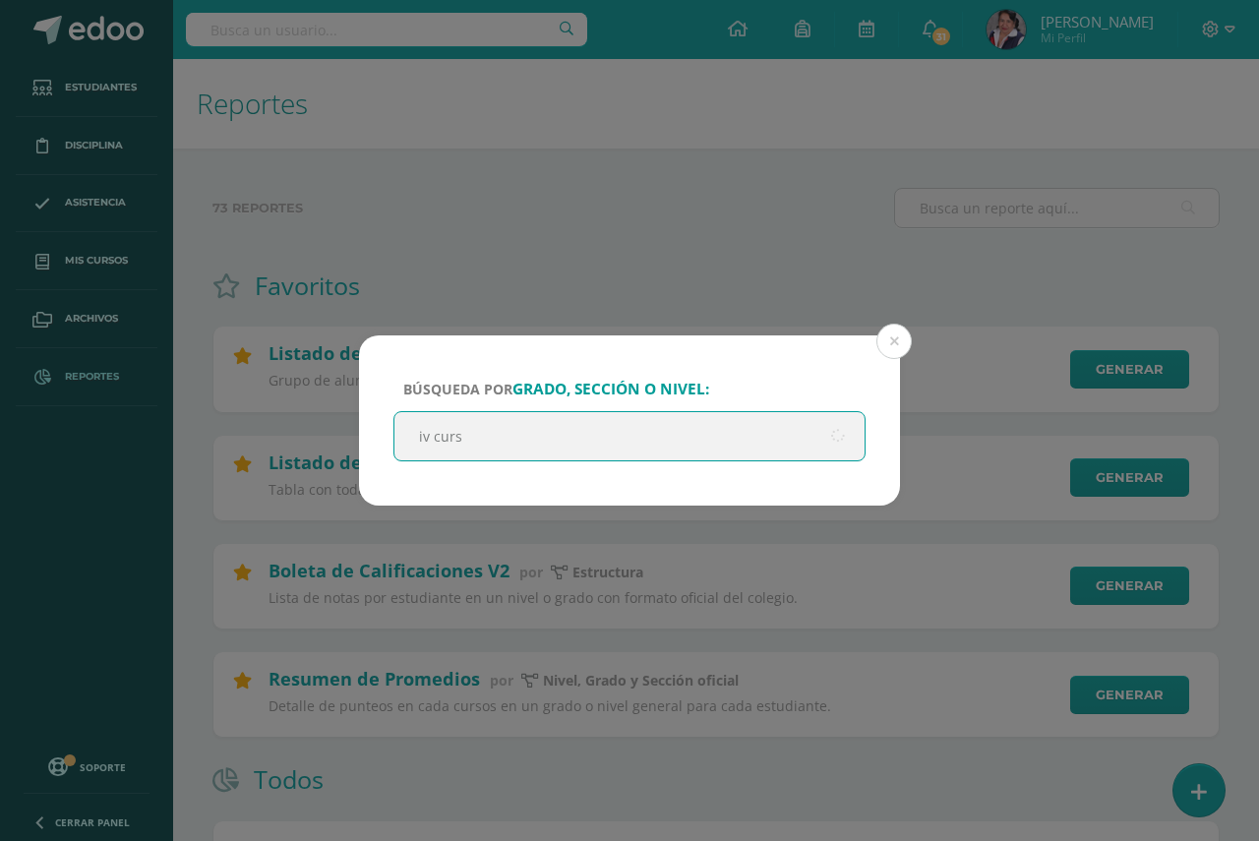
type input "iv curso"
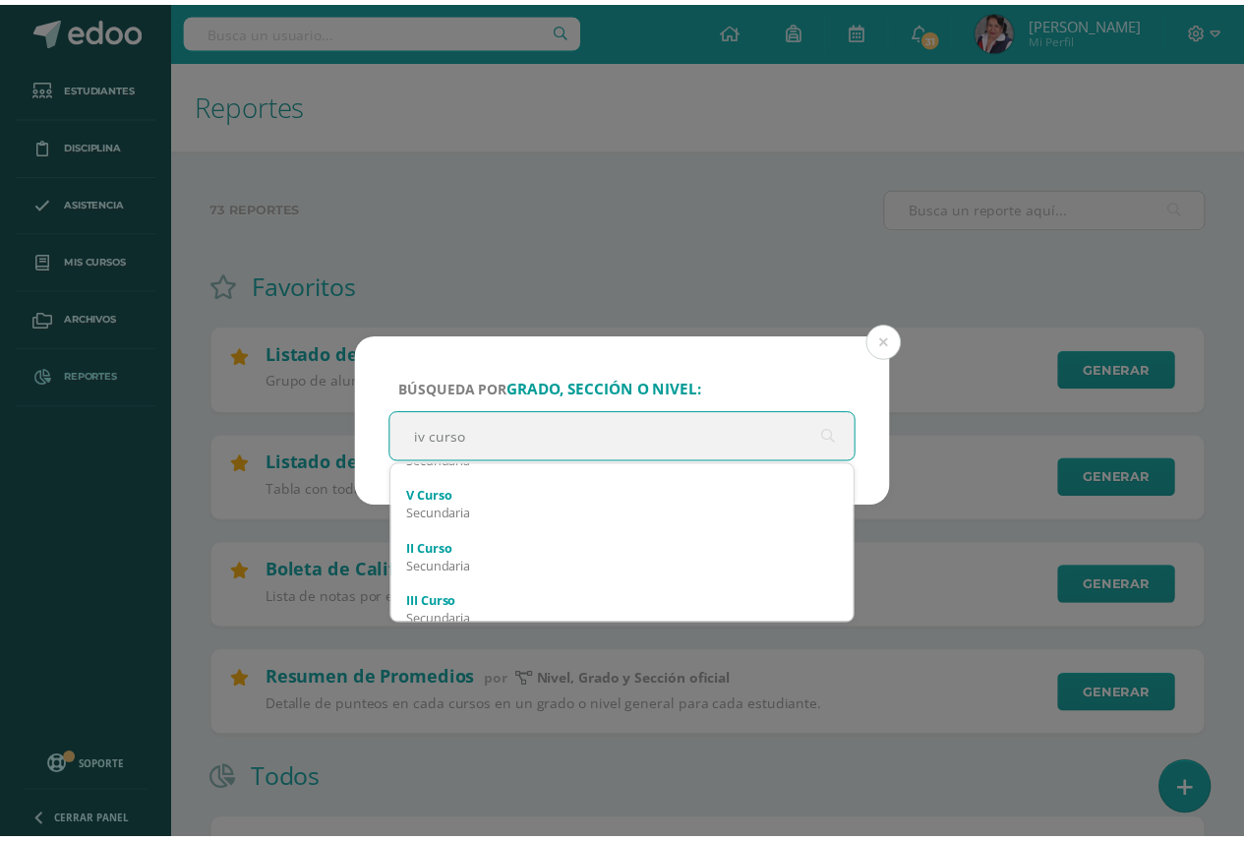
scroll to position [0, 0]
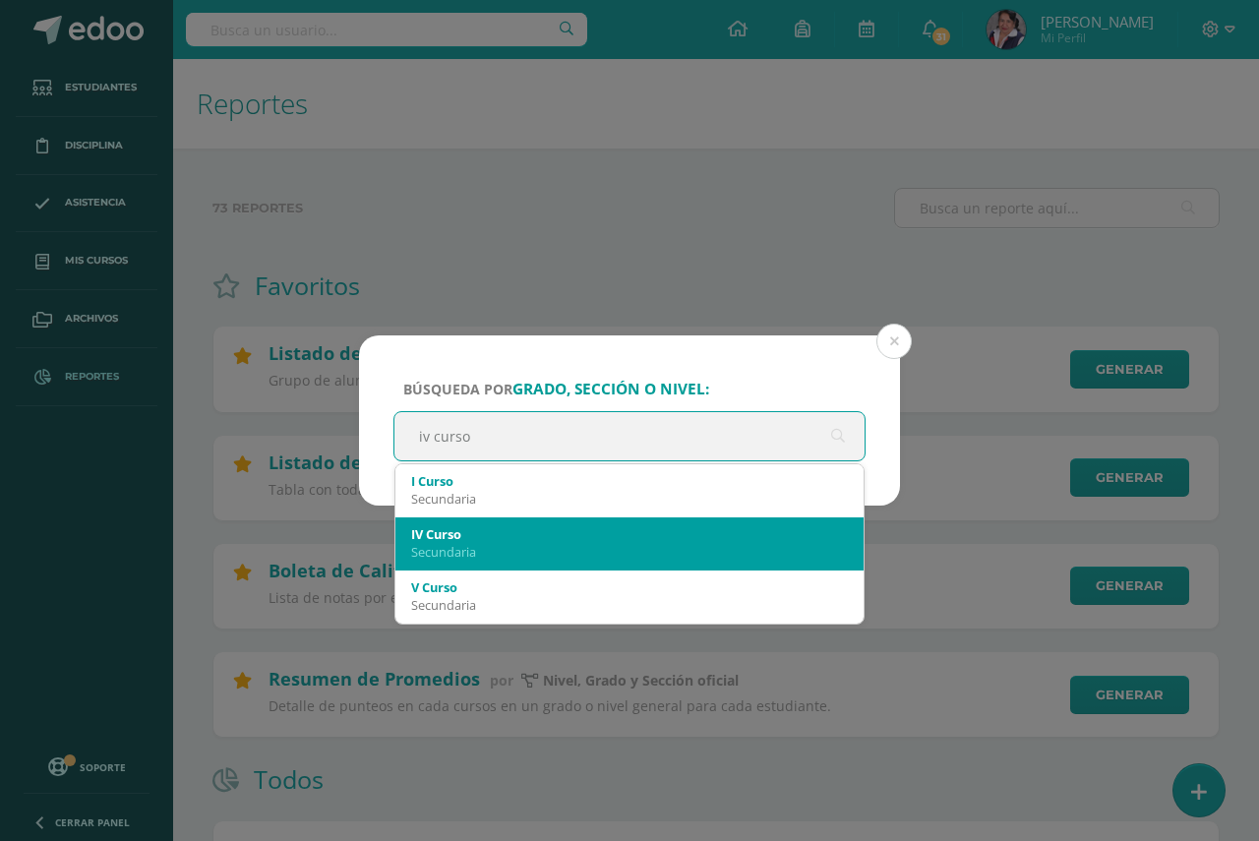
click at [450, 539] on div "IV Curso" at bounding box center [629, 534] width 437 height 18
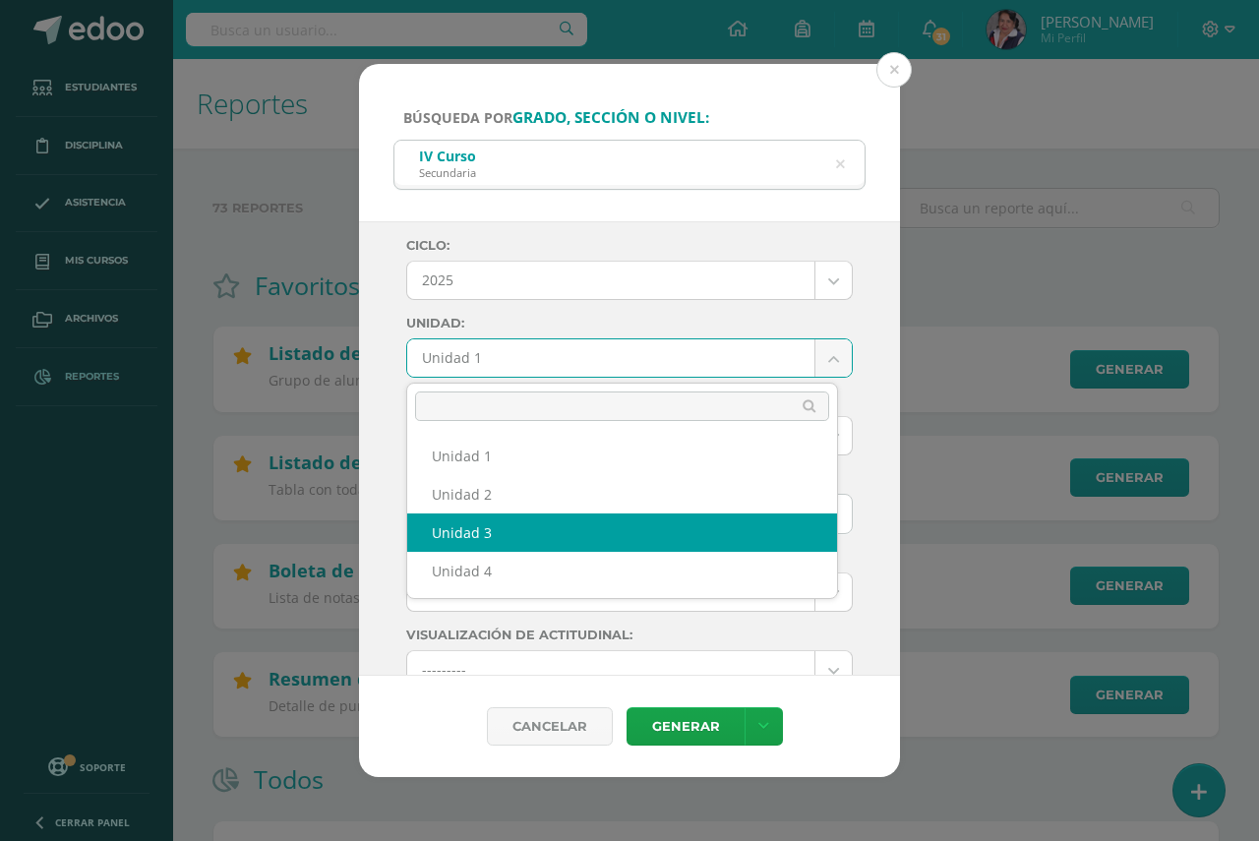
select select "Unidad 3"
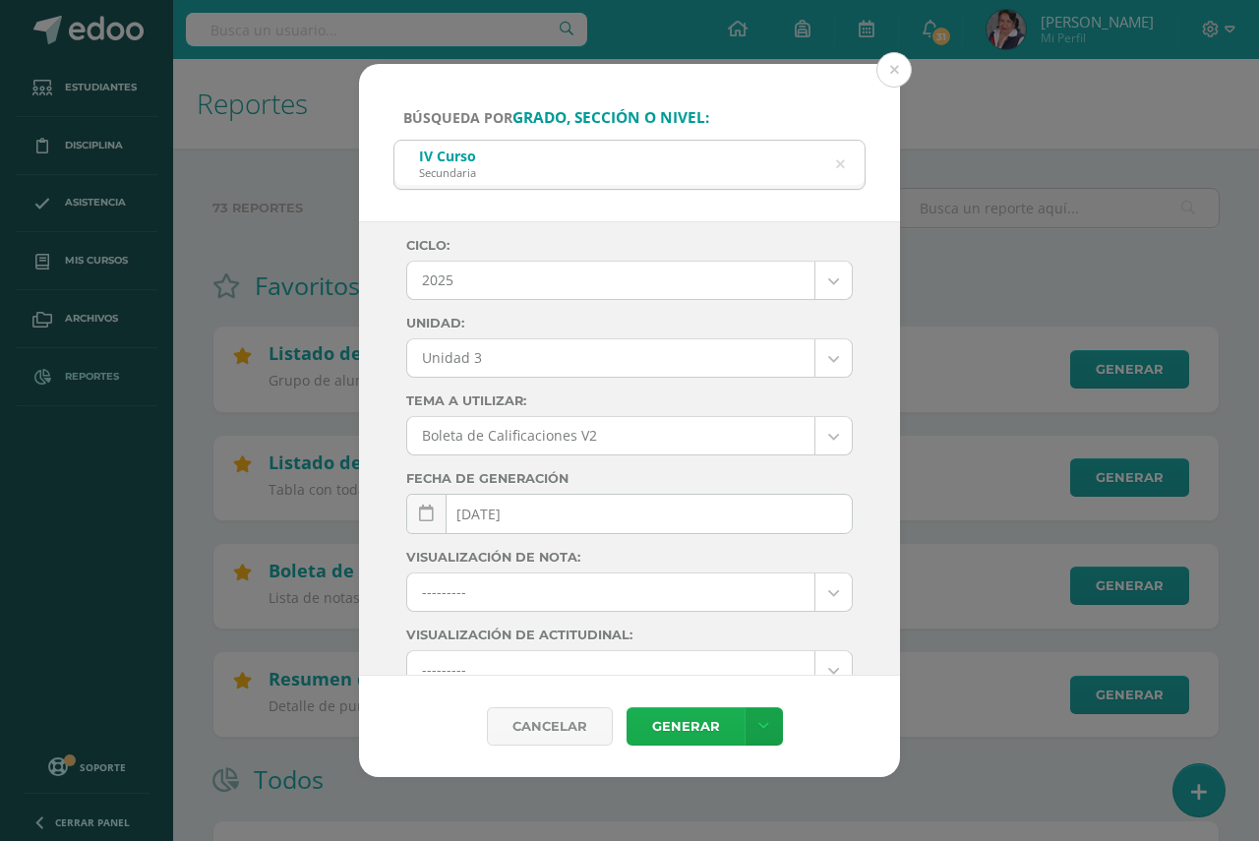
click at [677, 723] on link "Generar" at bounding box center [685, 726] width 118 height 38
click at [892, 71] on button at bounding box center [893, 69] width 35 height 35
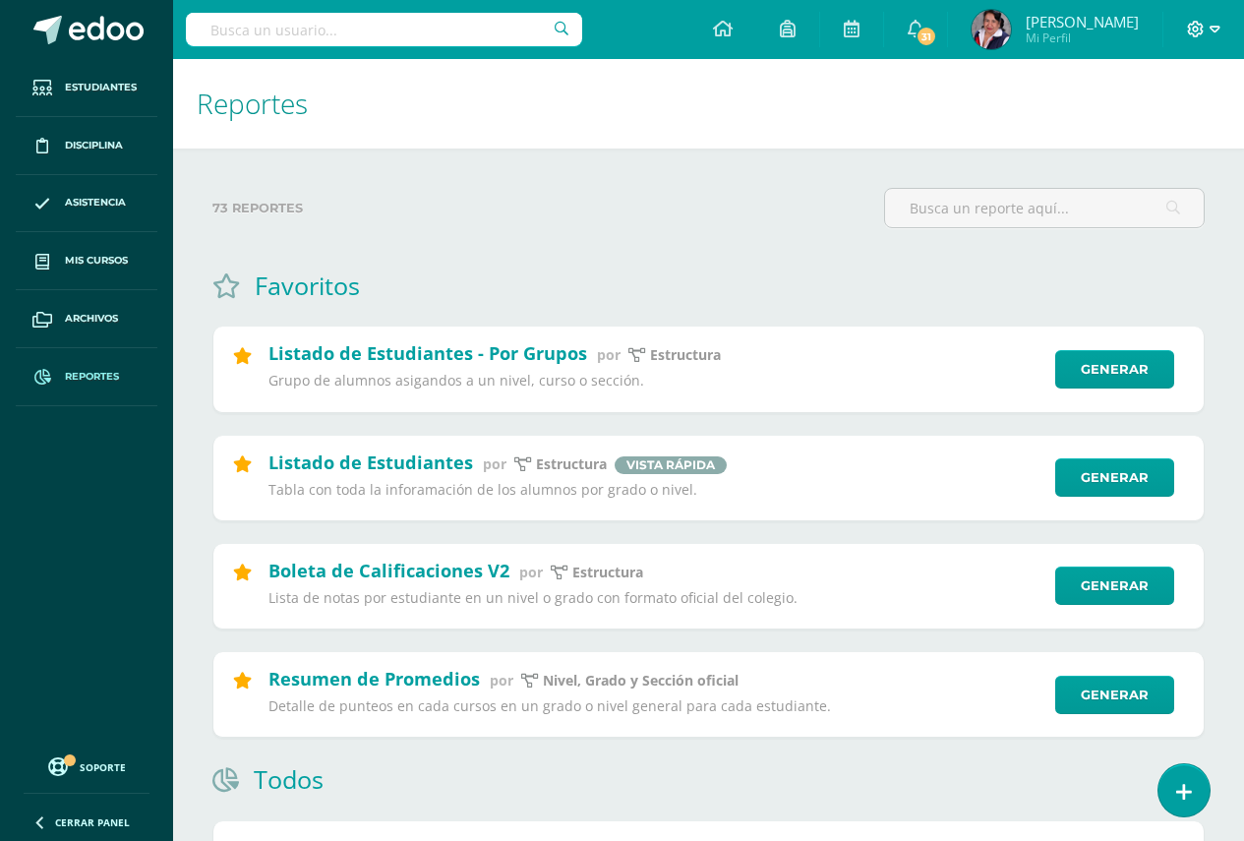
click at [1213, 26] on icon at bounding box center [1214, 30] width 11 height 18
click at [1130, 134] on span "Cerrar sesión" at bounding box center [1152, 134] width 88 height 19
